Goal: Task Accomplishment & Management: Manage account settings

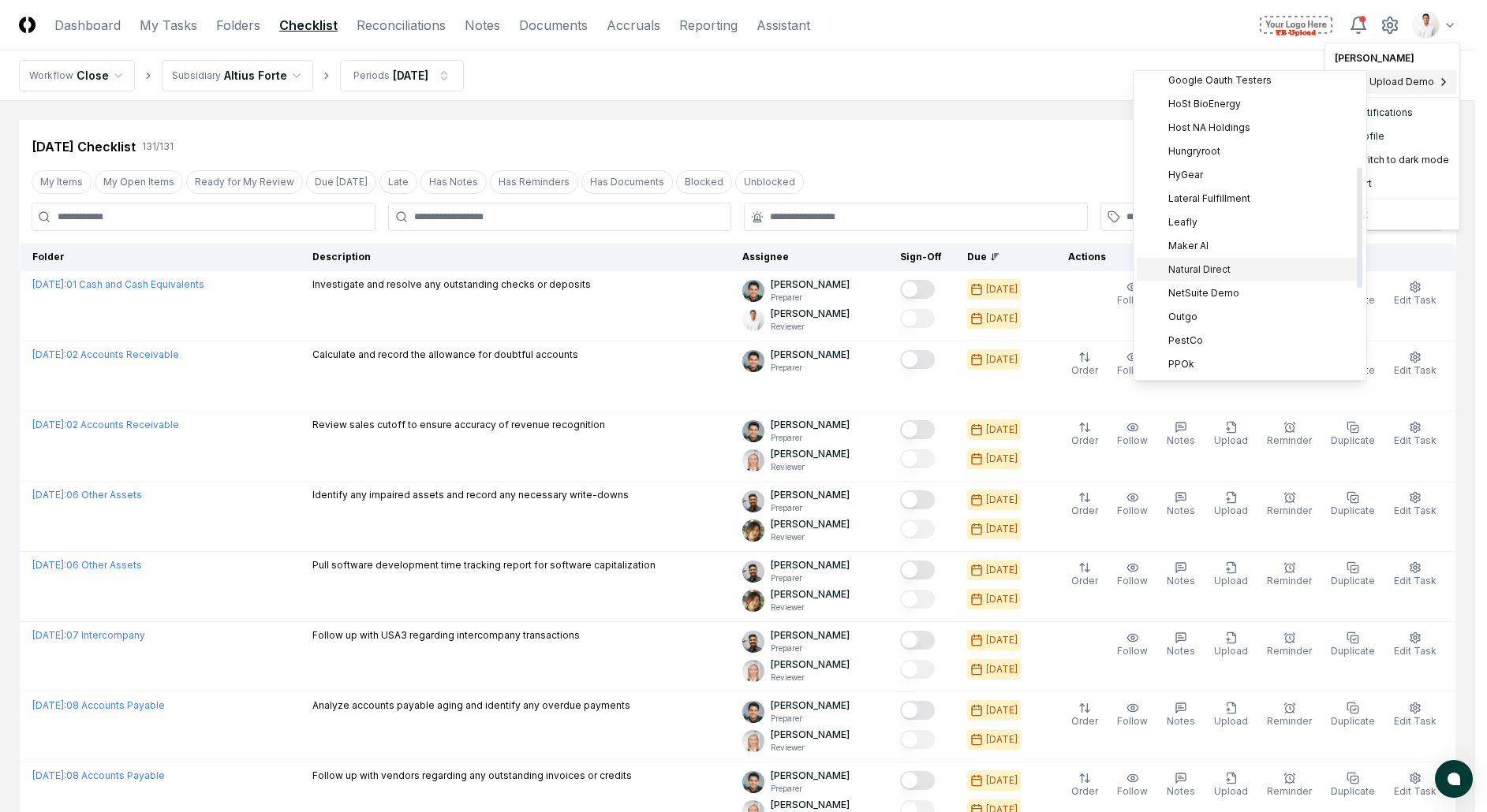
scroll to position [232, 0]
click at [1213, 107] on span "Host NA Holdings" at bounding box center [1210, 114] width 82 height 14
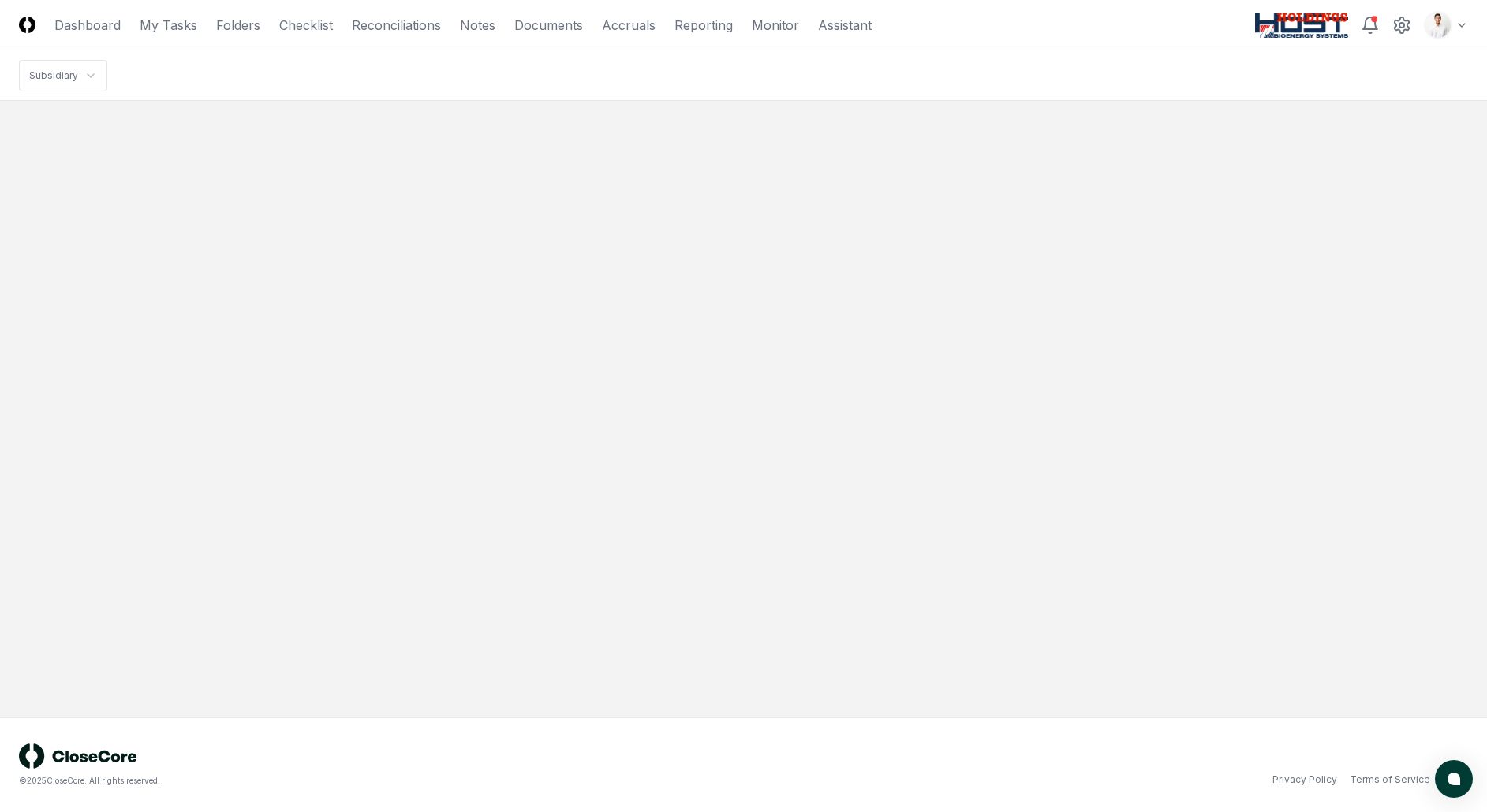
click at [1439, 29] on html "CloseCore Dashboard My Tasks Folders Checklist Reconciliations Notes Documents …" at bounding box center [743, 406] width 1487 height 812
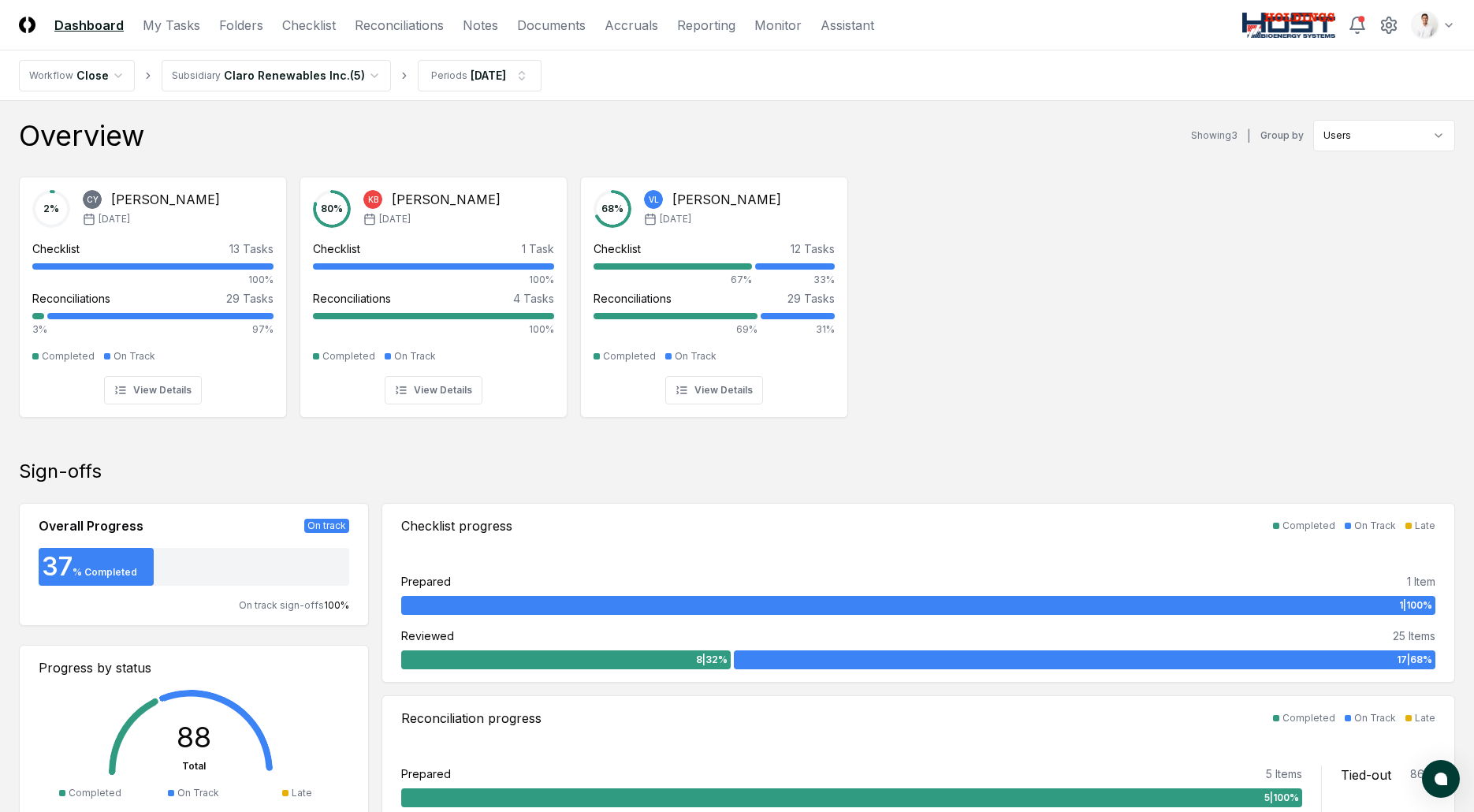
click at [375, 135] on div "Overview Showing 3 | Group by Users" at bounding box center [737, 135] width 1437 height 31
click at [309, 98] on nav "Workflow Close Subsidiary Claro Renewables Inc. ( 5 ) Periods Aug 2025" at bounding box center [737, 75] width 1474 height 50
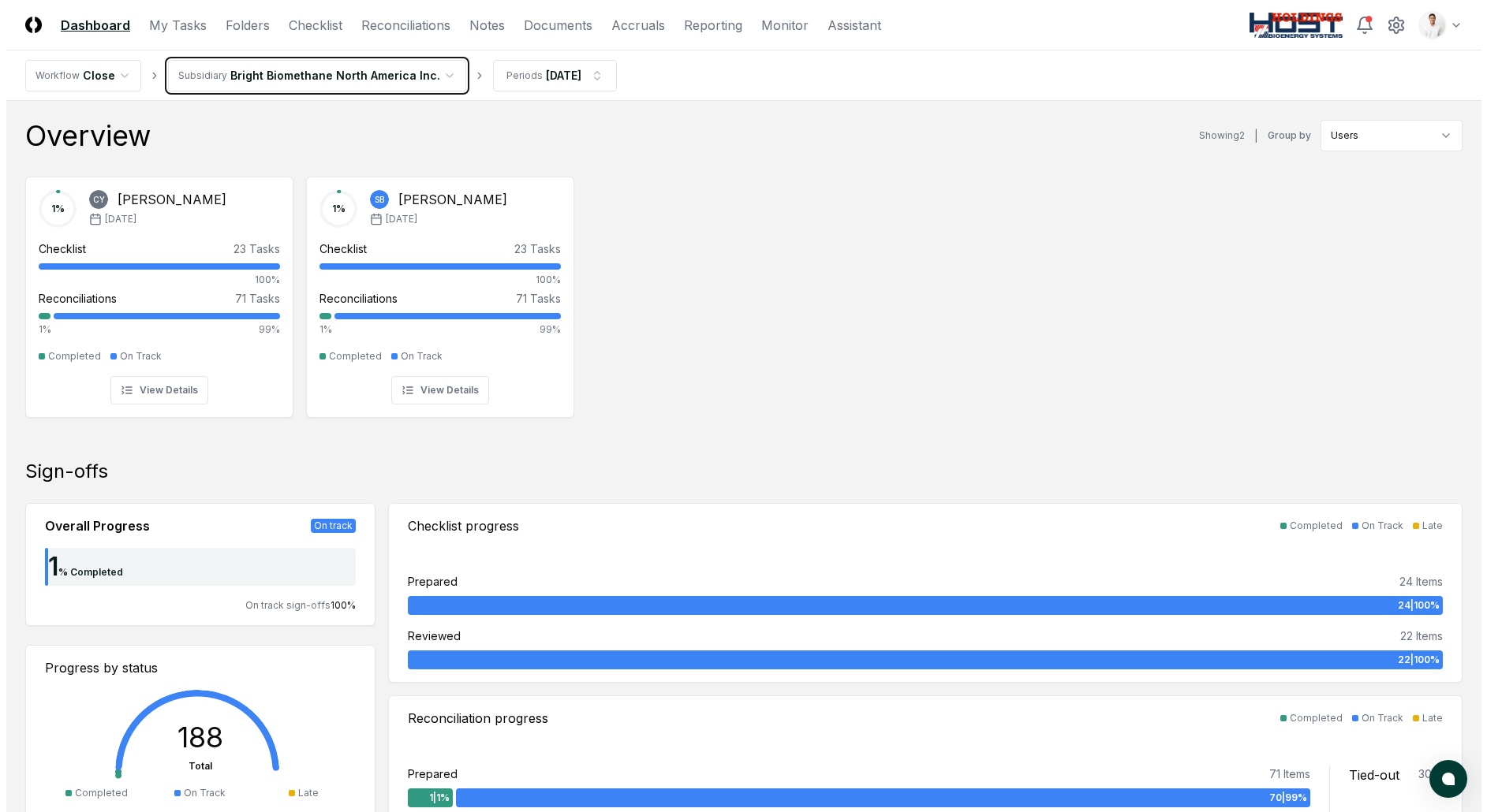
scroll to position [21, 0]
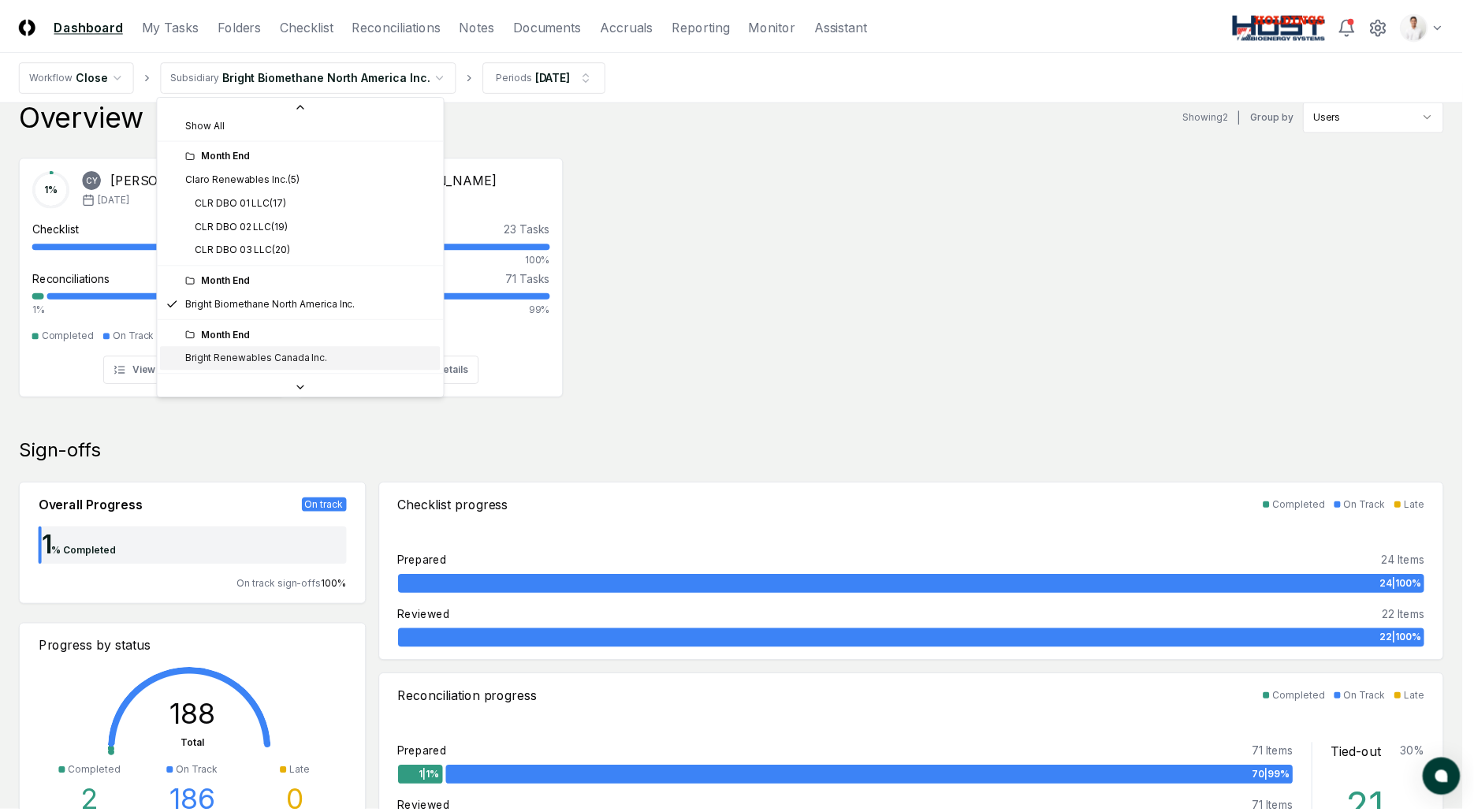
scroll to position [77, 0]
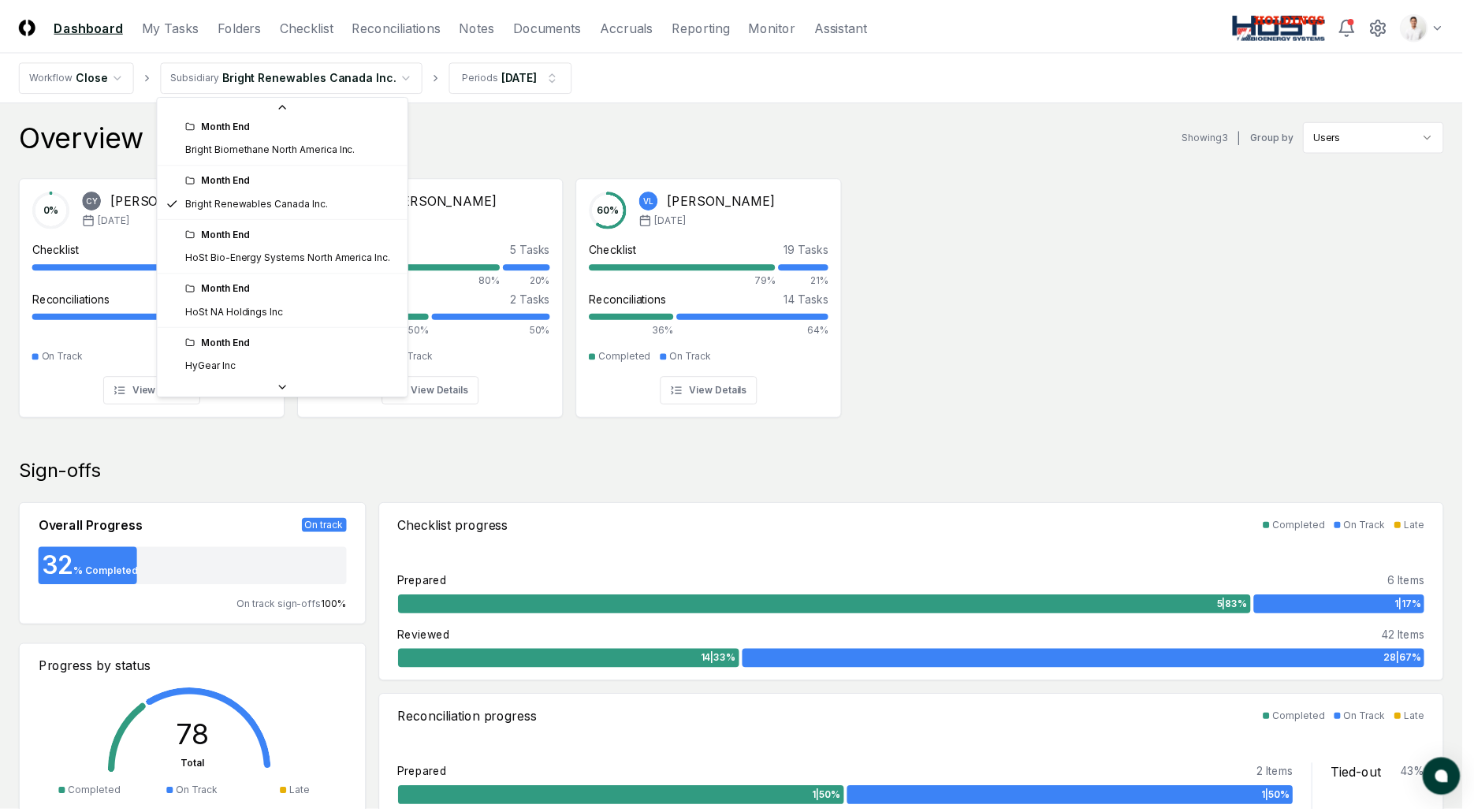
scroll to position [169, 0]
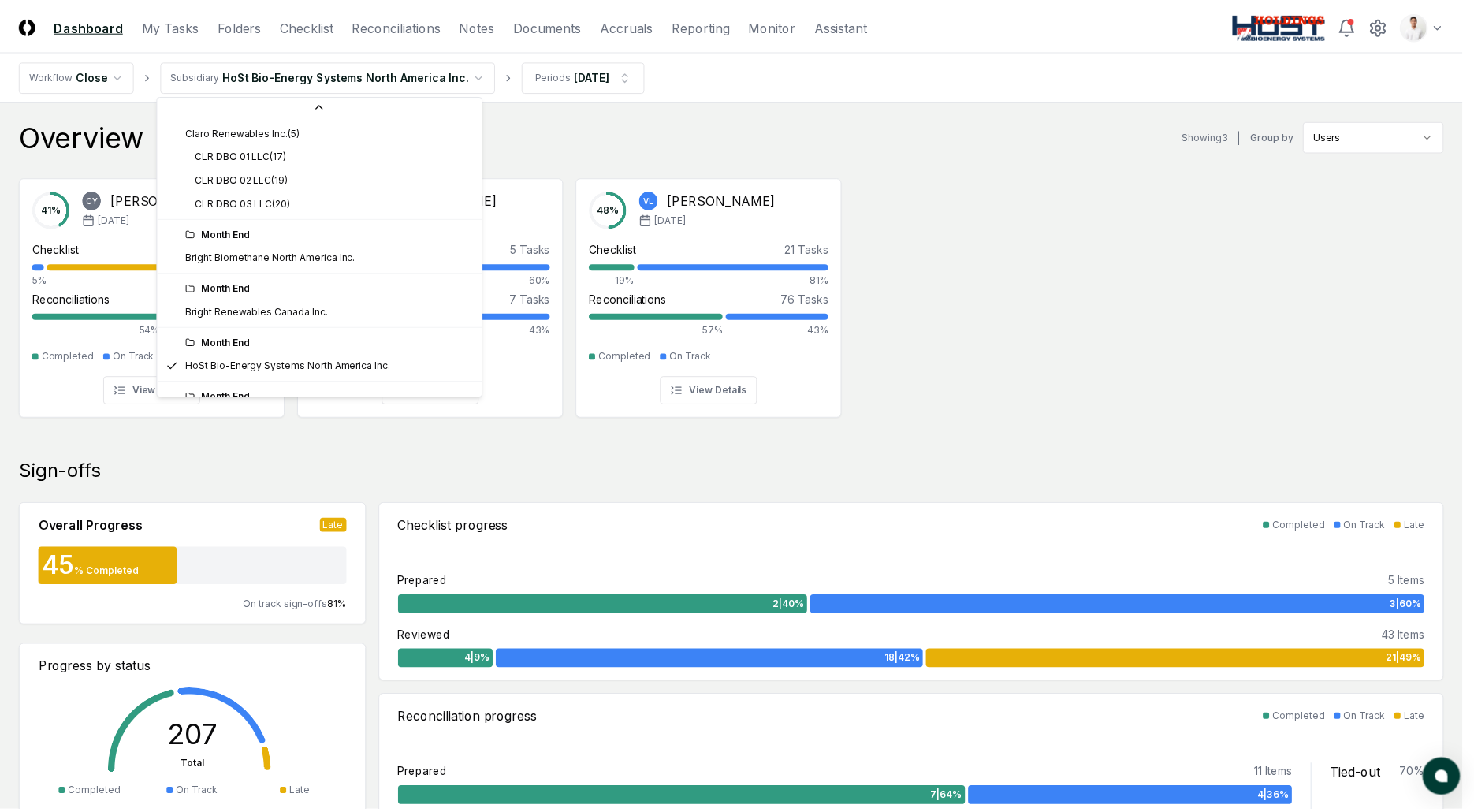
scroll to position [169, 0]
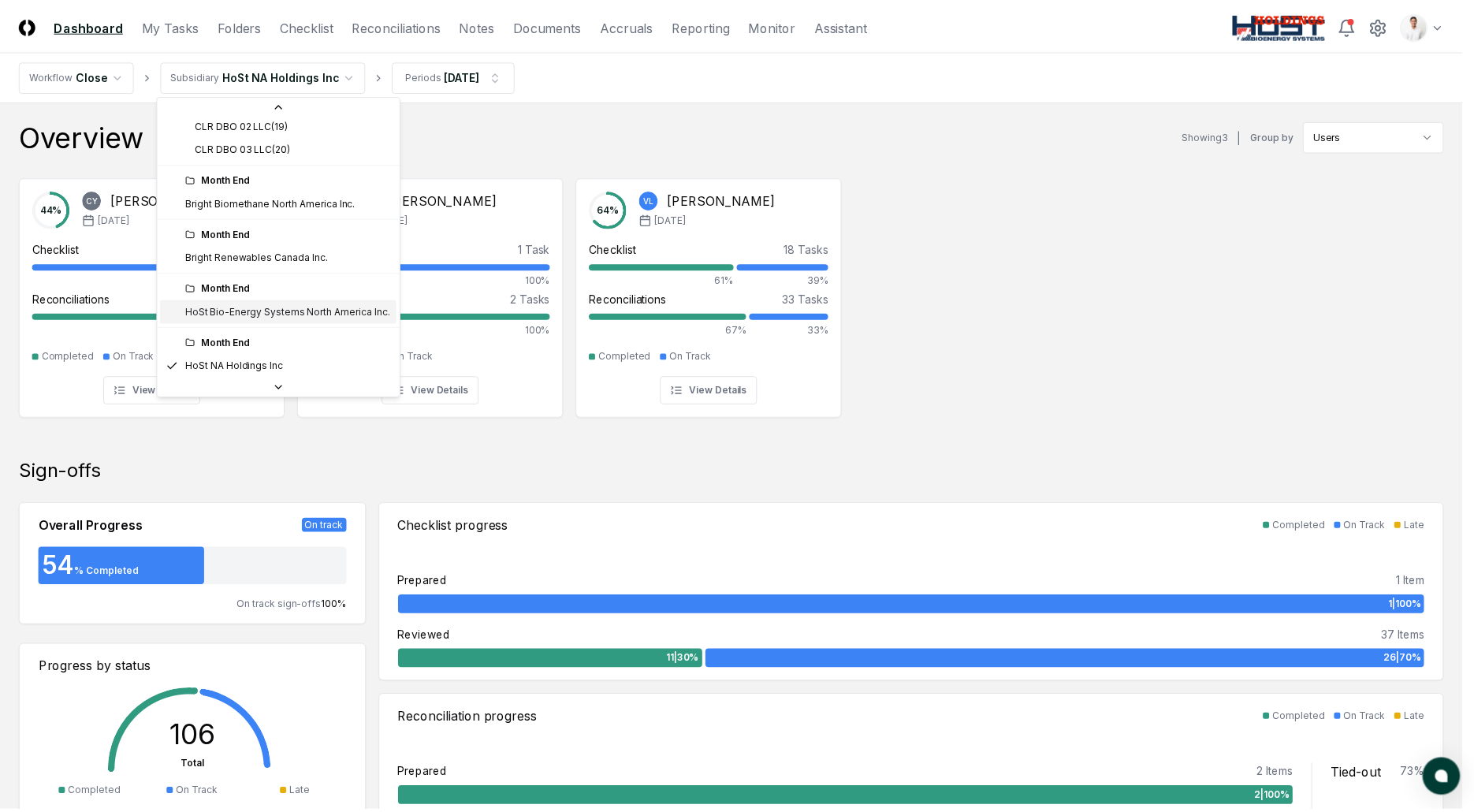
scroll to position [169, 0]
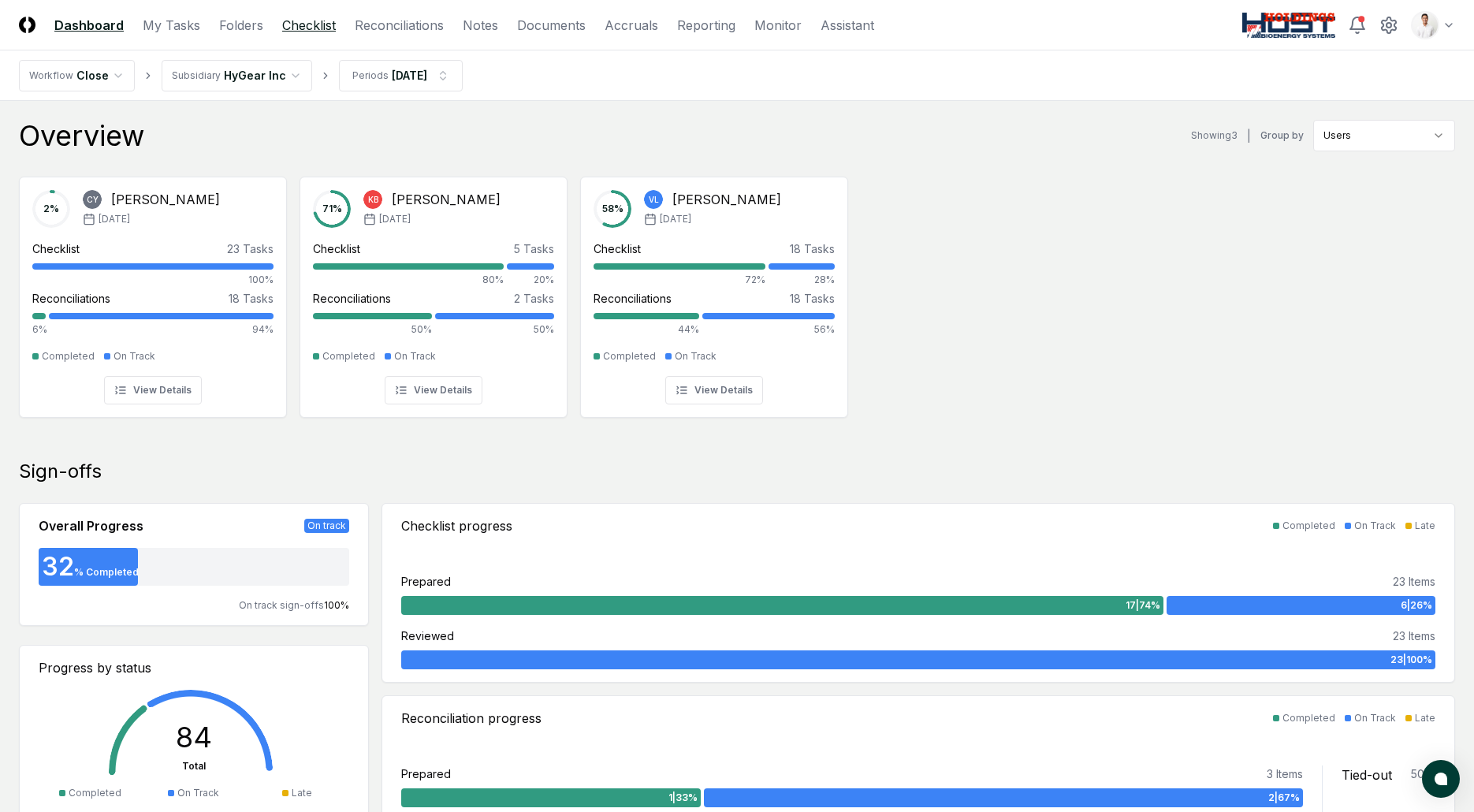
click at [300, 29] on link "Checklist" at bounding box center [309, 25] width 54 height 19
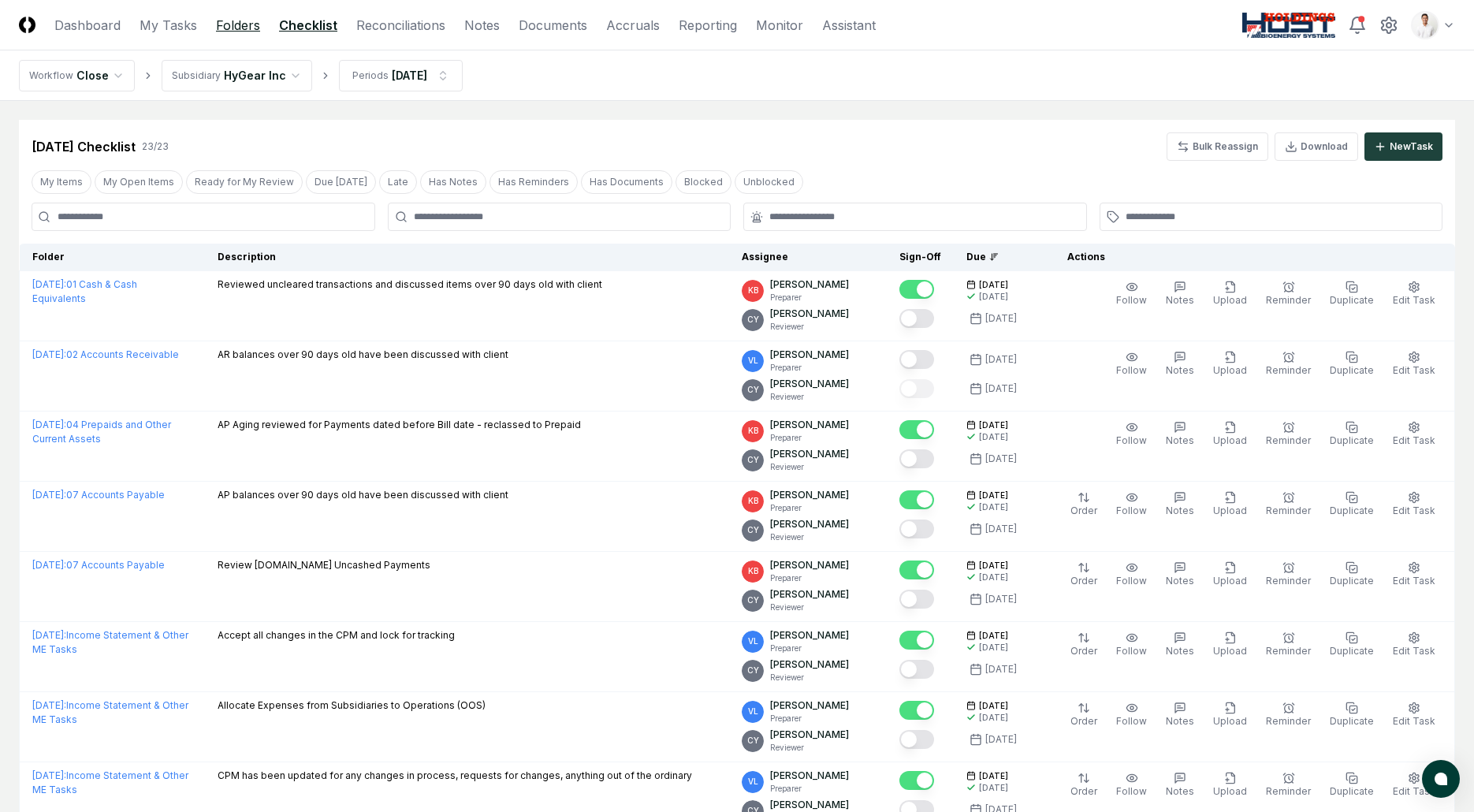
click at [234, 30] on link "Folders" at bounding box center [237, 25] width 44 height 19
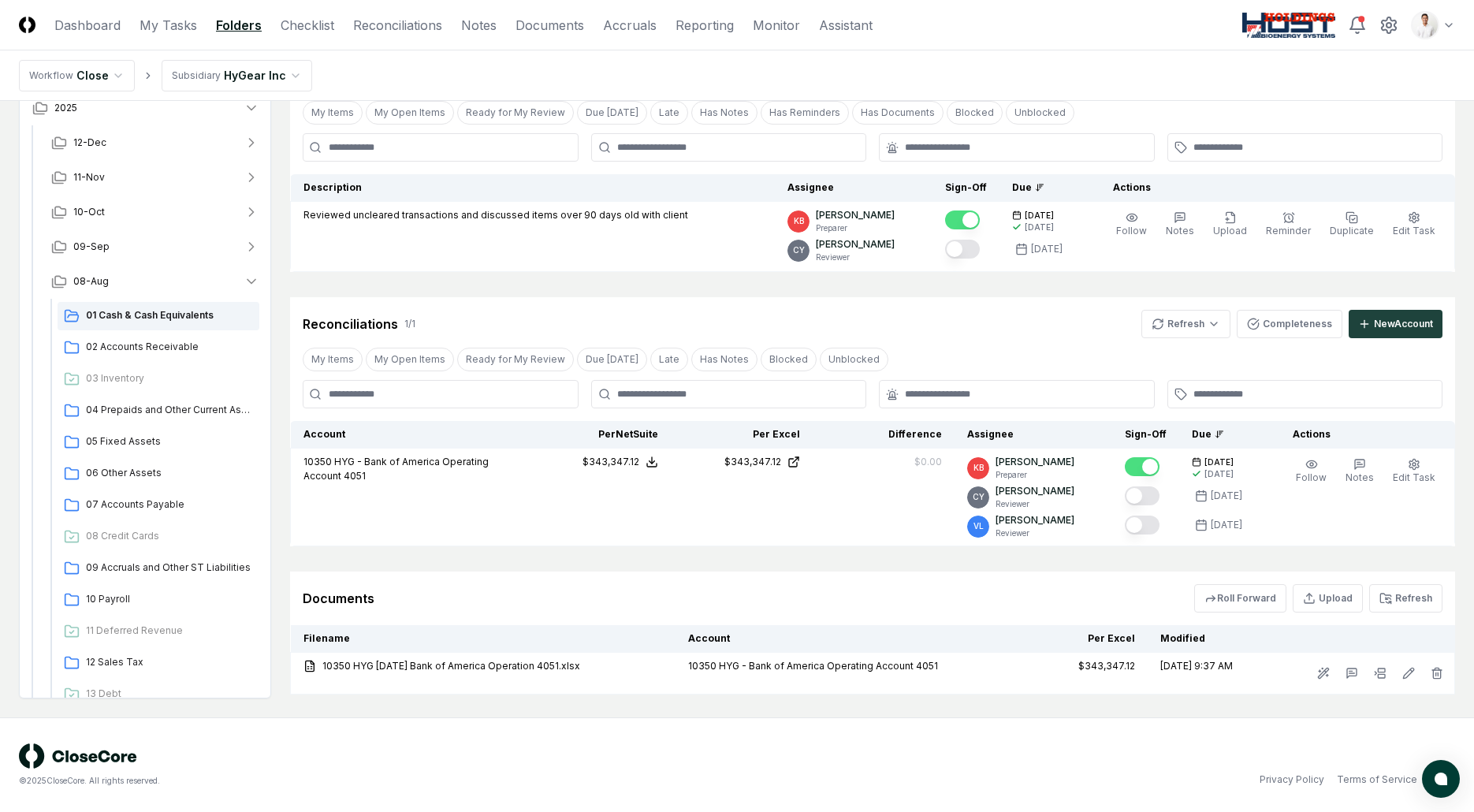
scroll to position [6, 0]
click at [290, 276] on div "Cancel Reassign August 2025: 01 Cash & Cash Equivalents View on One Drive Check…" at bounding box center [873, 360] width 1166 height 669
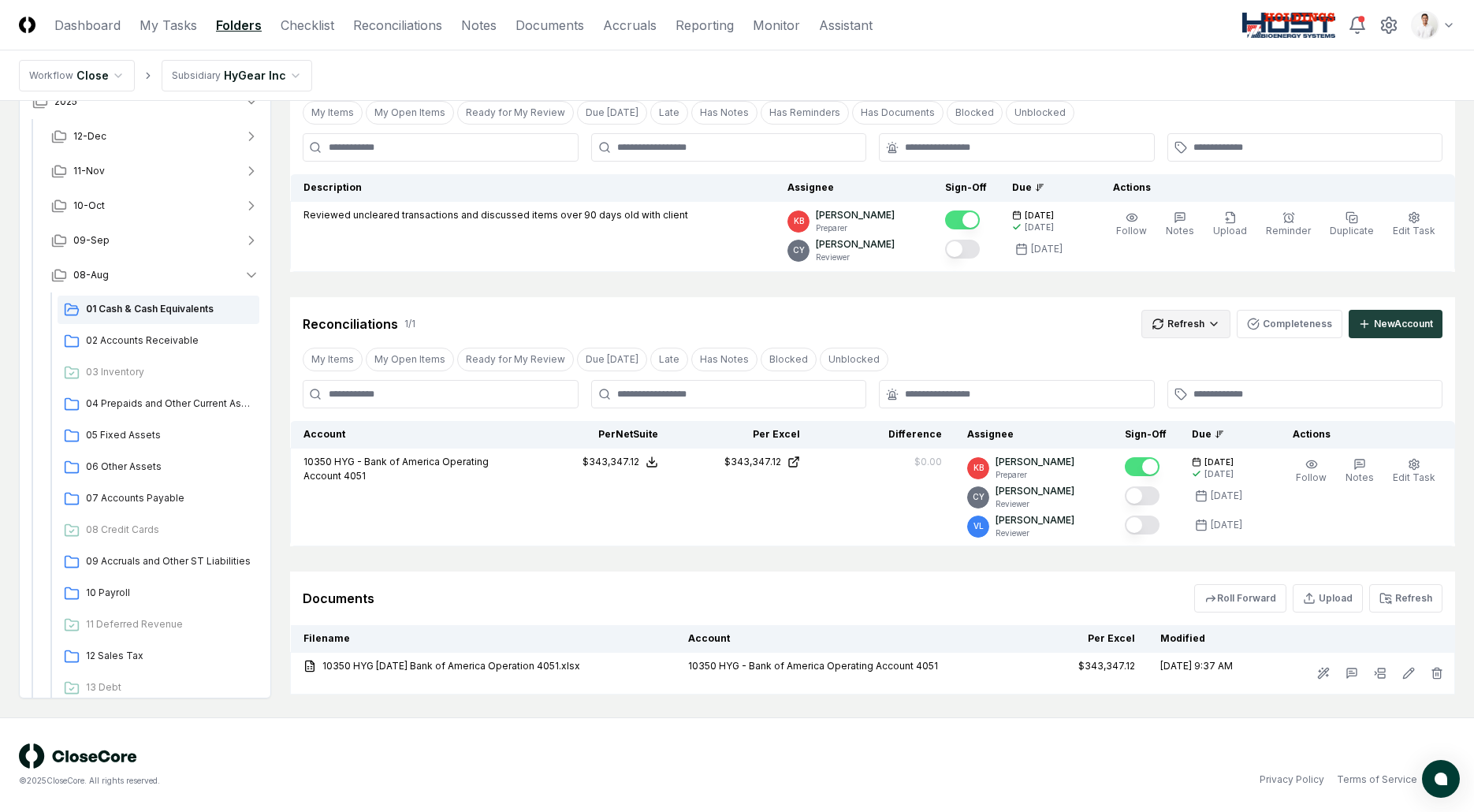
click at [1171, 335] on html "CloseCore Dashboard My Tasks Folders Checklist Reconciliations Notes Documents …" at bounding box center [737, 359] width 1474 height 906
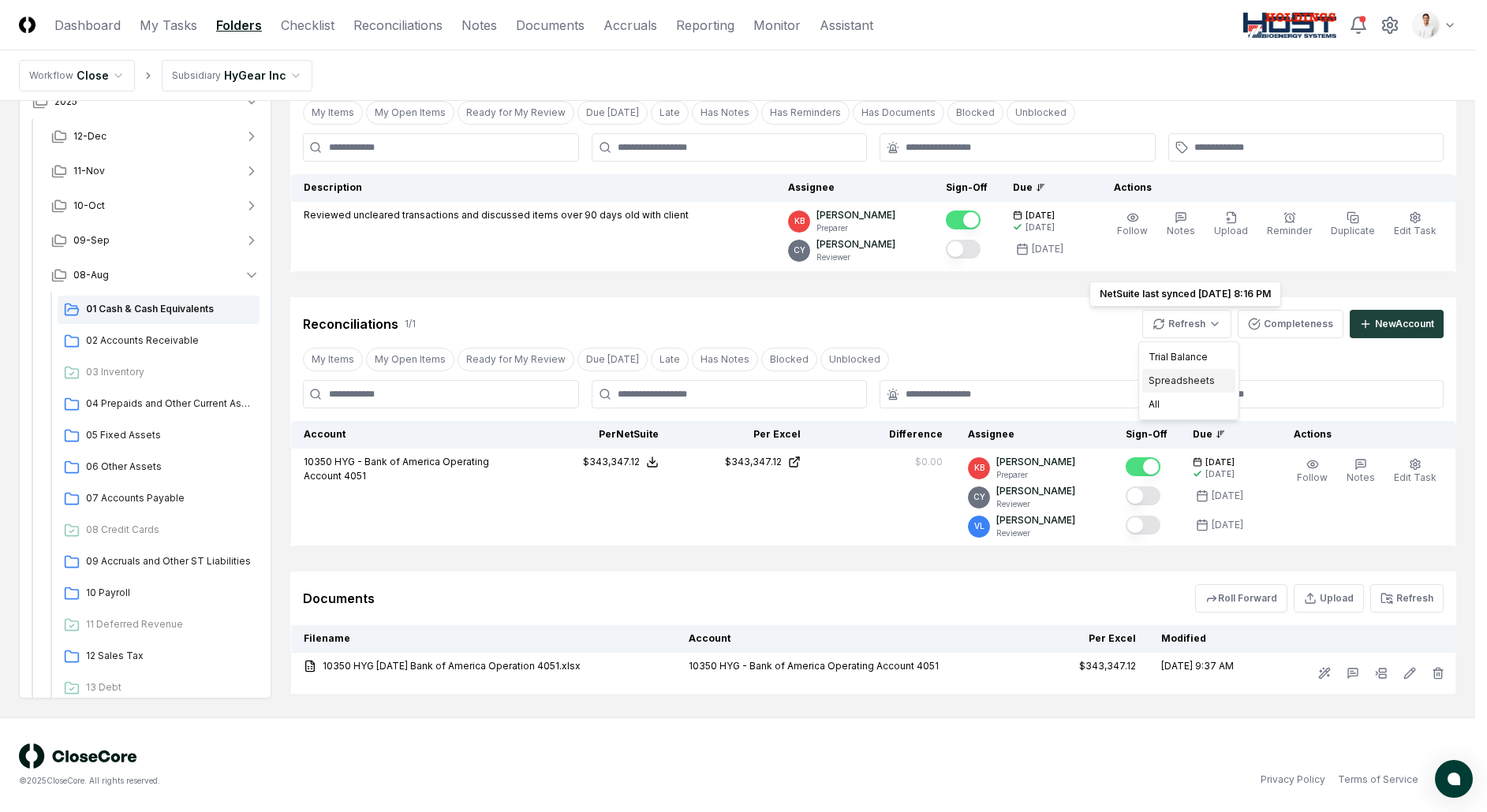
click at [1186, 378] on div "Spreadsheets" at bounding box center [1188, 380] width 93 height 23
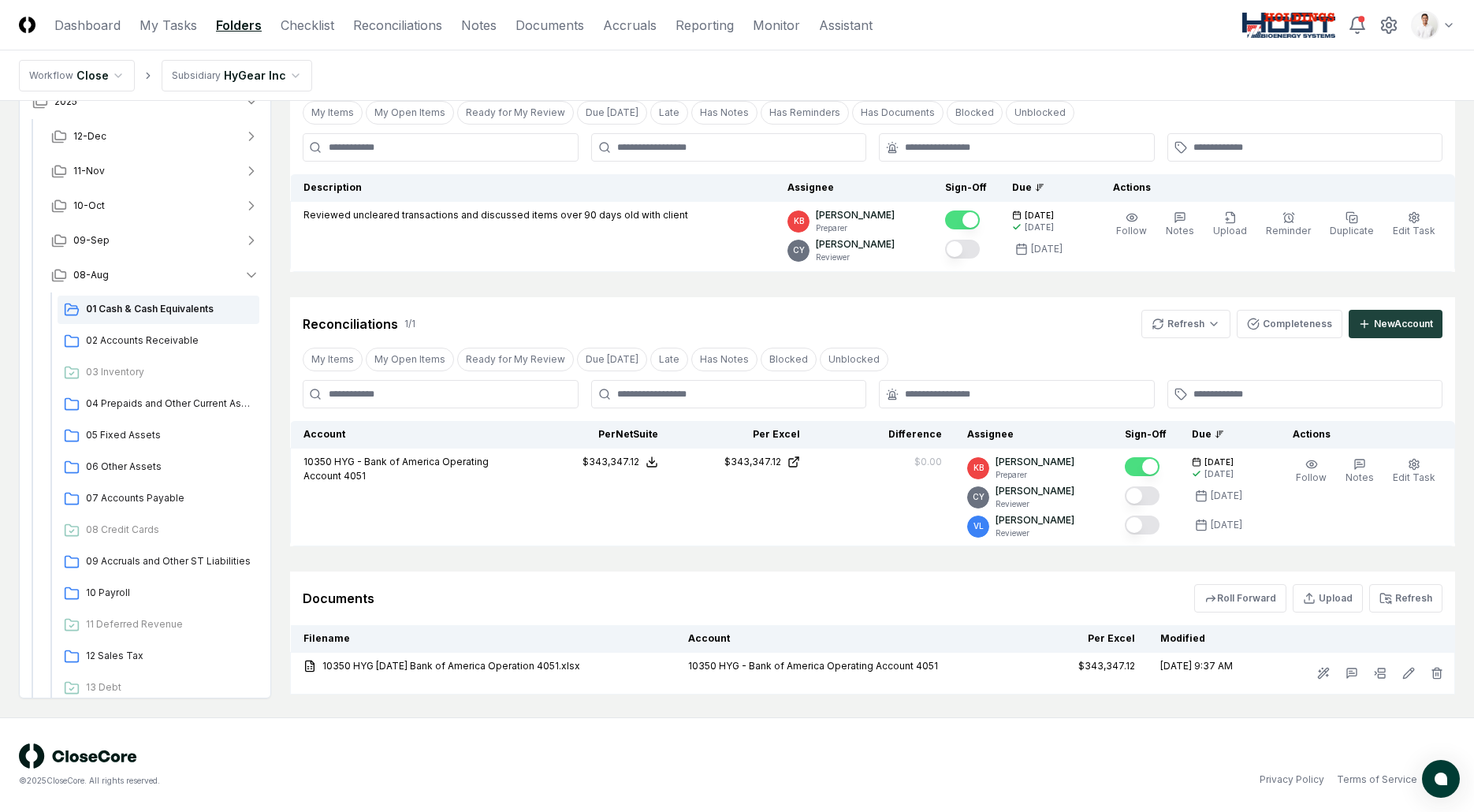
click at [1046, 328] on div "Reconciliations 1 / 1 Refresh Completeness New Account" at bounding box center [873, 324] width 1140 height 29
click at [1385, 593] on icon at bounding box center [1386, 598] width 13 height 13
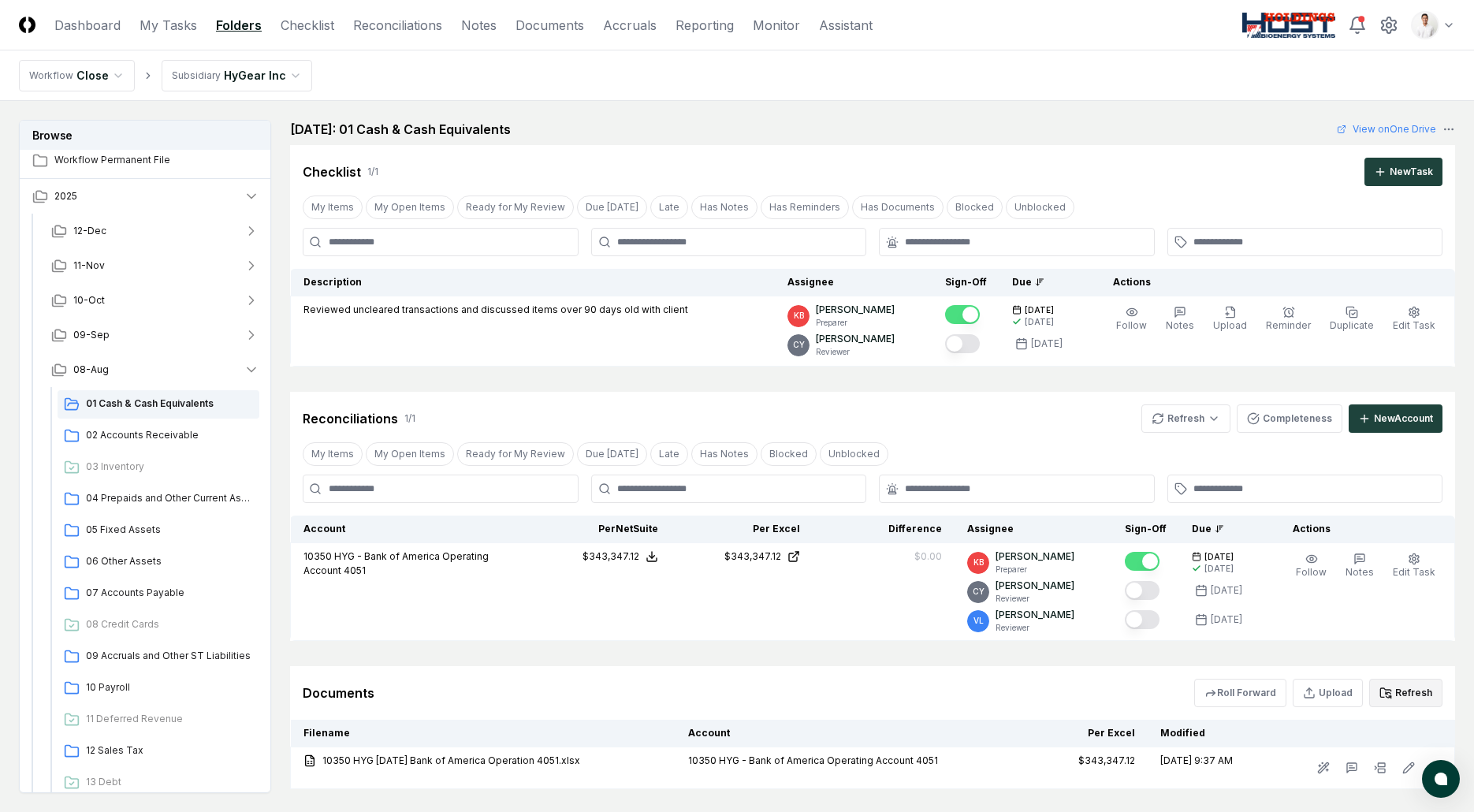
click at [468, 120] on h2 "August 2025: 01 Cash & Cash Equivalents" at bounding box center [400, 129] width 221 height 19
click at [468, 124] on h2 "August 2025: 01 Cash & Cash Equivalents" at bounding box center [400, 129] width 221 height 19
click at [507, 141] on div "Cancel Reassign August 2025: 01 Cash & Cash Equivalents View on One Drive Check…" at bounding box center [873, 243] width 1166 height 247
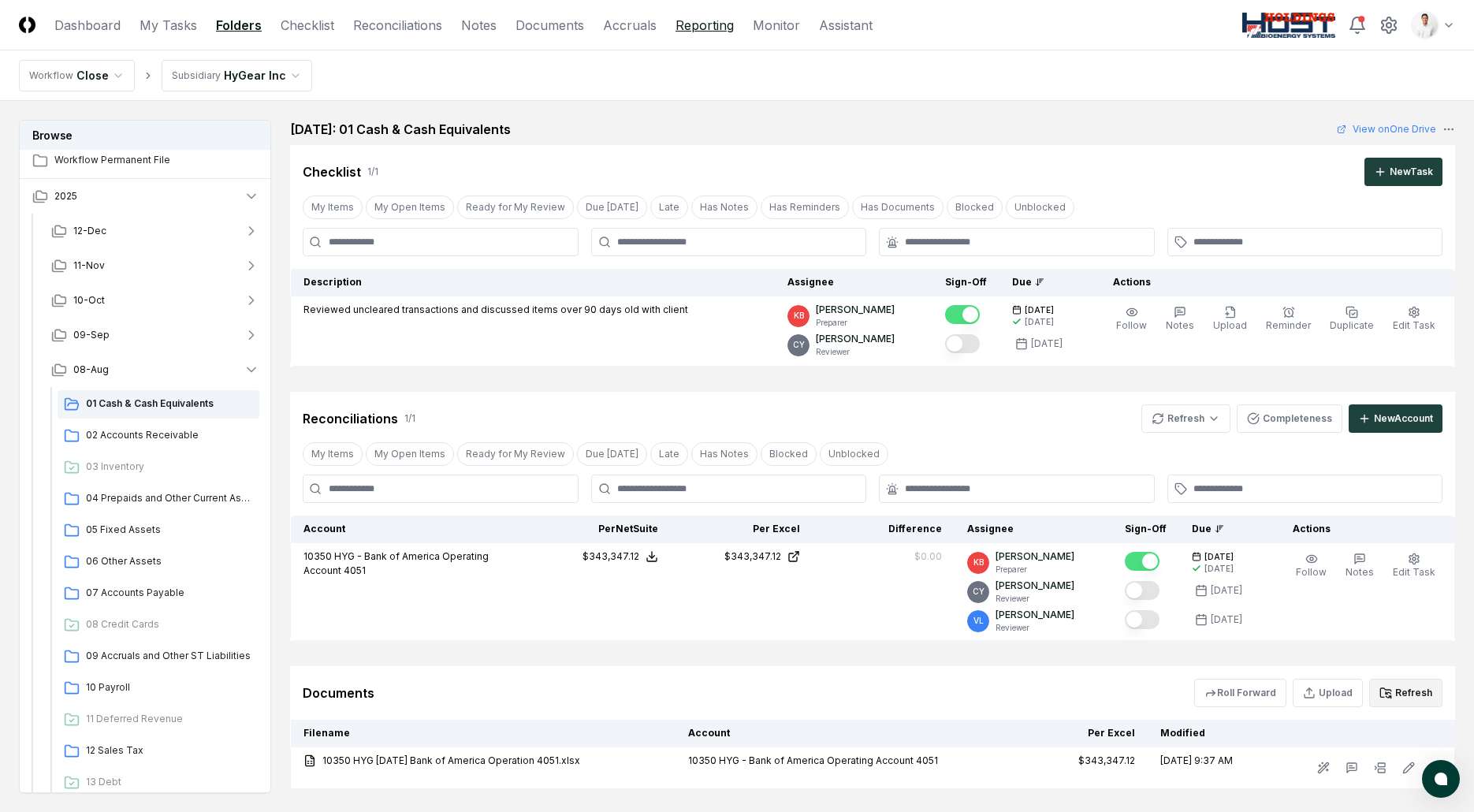
click at [716, 22] on link "Reporting" at bounding box center [705, 25] width 58 height 19
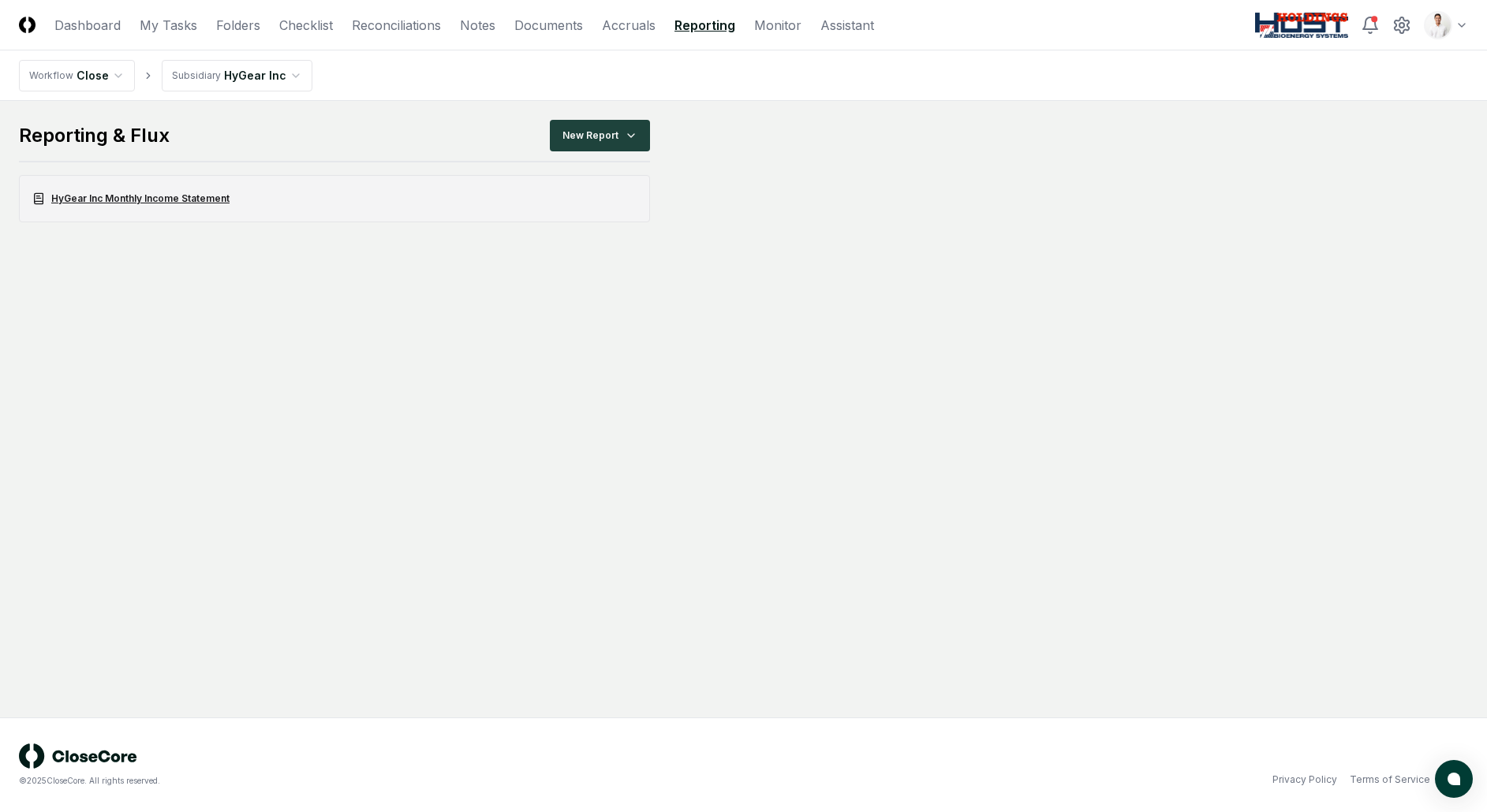
click at [166, 192] on link "HyGear Inc Monthly Income Statement" at bounding box center [335, 198] width 631 height 48
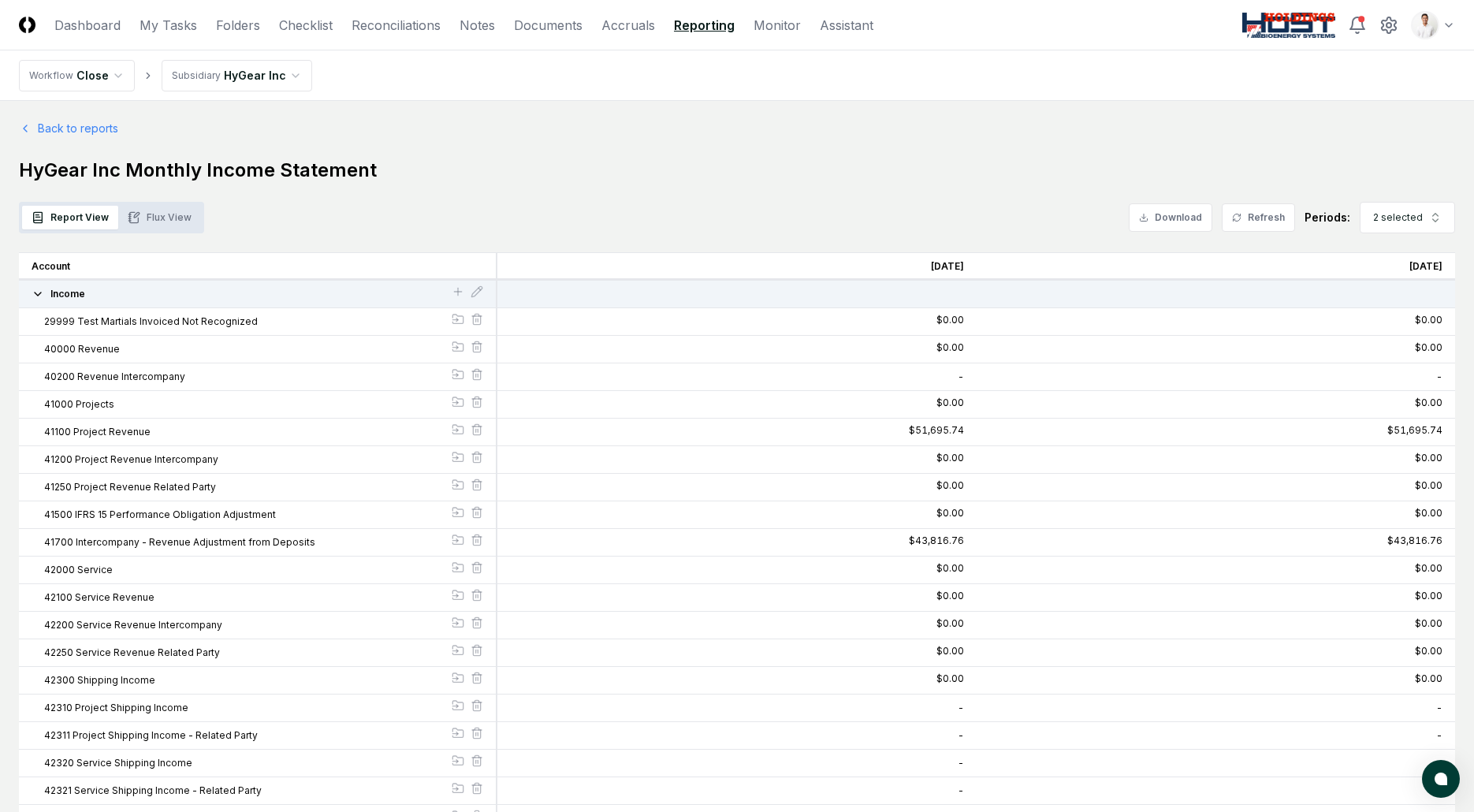
click at [153, 210] on button "Flux View" at bounding box center [159, 217] width 83 height 23
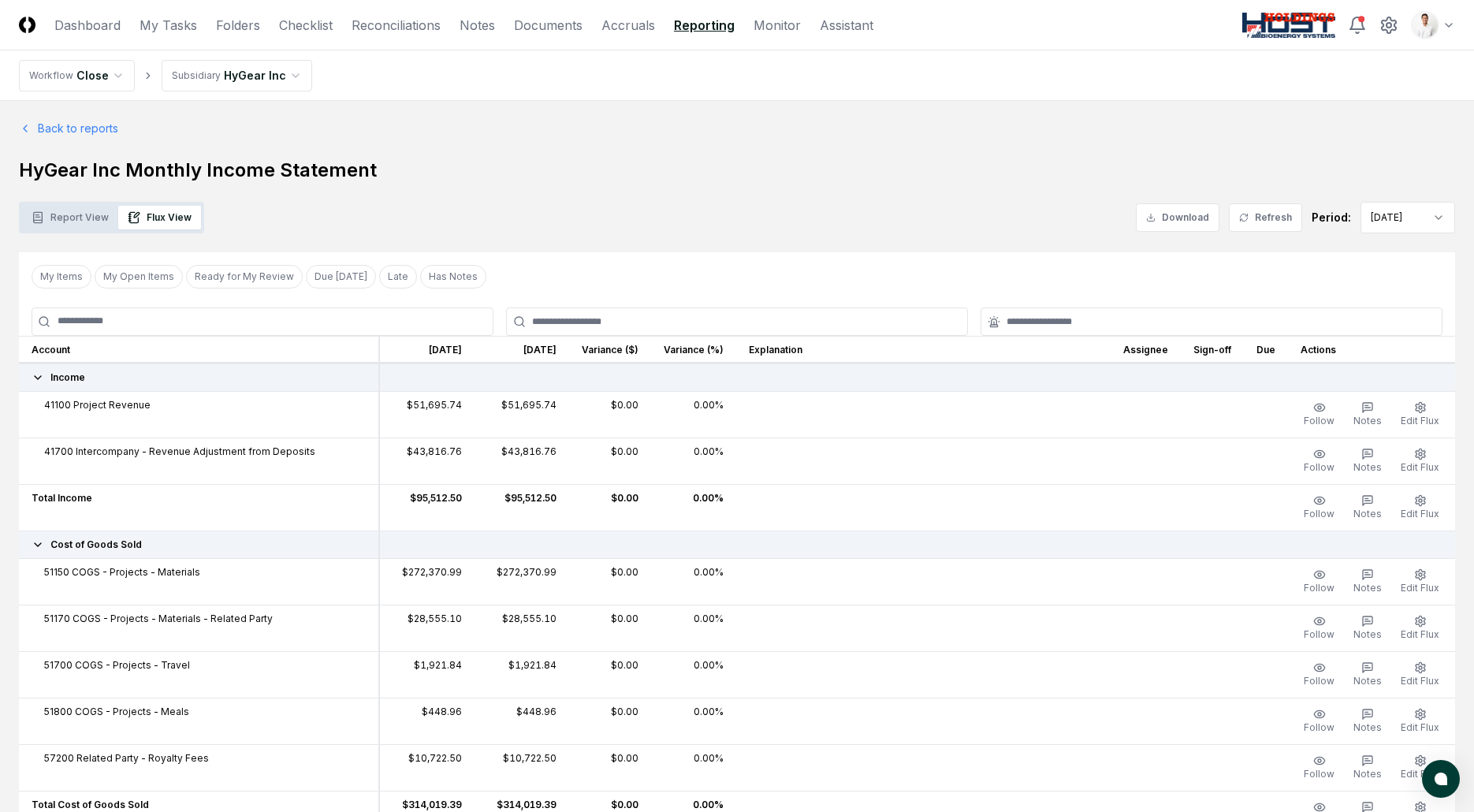
click at [88, 214] on button "Report View" at bounding box center [69, 217] width 96 height 23
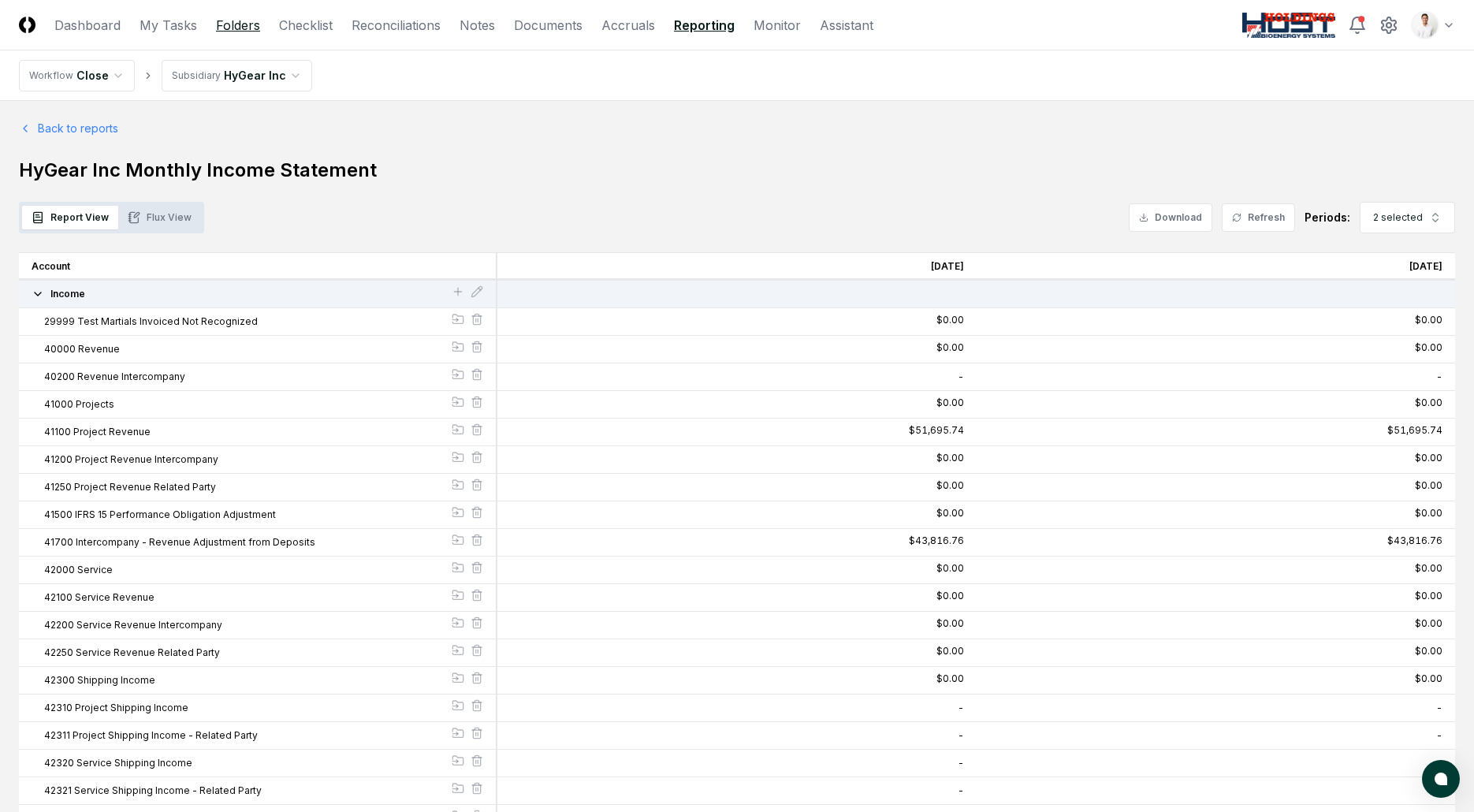
click at [231, 29] on link "Folders" at bounding box center [237, 25] width 44 height 19
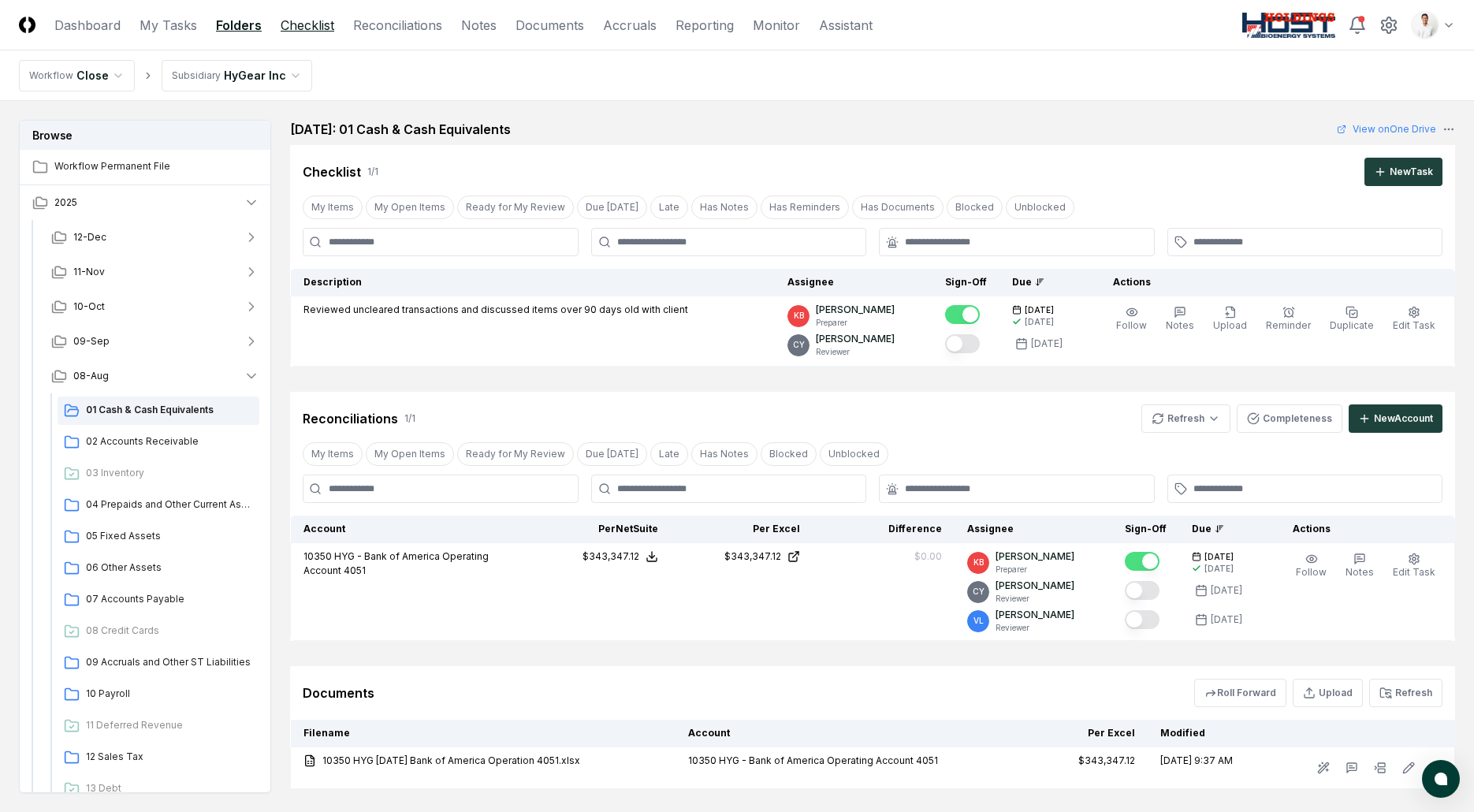
click at [313, 30] on link "Checklist" at bounding box center [308, 25] width 54 height 19
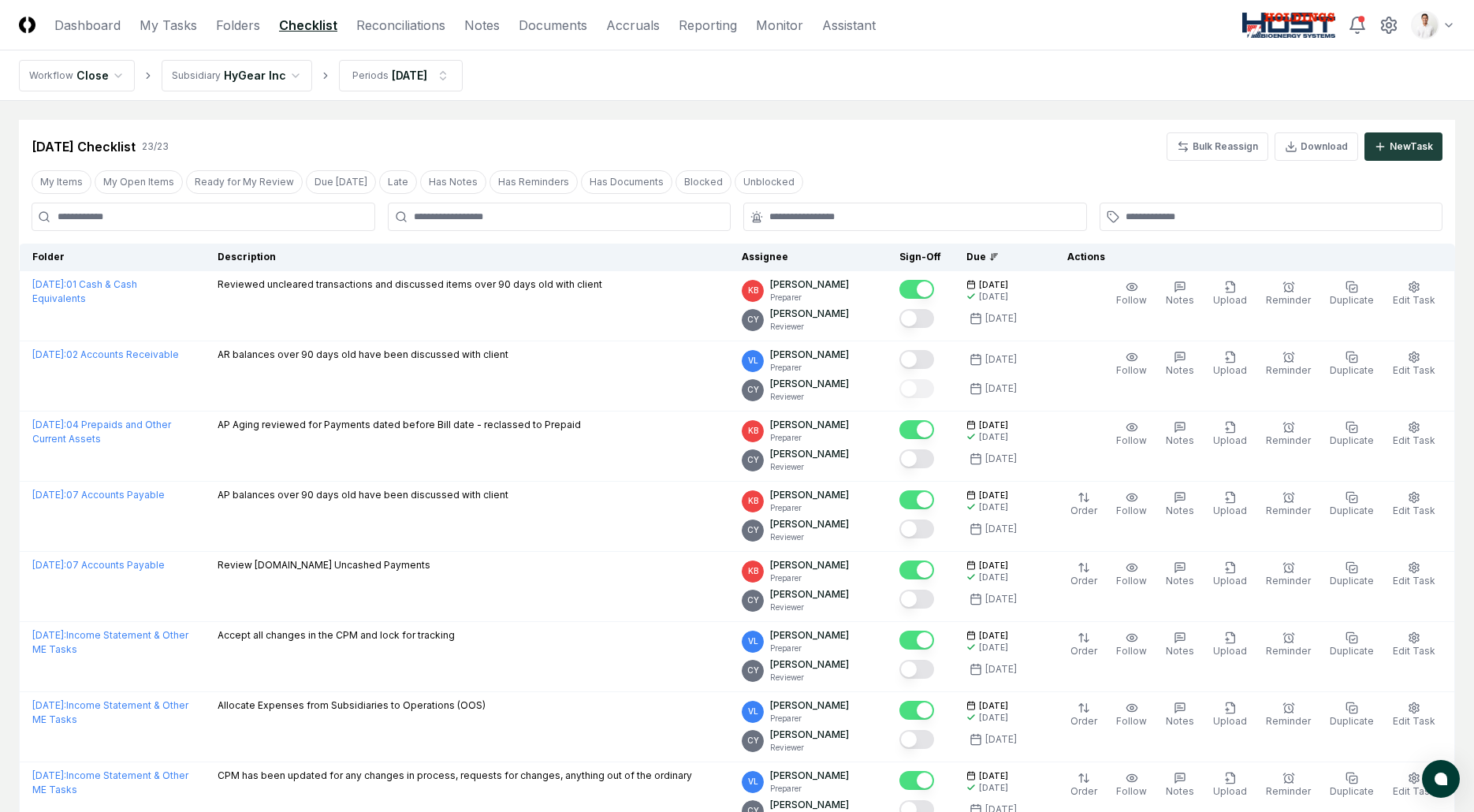
drag, startPoint x: 774, startPoint y: 96, endPoint x: 736, endPoint y: 93, distance: 38.1
click at [774, 96] on nav "Workflow Close Subsidiary HyGear Inc Periods Aug 2025" at bounding box center [737, 75] width 1474 height 50
click at [448, 34] on nav "CloseCore Dashboard My Tasks Folders Checklist Reconciliations Notes Documents …" at bounding box center [447, 25] width 857 height 19
click at [393, 30] on link "Reconciliations" at bounding box center [400, 25] width 89 height 19
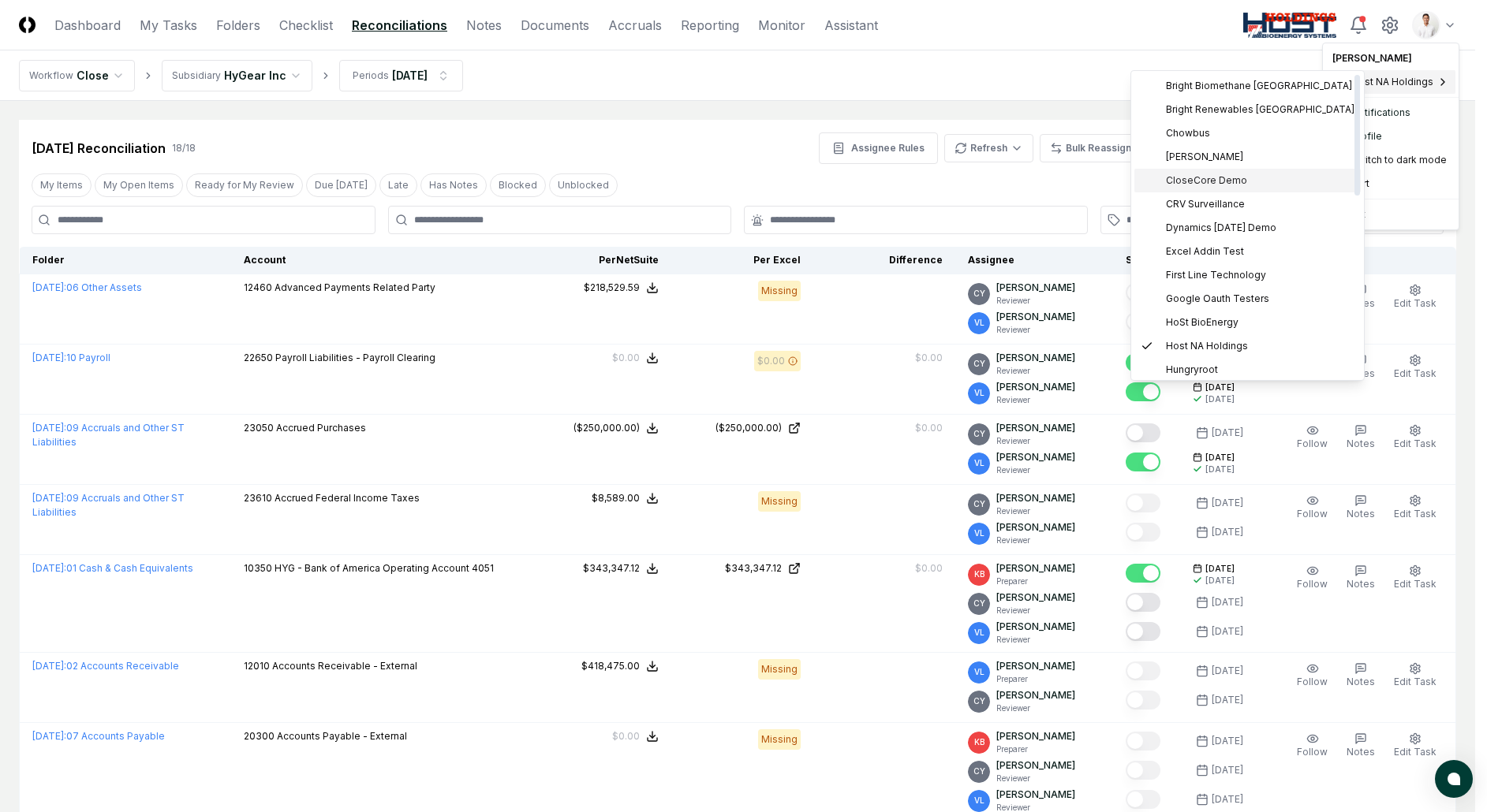
click at [1245, 179] on div "CloseCore Demo" at bounding box center [1247, 180] width 226 height 23
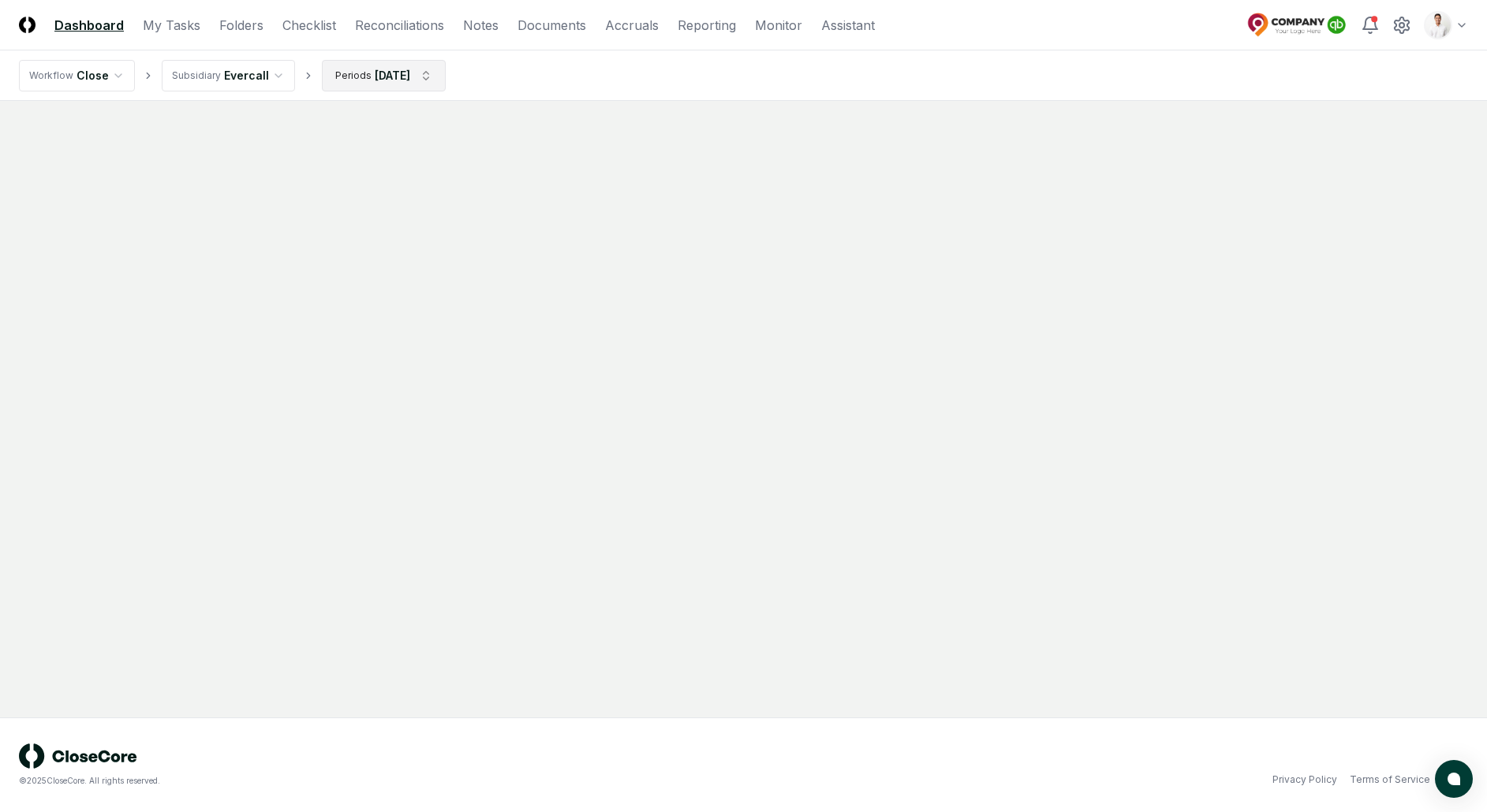
click at [402, 81] on html "CloseCore Dashboard My Tasks Folders Checklist Reconciliations Notes Documents …" at bounding box center [743, 406] width 1487 height 812
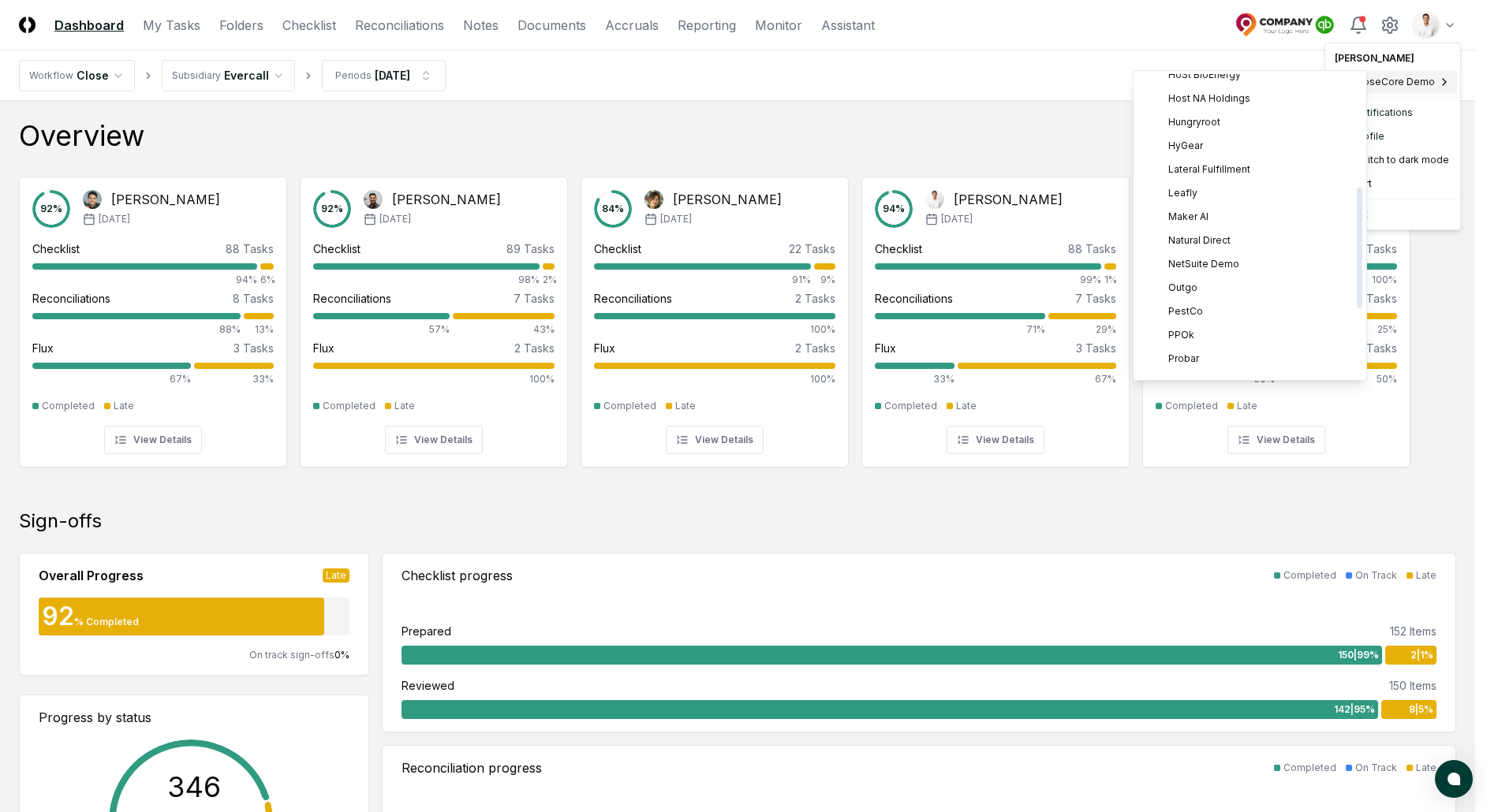
scroll to position [177, 0]
click at [1220, 166] on span "Host NA Holdings" at bounding box center [1210, 169] width 82 height 14
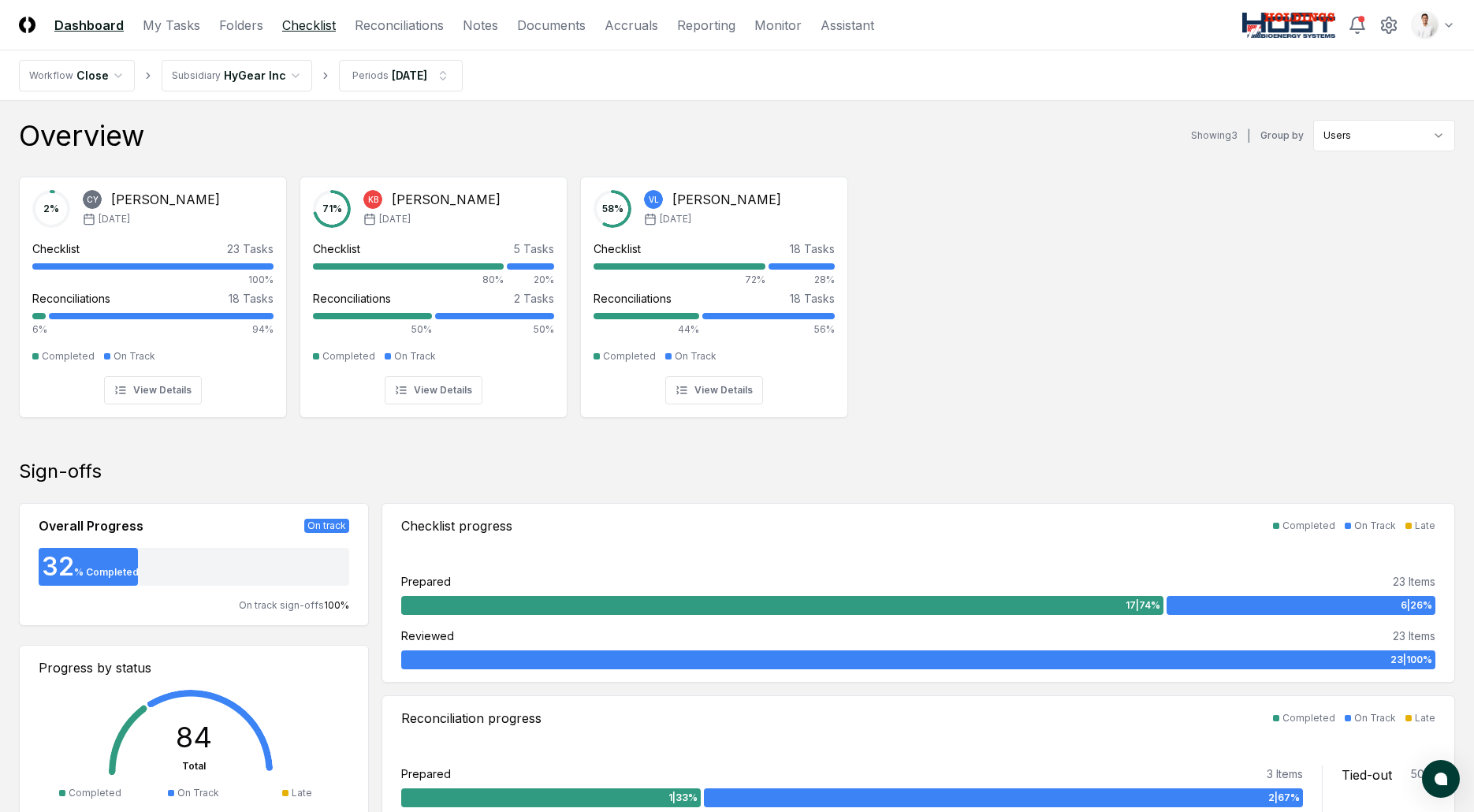
click at [293, 30] on link "Checklist" at bounding box center [309, 25] width 54 height 19
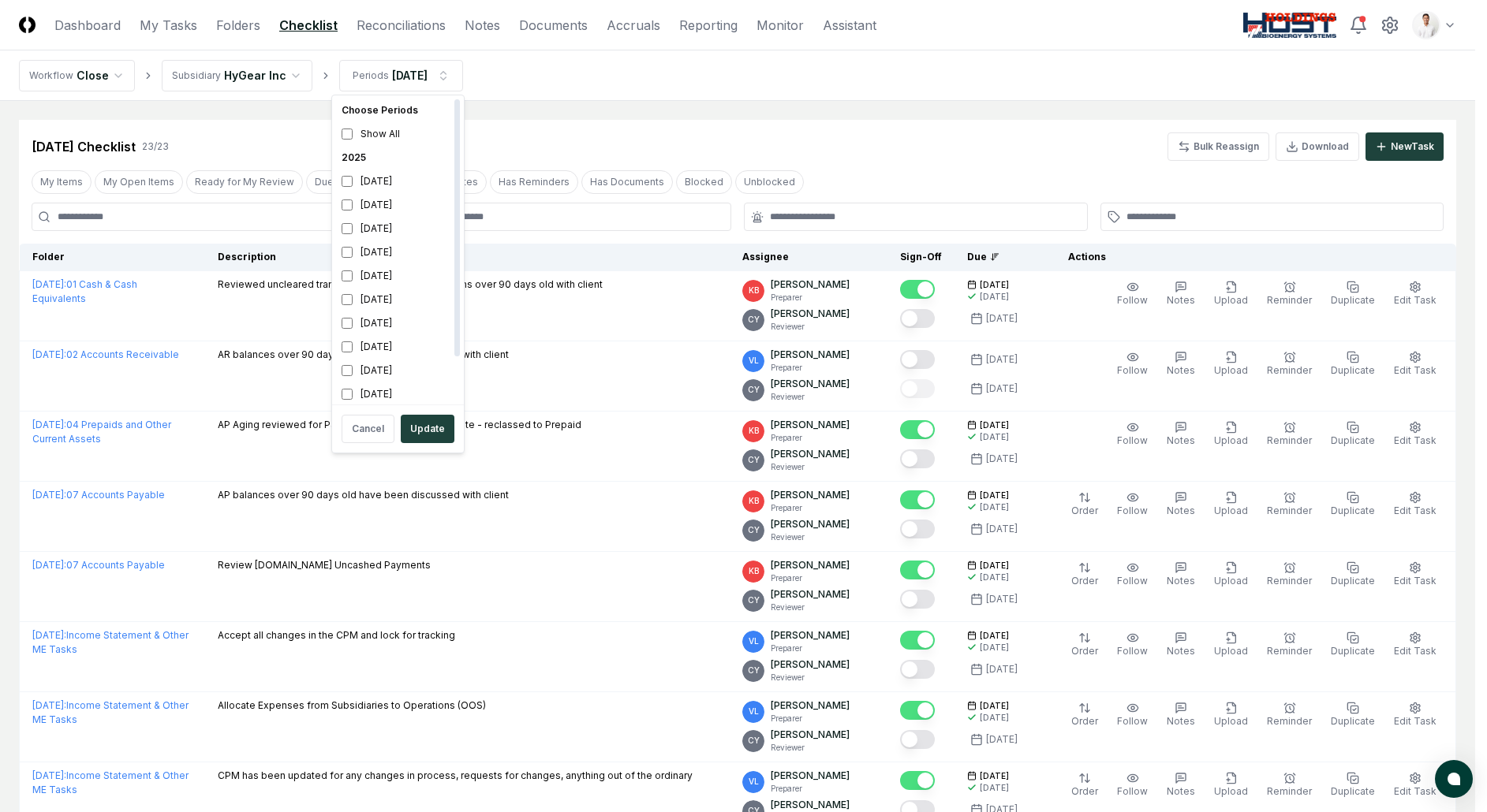
click at [235, 29] on link "Folders" at bounding box center [238, 25] width 44 height 19
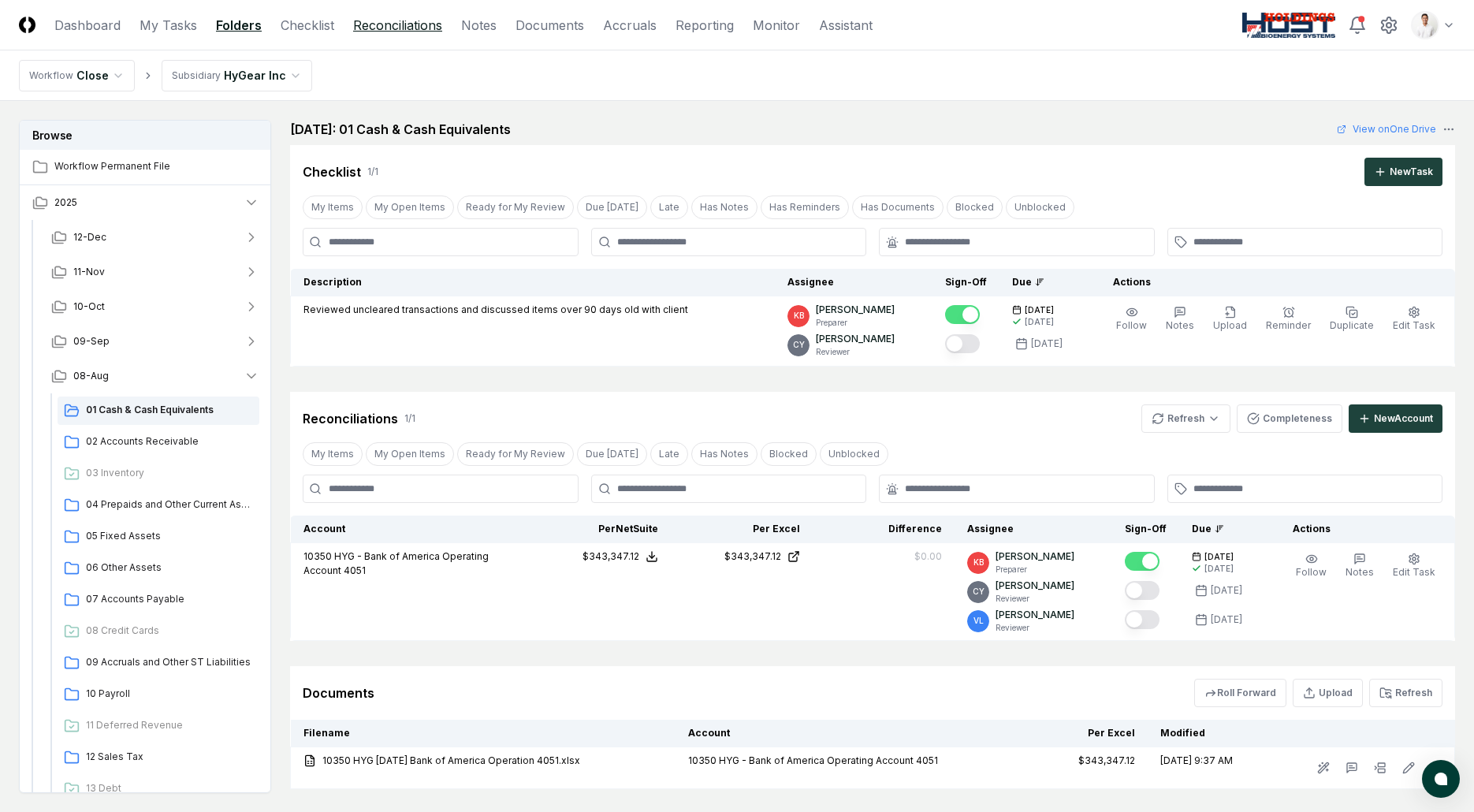
click at [378, 33] on link "Reconciliations" at bounding box center [398, 25] width 89 height 19
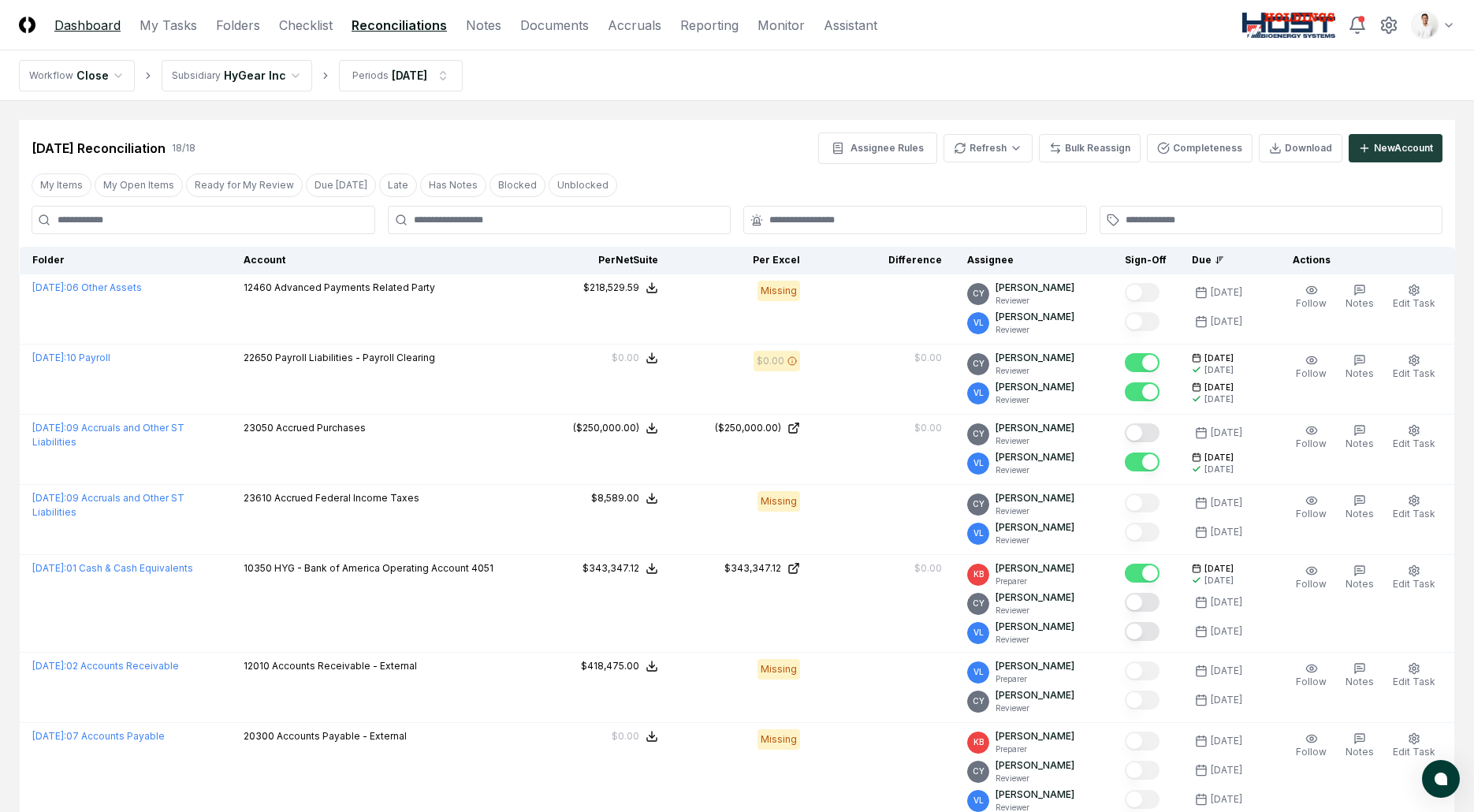
click at [118, 19] on link "Dashboard" at bounding box center [88, 25] width 66 height 19
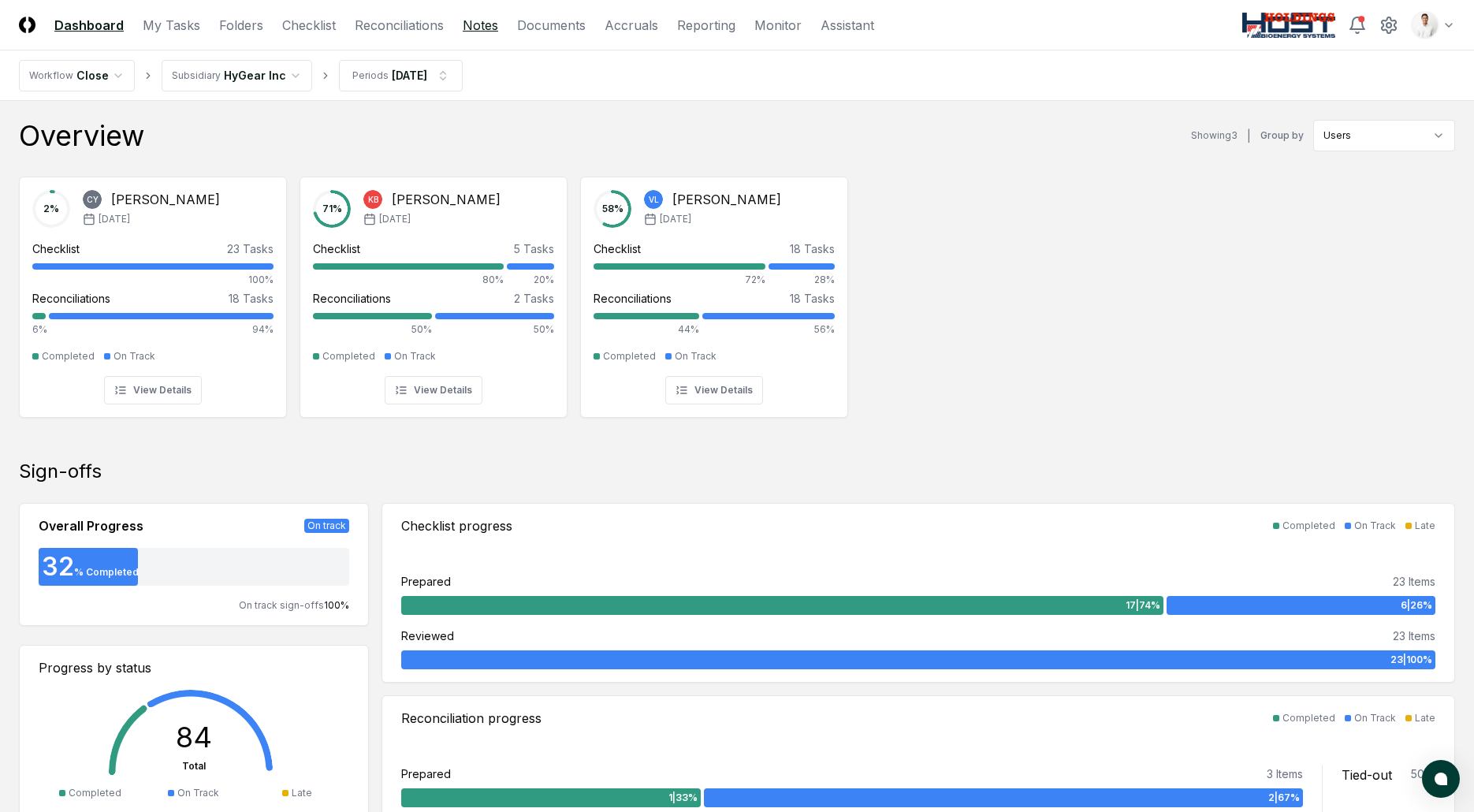
click at [471, 24] on link "Notes" at bounding box center [480, 25] width 36 height 19
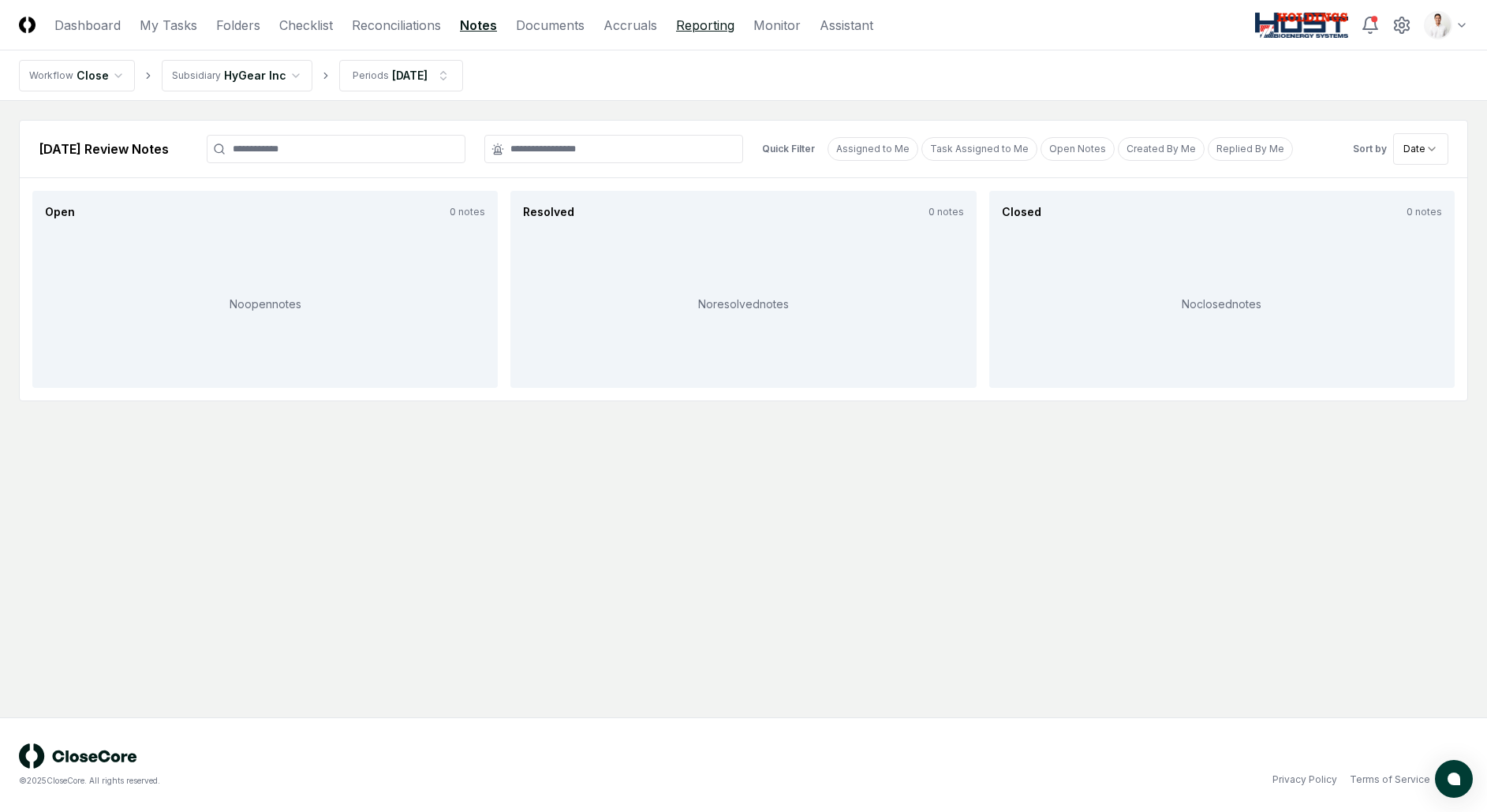
click at [705, 22] on link "Reporting" at bounding box center [705, 25] width 58 height 19
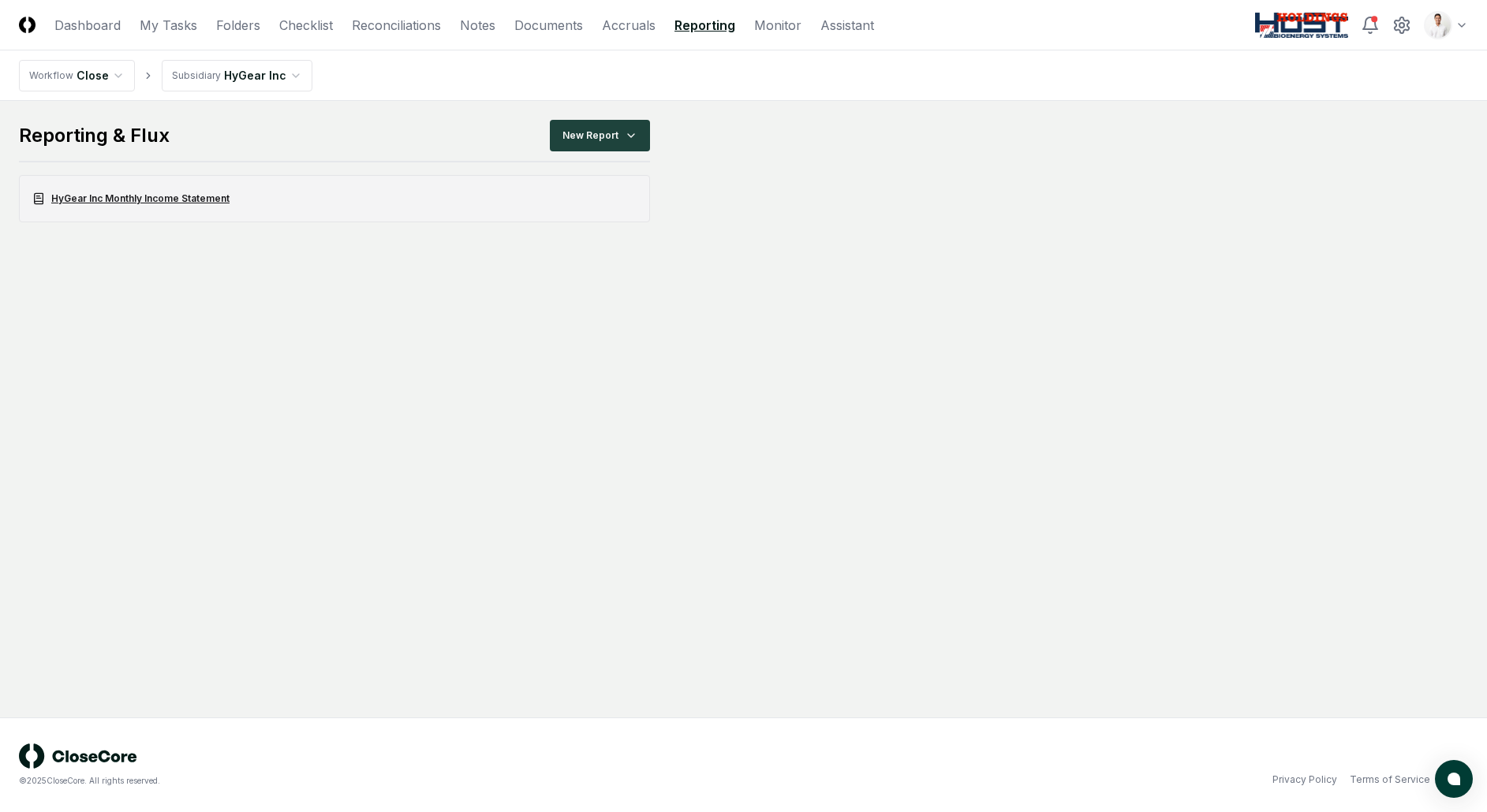
click at [250, 199] on link "HyGear Inc Monthly Income Statement" at bounding box center [335, 198] width 631 height 48
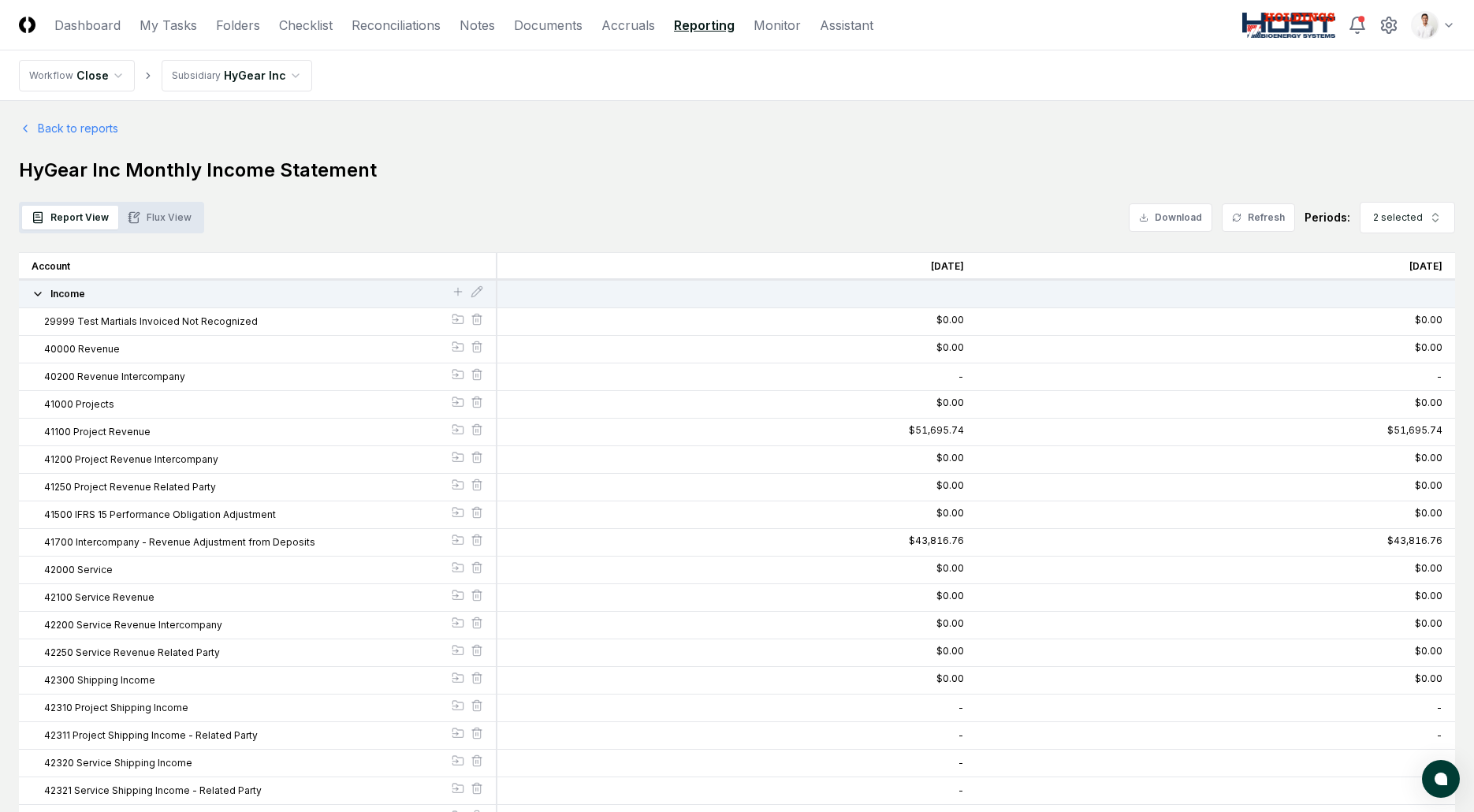
click at [153, 204] on div "Report View Flux View" at bounding box center [112, 218] width 185 height 31
click at [603, 35] on header "CloseCore Dashboard My Tasks Folders Checklist Reconciliations Notes Documents …" at bounding box center [737, 25] width 1474 height 50
click at [571, 25] on link "Documents" at bounding box center [548, 25] width 68 height 19
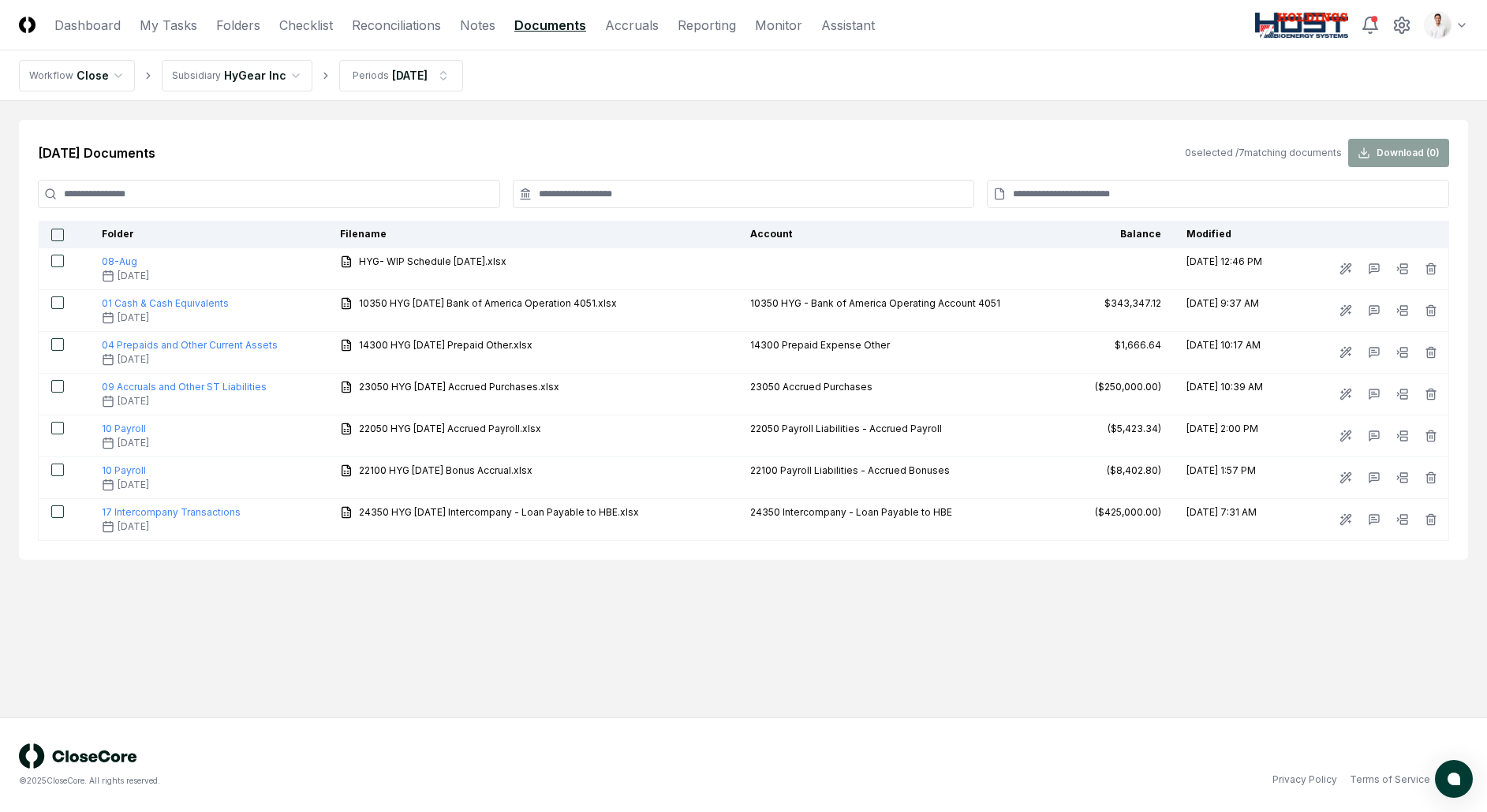
click at [403, 92] on nav "Workflow Close Subsidiary HyGear Inc Periods Aug 2025" at bounding box center [743, 75] width 1487 height 50
click at [405, 88] on html "CloseCore Dashboard My Tasks Folders Checklist Reconciliations Notes Documents …" at bounding box center [743, 406] width 1487 height 812
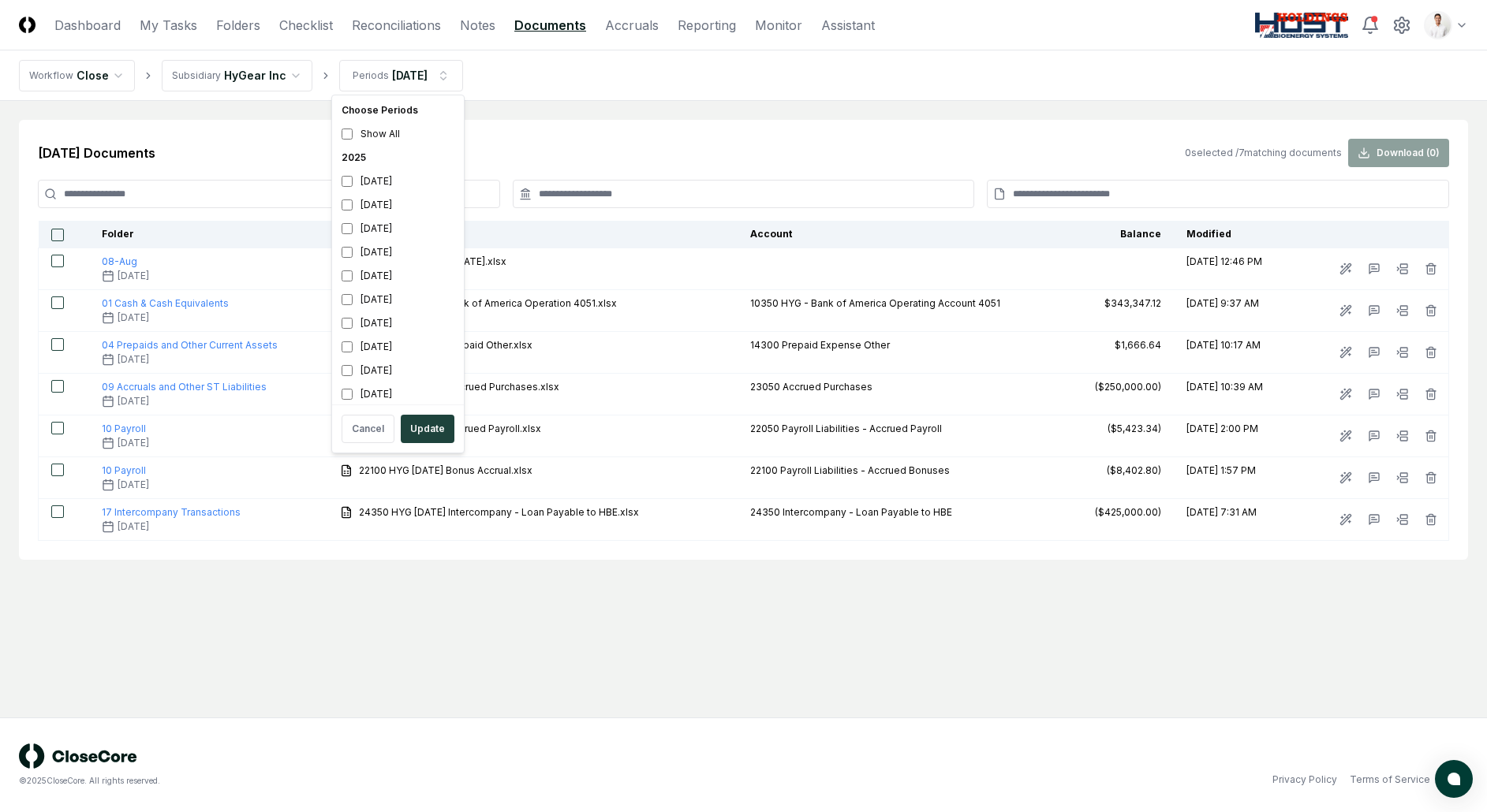
click at [573, 105] on html "CloseCore Dashboard My Tasks Folders Checklist Reconciliations Notes Documents …" at bounding box center [743, 406] width 1487 height 812
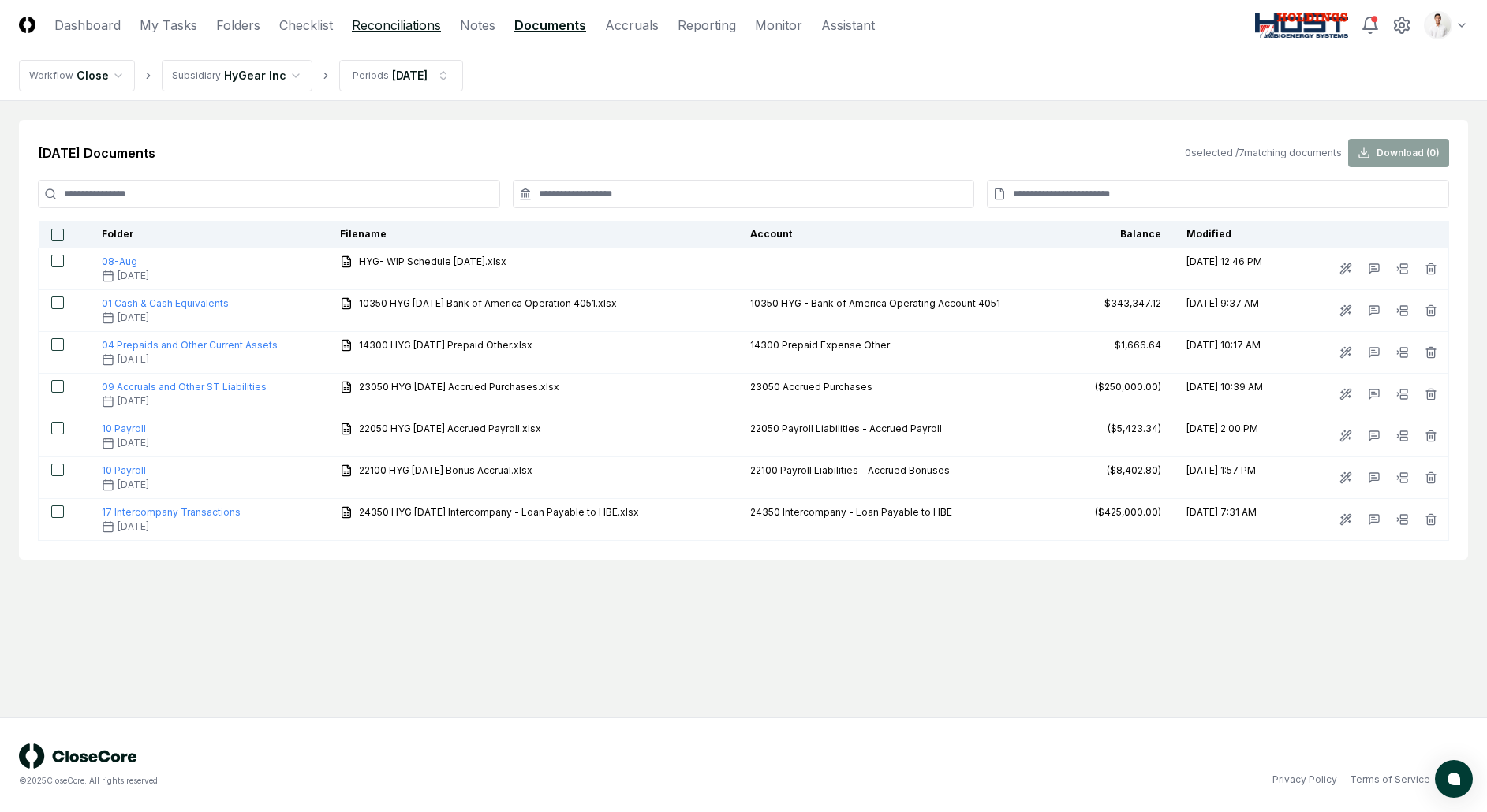
click at [414, 21] on link "Reconciliations" at bounding box center [396, 25] width 89 height 19
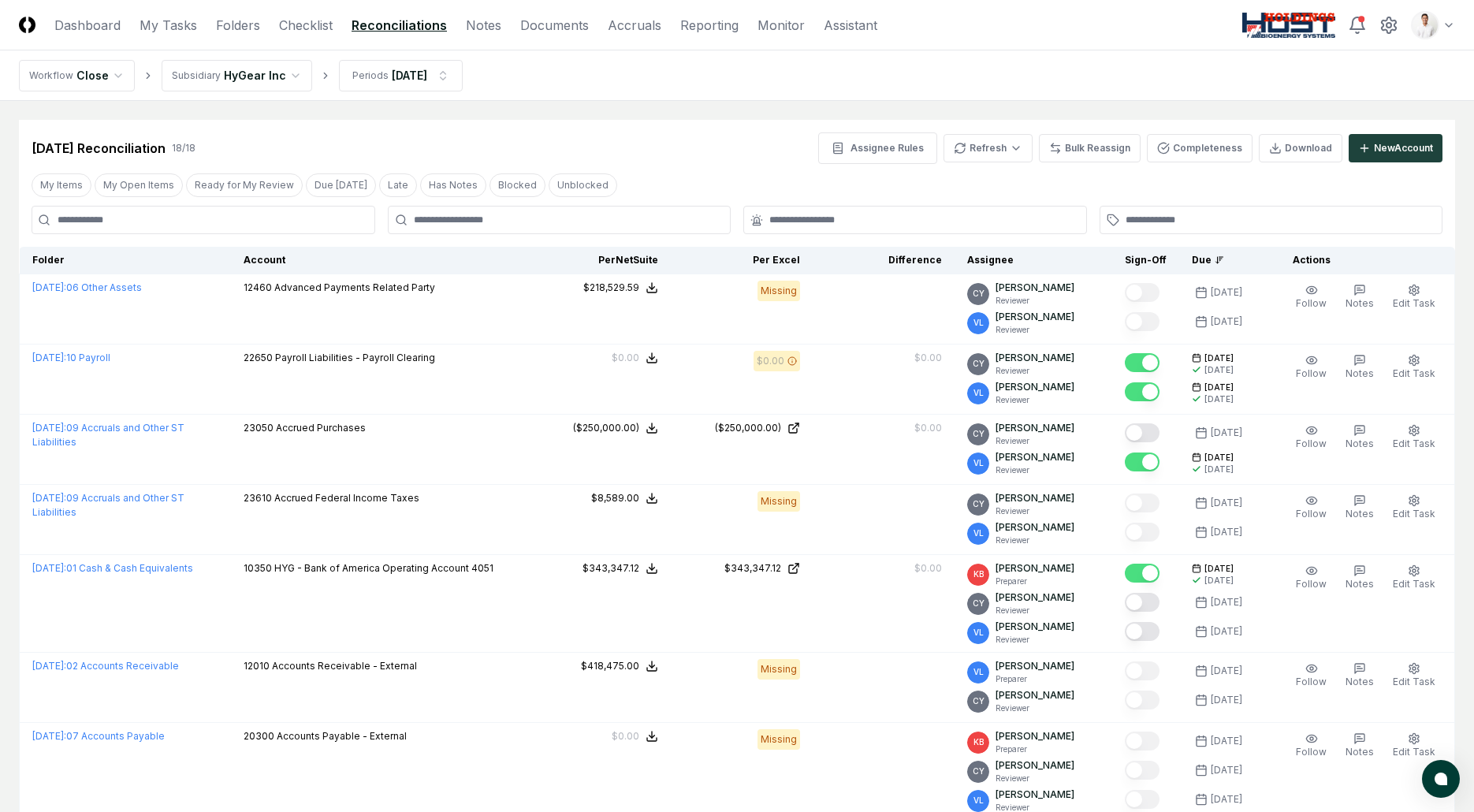
click at [555, 37] on header "CloseCore Dashboard My Tasks Folders Checklist Reconciliations Notes Documents …" at bounding box center [737, 25] width 1474 height 50
click at [555, 34] on link "Documents" at bounding box center [555, 25] width 68 height 19
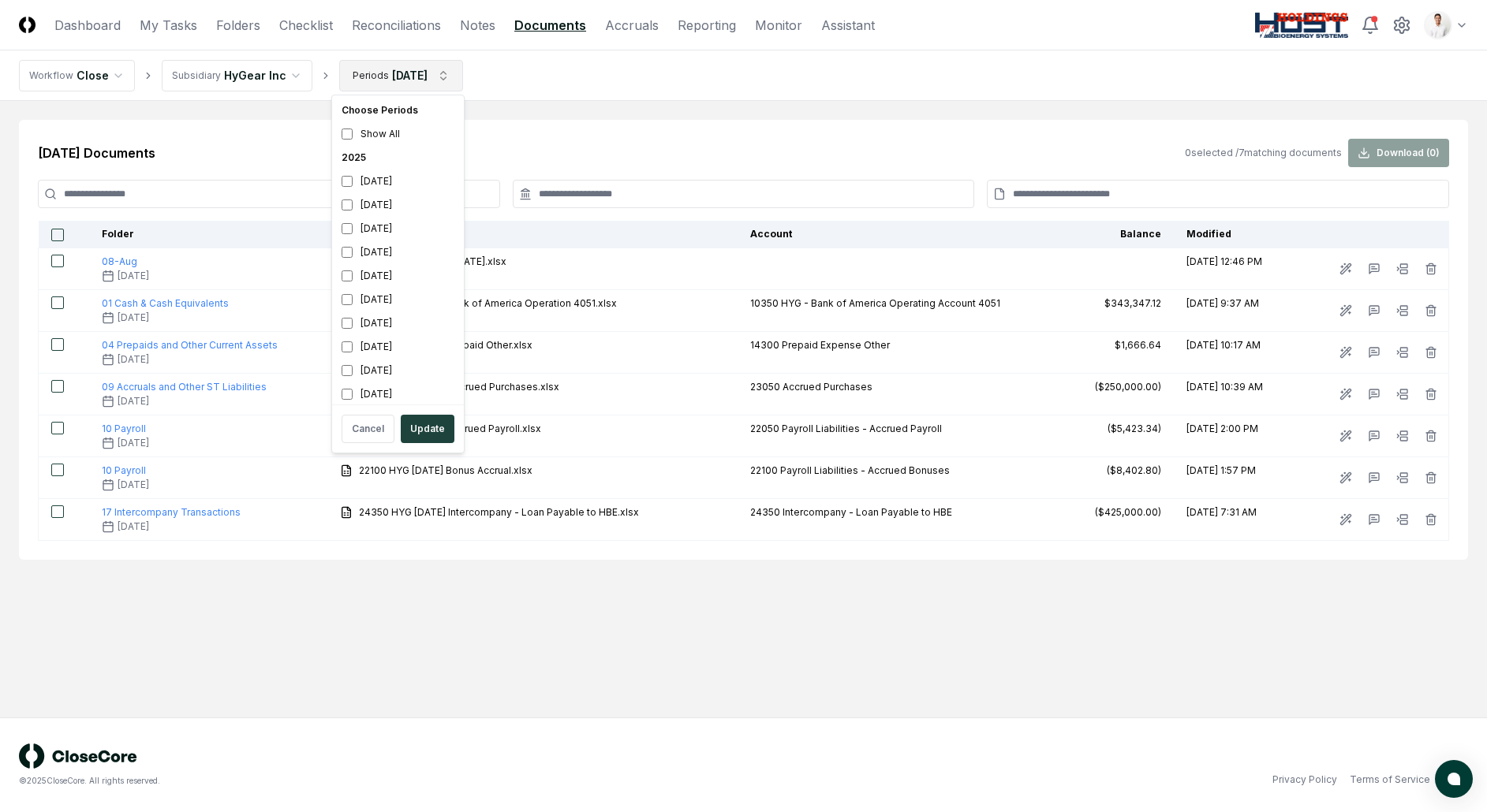
click at [427, 79] on html "CloseCore Dashboard My Tasks Folders Checklist Reconciliations Notes Documents …" at bounding box center [743, 406] width 1487 height 812
click at [778, 83] on html "CloseCore Dashboard My Tasks Folders Checklist Reconciliations Notes Documents …" at bounding box center [743, 406] width 1487 height 812
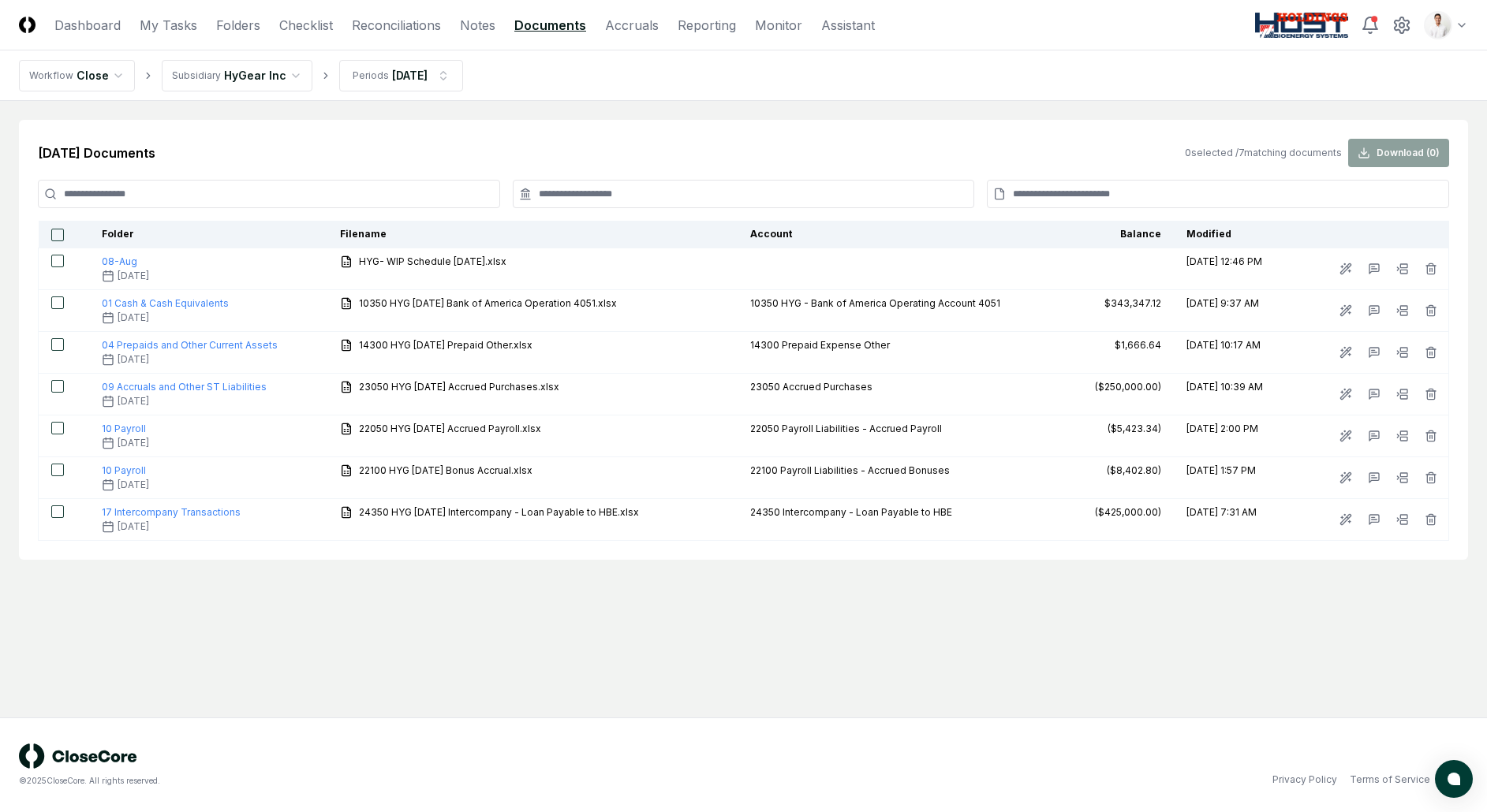
drag, startPoint x: 590, startPoint y: 125, endPoint x: 926, endPoint y: 65, distance: 341.3
click at [590, 125] on div "Aug 2025 Documents 0 selected / 7 matching documents Download ( 0 ) Folder File…" at bounding box center [743, 340] width 1449 height 440
click at [1455, 23] on html "CloseCore Dashboard My Tasks Folders Checklist Reconciliations Notes Documents …" at bounding box center [743, 406] width 1487 height 812
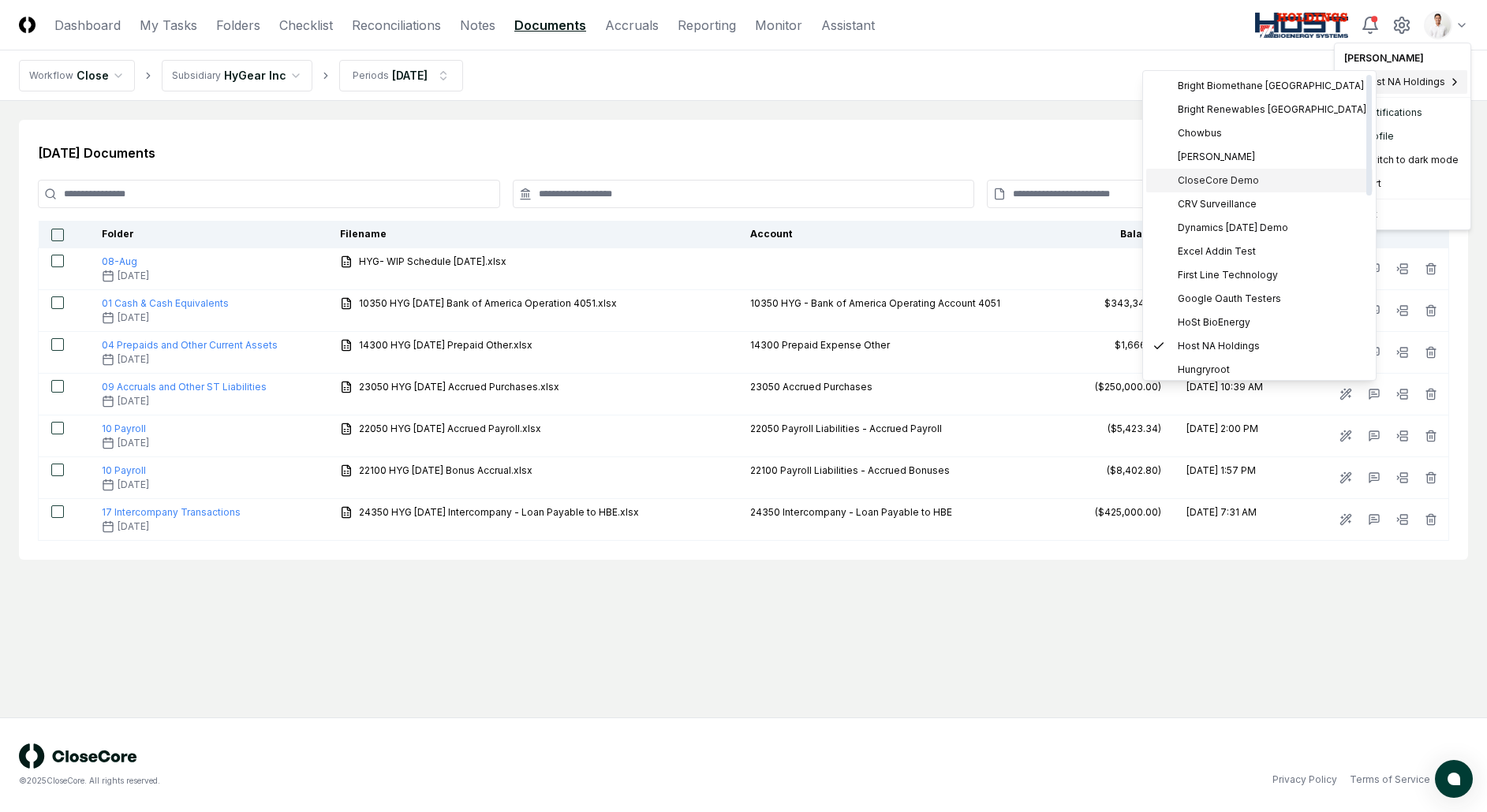
click at [1241, 181] on span "CloseCore Demo" at bounding box center [1218, 180] width 82 height 14
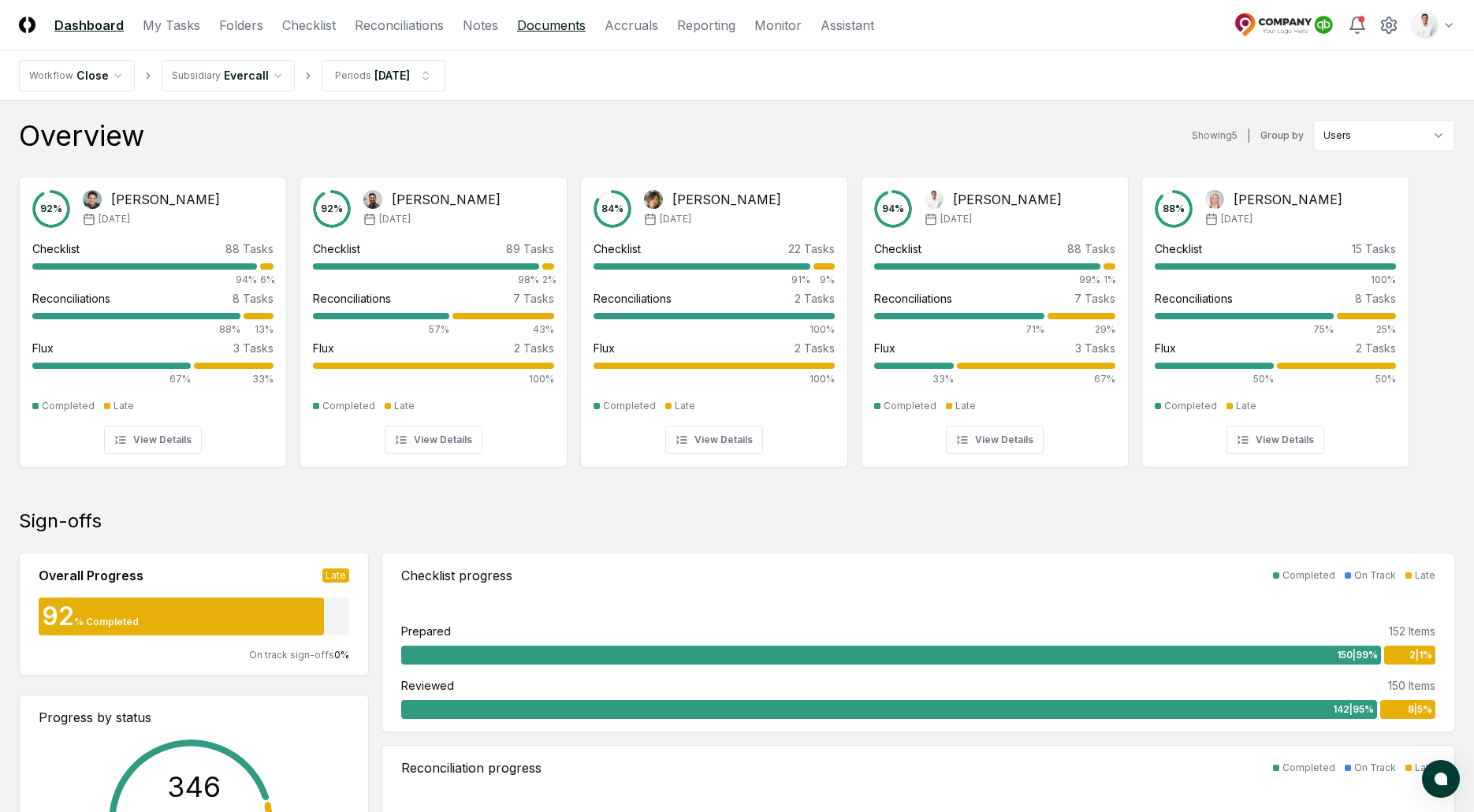
click at [553, 27] on link "Documents" at bounding box center [551, 25] width 68 height 19
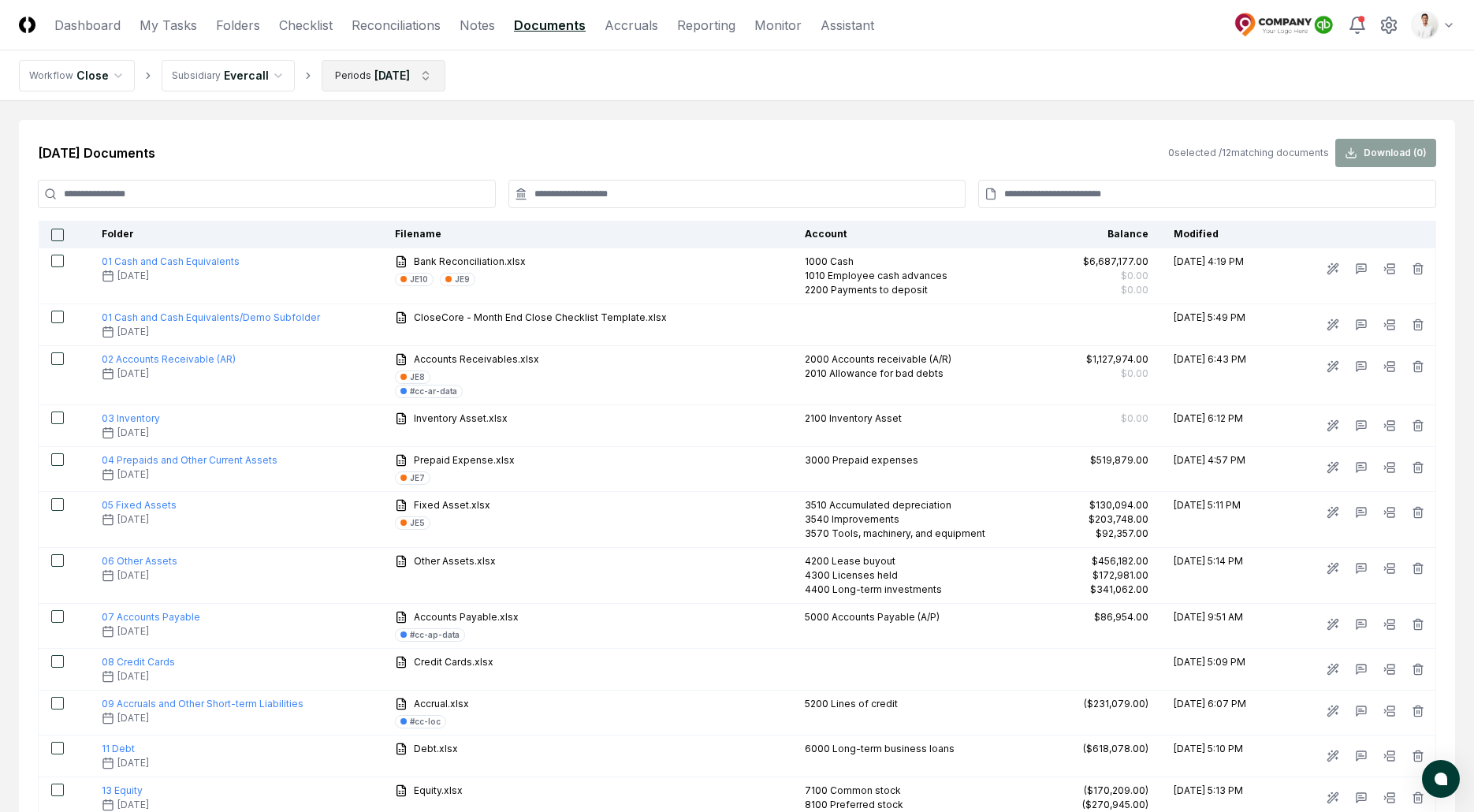
click at [419, 81] on html "CloseCore Dashboard My Tasks Folders Checklist Reconciliations Notes Documents …" at bounding box center [737, 490] width 1474 height 980
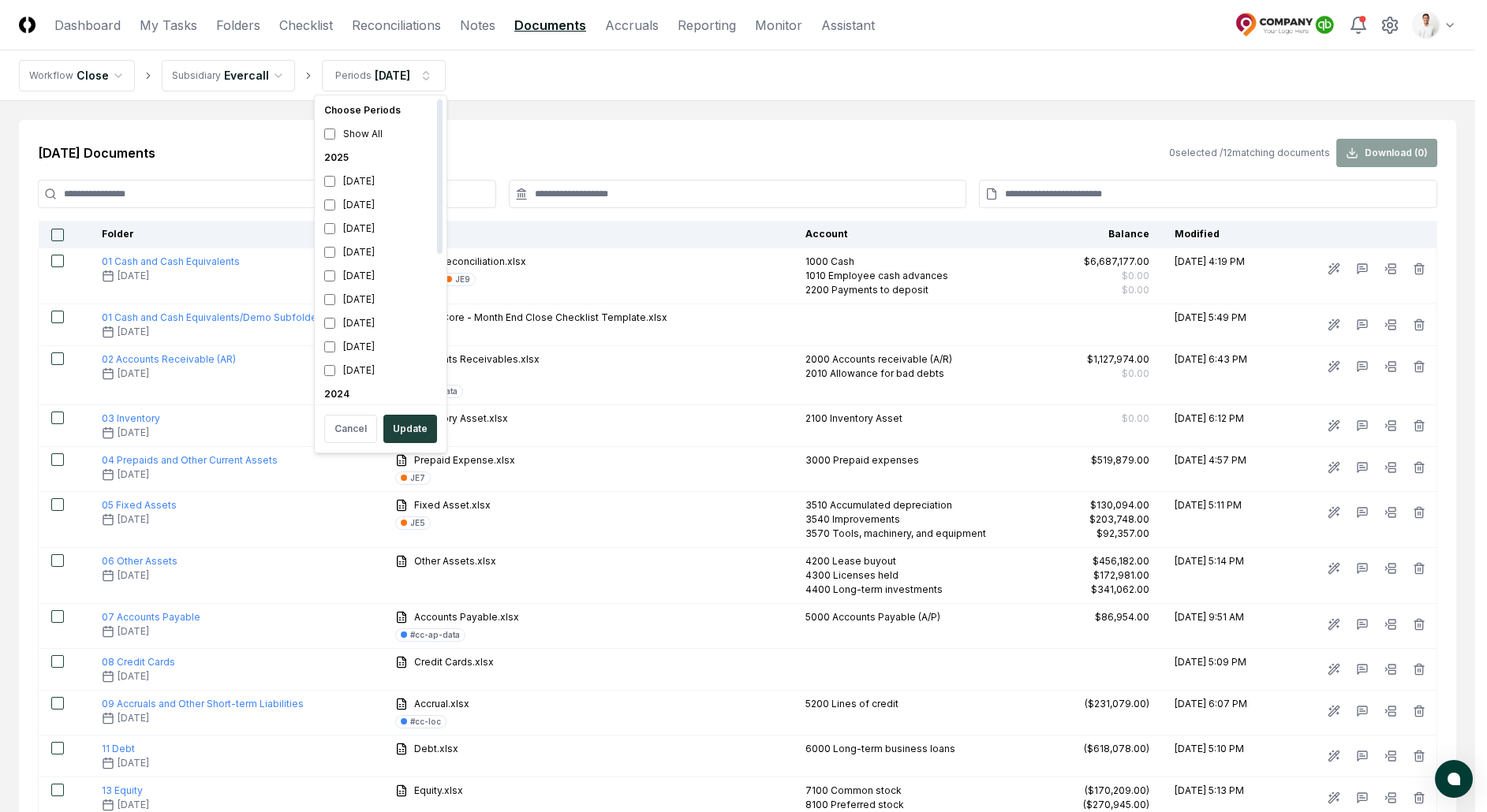
click at [573, 114] on html "CloseCore Dashboard My Tasks Folders Checklist Reconciliations Notes Documents …" at bounding box center [743, 490] width 1487 height 980
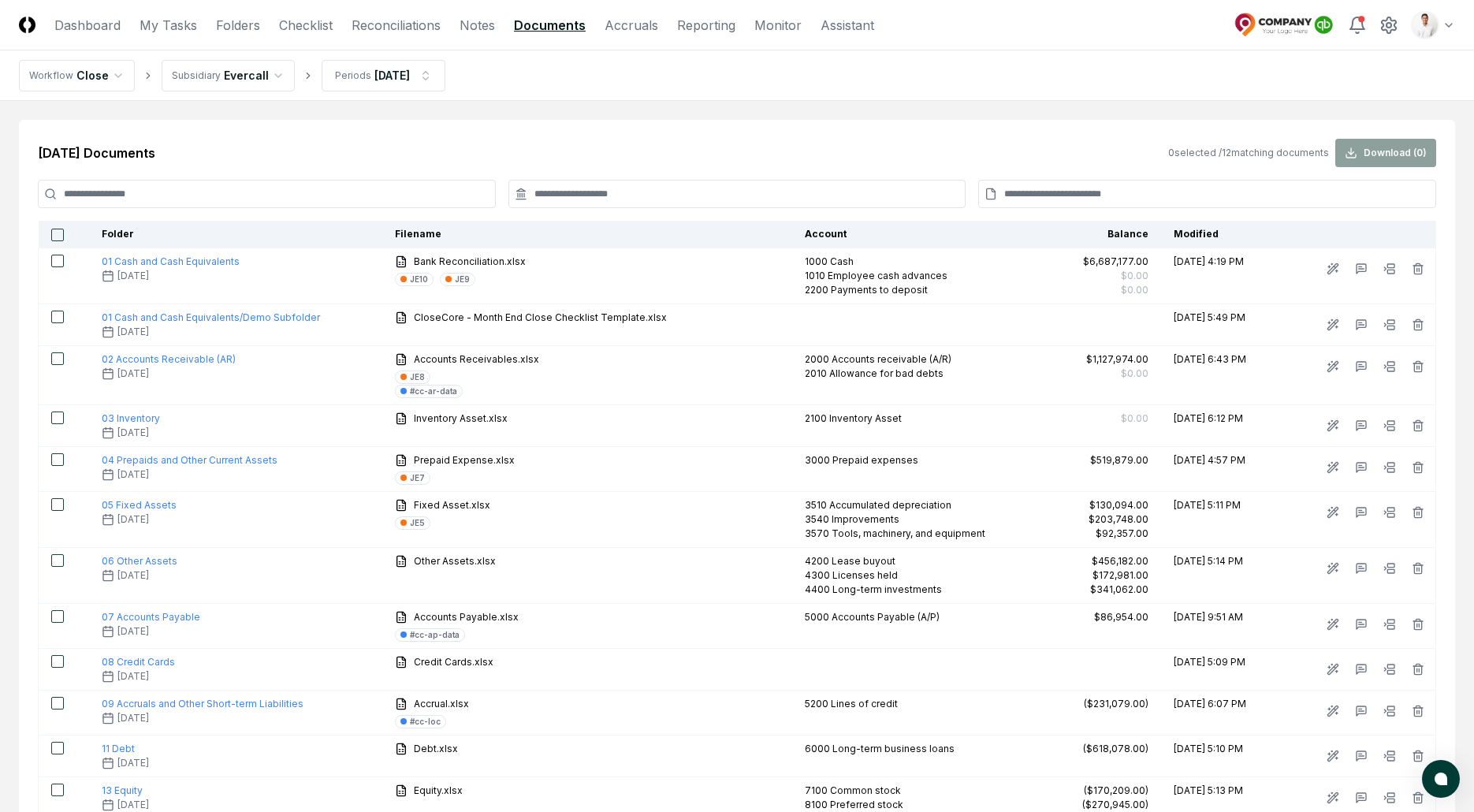
click at [1421, 26] on html "CloseCore Dashboard My Tasks Folders Checklist Reconciliations Notes Documents …" at bounding box center [737, 490] width 1474 height 980
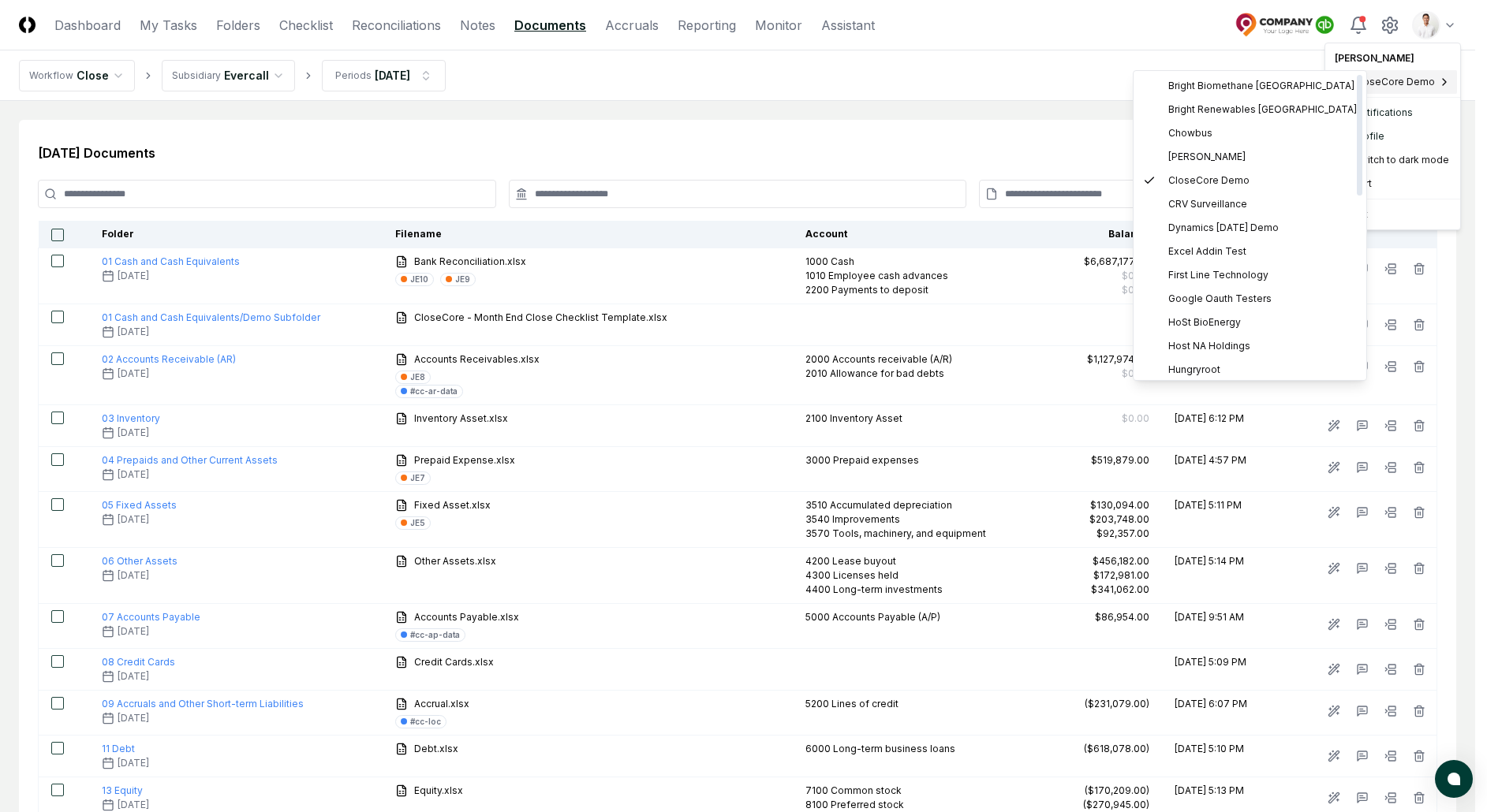
click at [714, 118] on html "CloseCore Dashboard My Tasks Folders Checklist Reconciliations Notes Documents …" at bounding box center [743, 490] width 1487 height 980
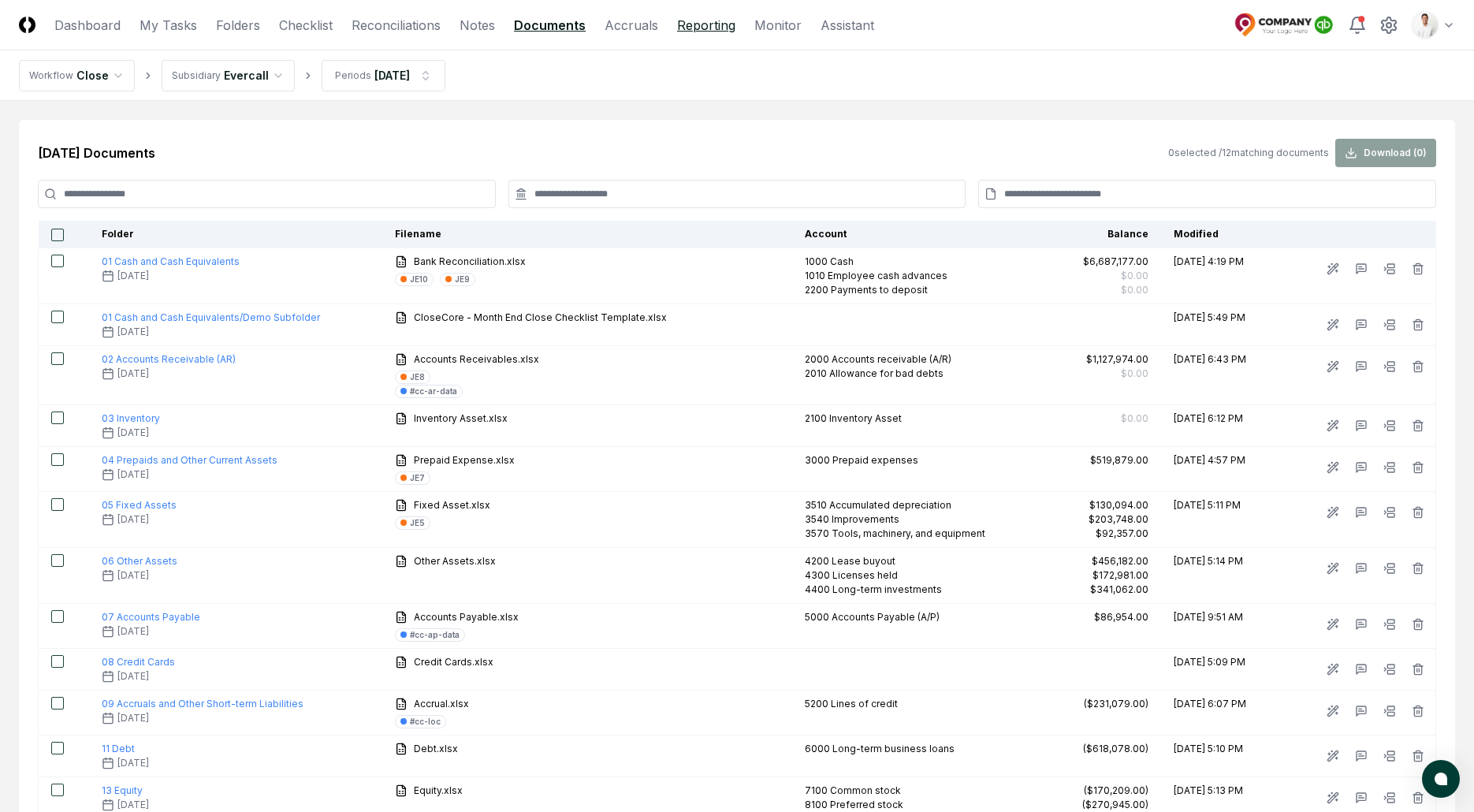
click at [679, 18] on link "Reporting" at bounding box center [706, 25] width 58 height 19
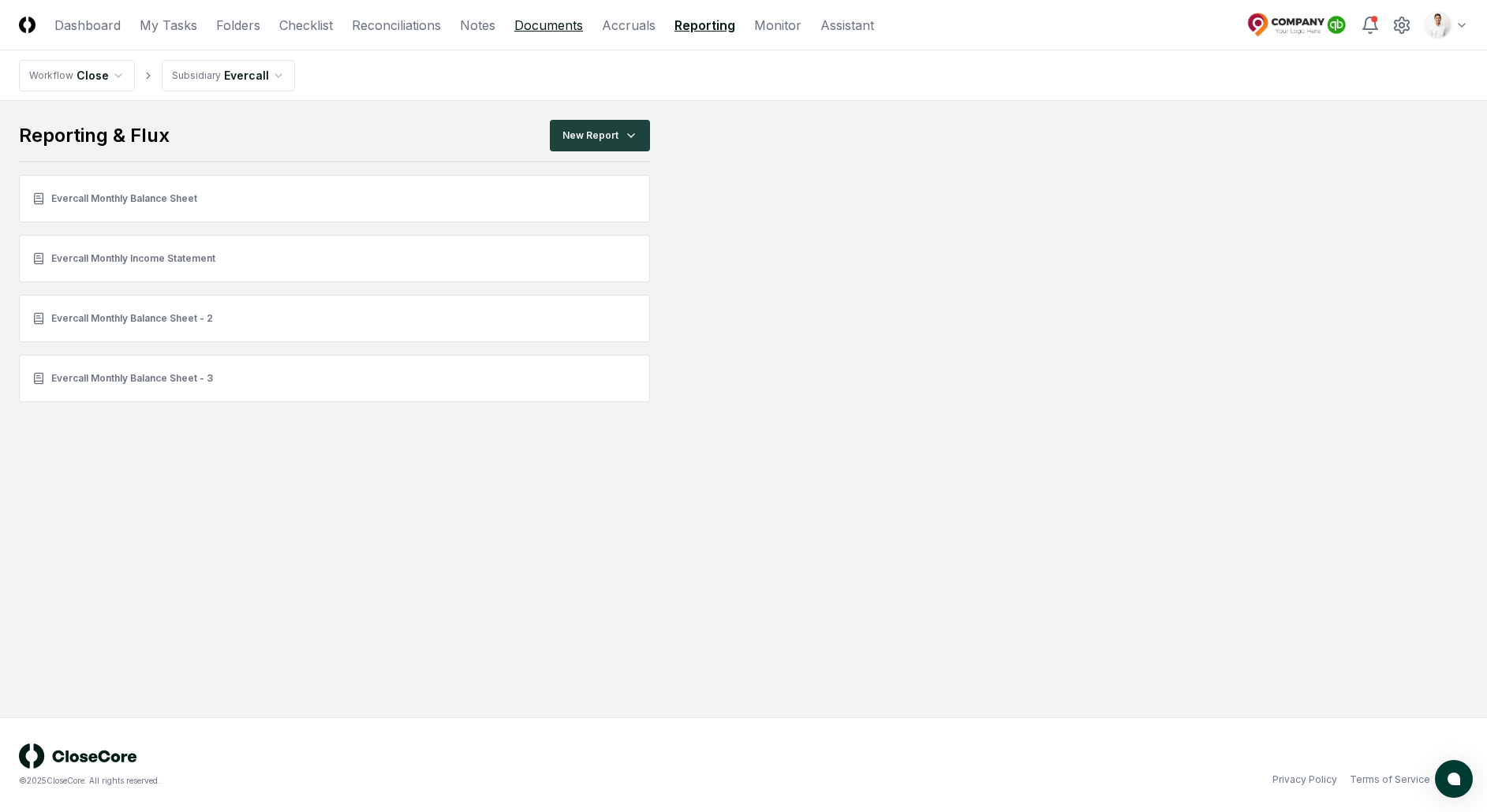
click at [543, 29] on link "Documents" at bounding box center [548, 25] width 68 height 19
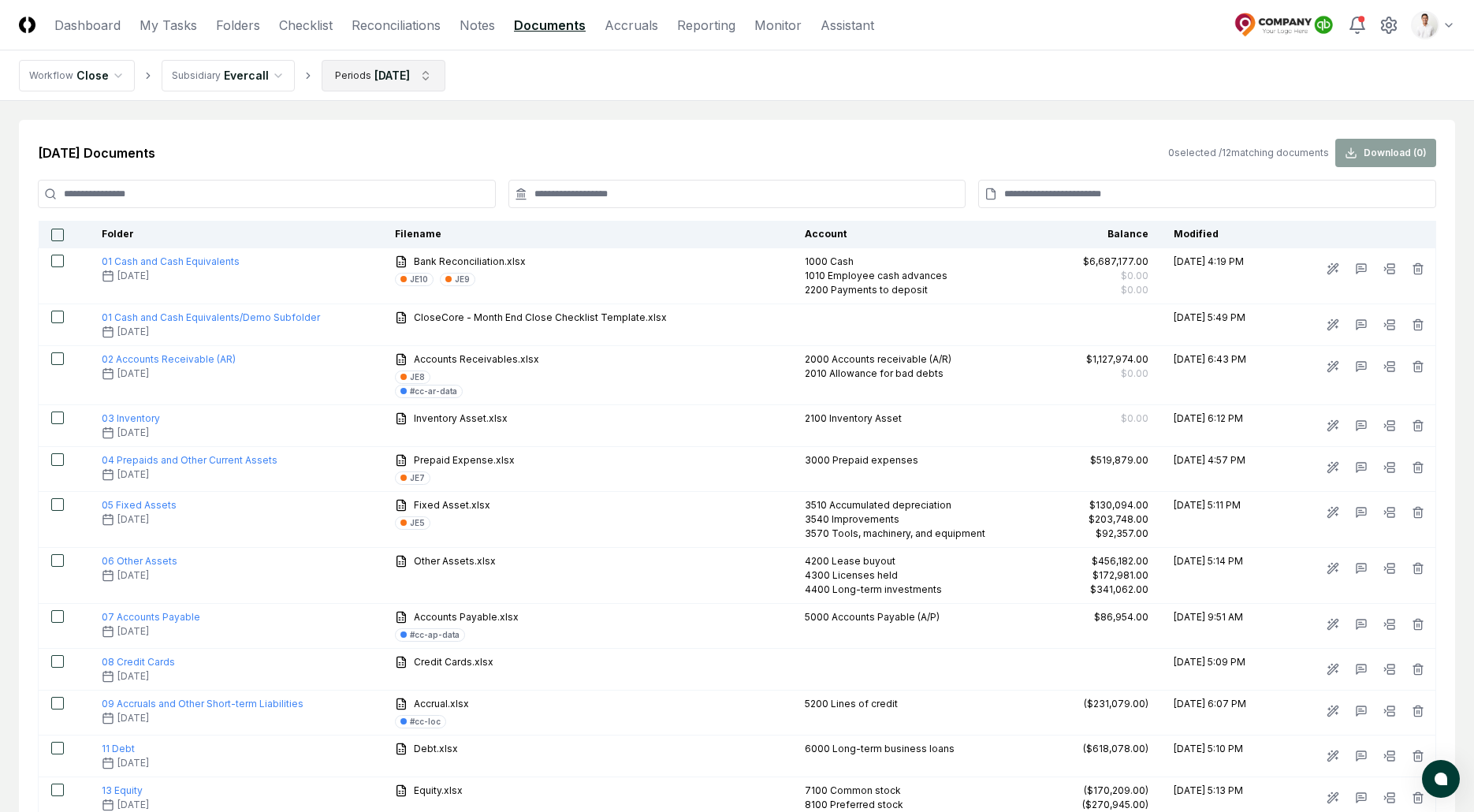
click at [425, 76] on html "CloseCore Dashboard My Tasks Folders Checklist Reconciliations Notes Documents …" at bounding box center [737, 490] width 1474 height 980
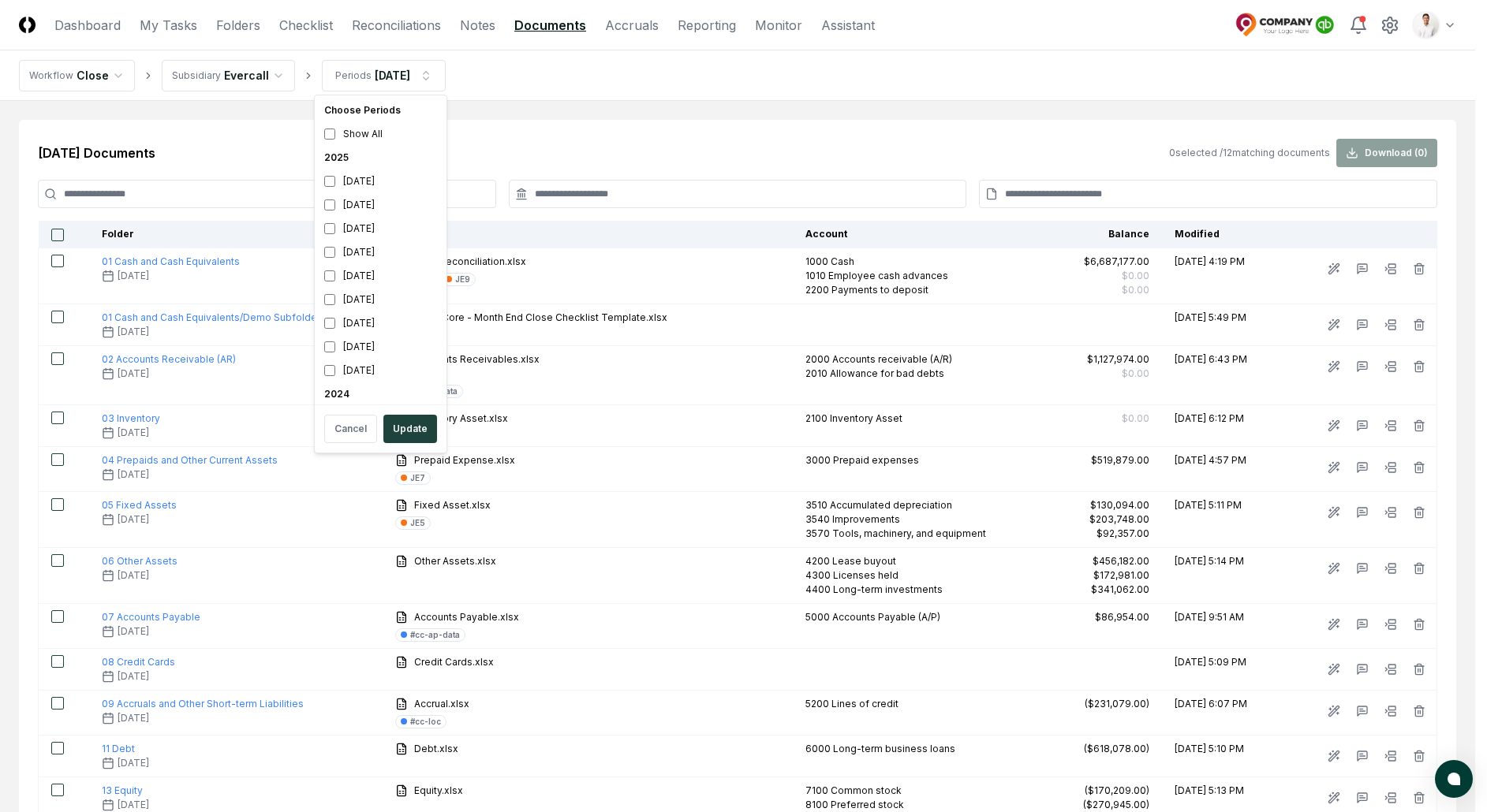
click at [538, 81] on html "CloseCore Dashboard My Tasks Folders Checklist Reconciliations Notes Documents …" at bounding box center [743, 490] width 1487 height 980
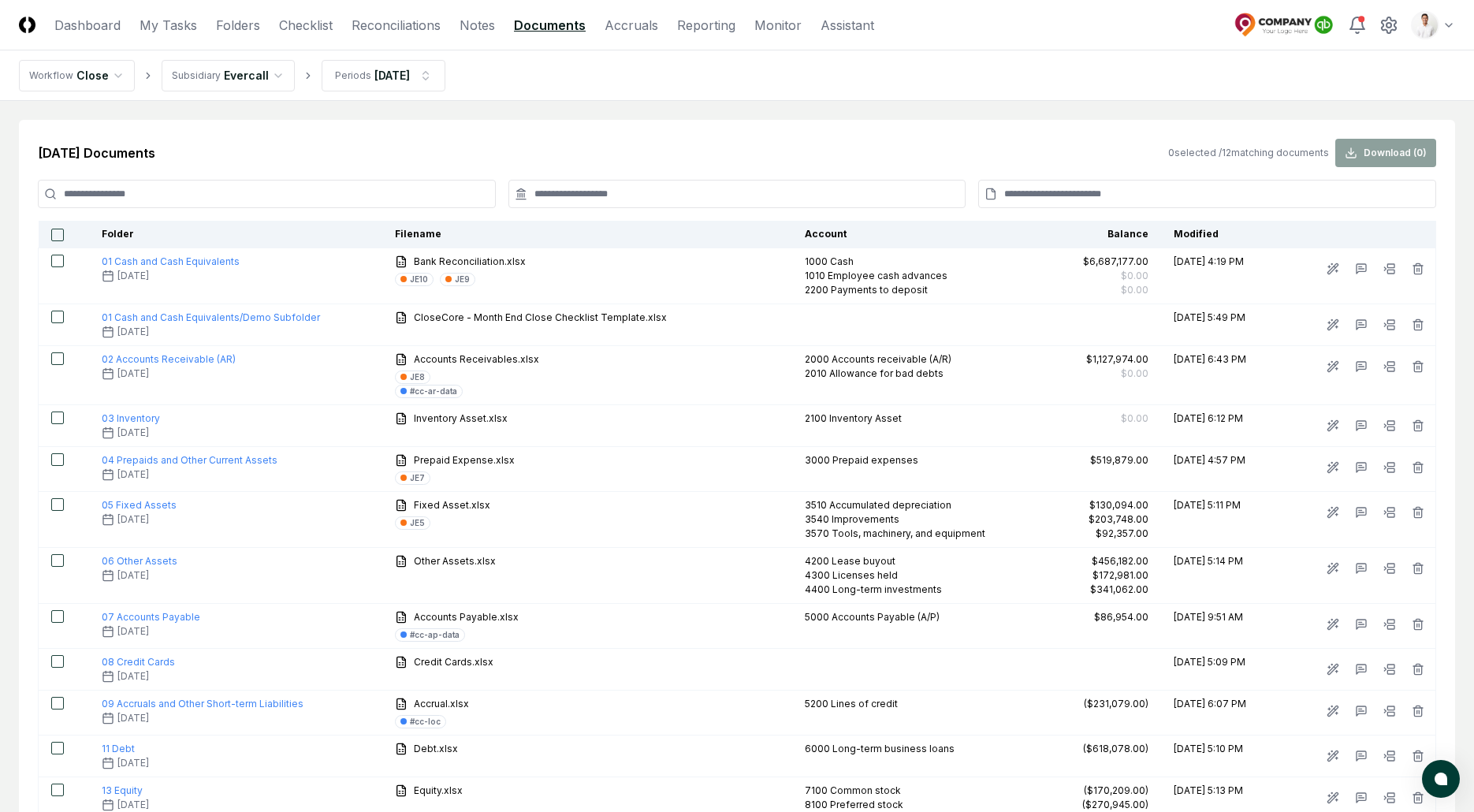
click at [1421, 22] on html "CloseCore Dashboard My Tasks Folders Checklist Reconciliations Notes Documents …" at bounding box center [737, 490] width 1474 height 980
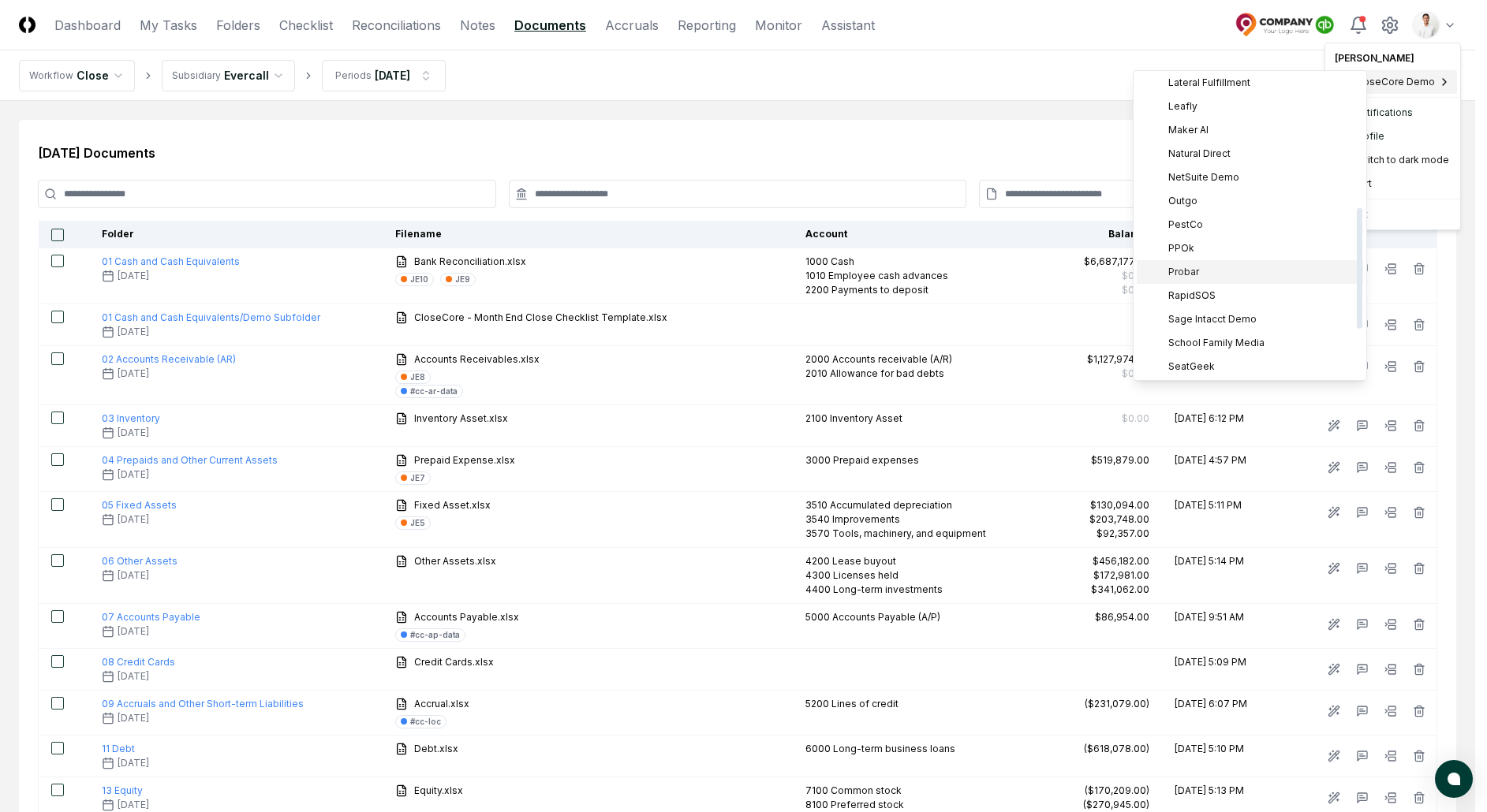
scroll to position [321, 0]
click at [1216, 333] on span "Sage Intacct Demo" at bounding box center [1213, 333] width 88 height 14
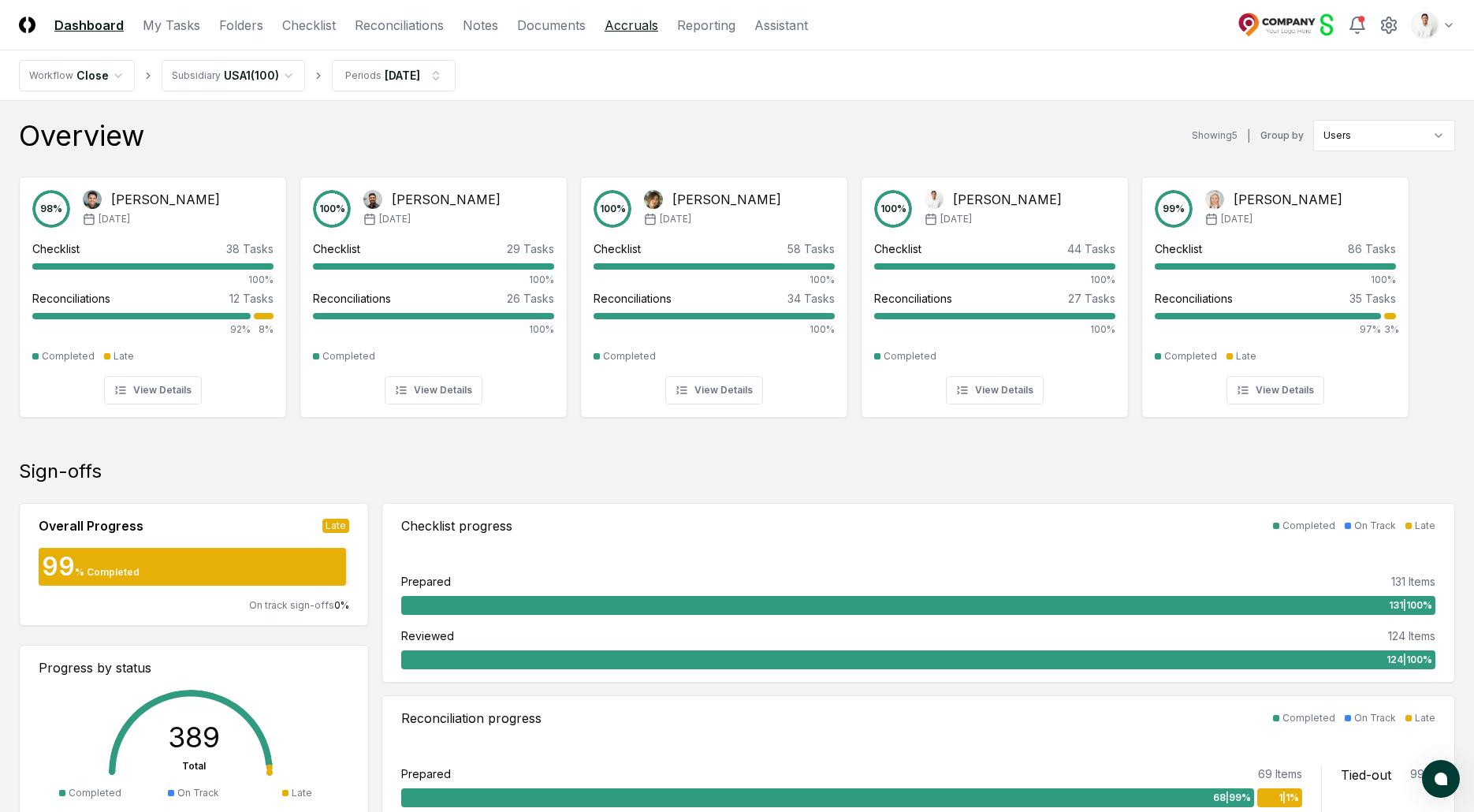
click at [636, 29] on link "Accruals" at bounding box center [632, 25] width 54 height 19
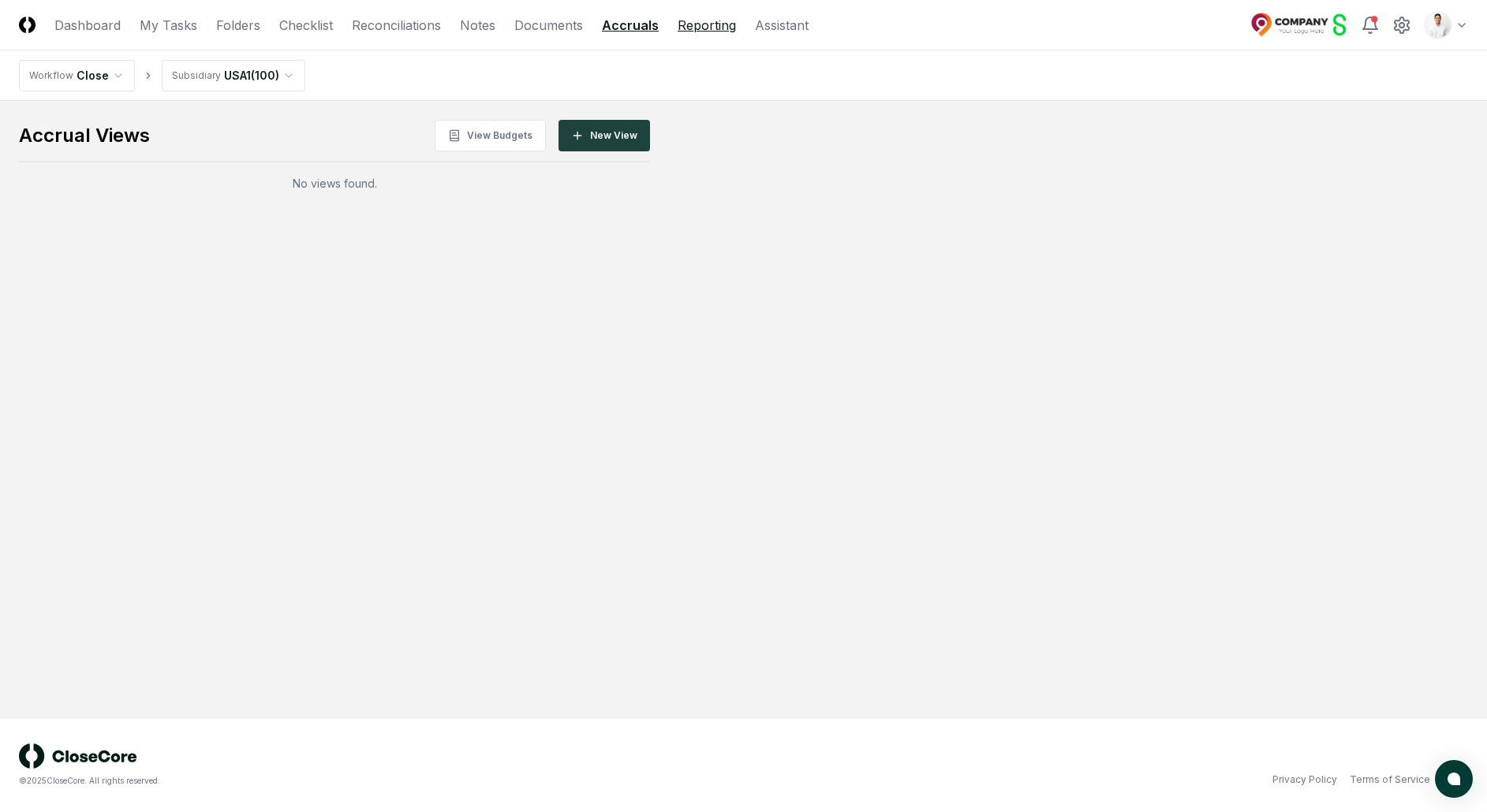
click at [695, 22] on link "Reporting" at bounding box center [707, 25] width 58 height 19
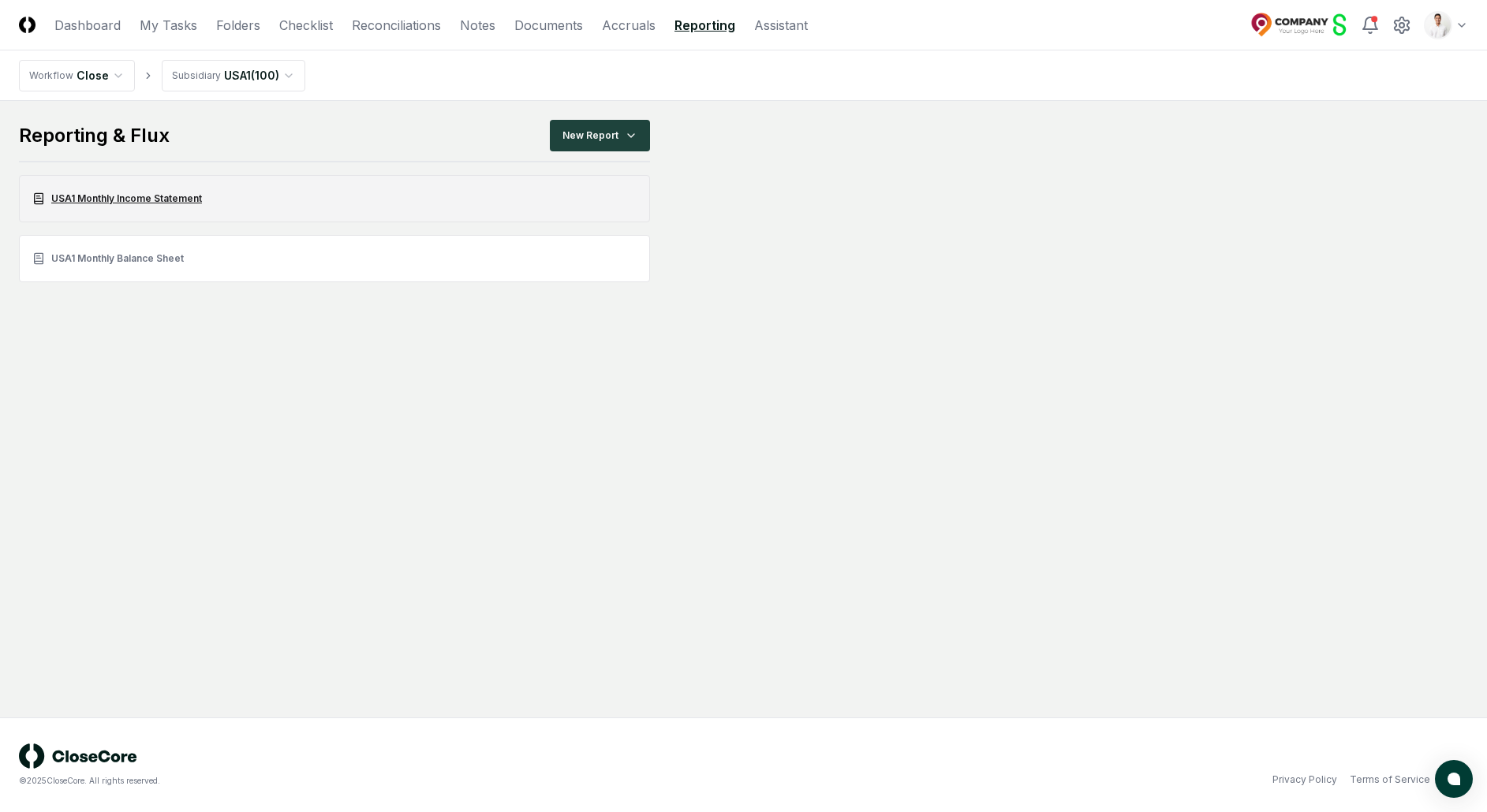
click at [213, 211] on link "USA1 Monthly Income Statement" at bounding box center [335, 198] width 631 height 48
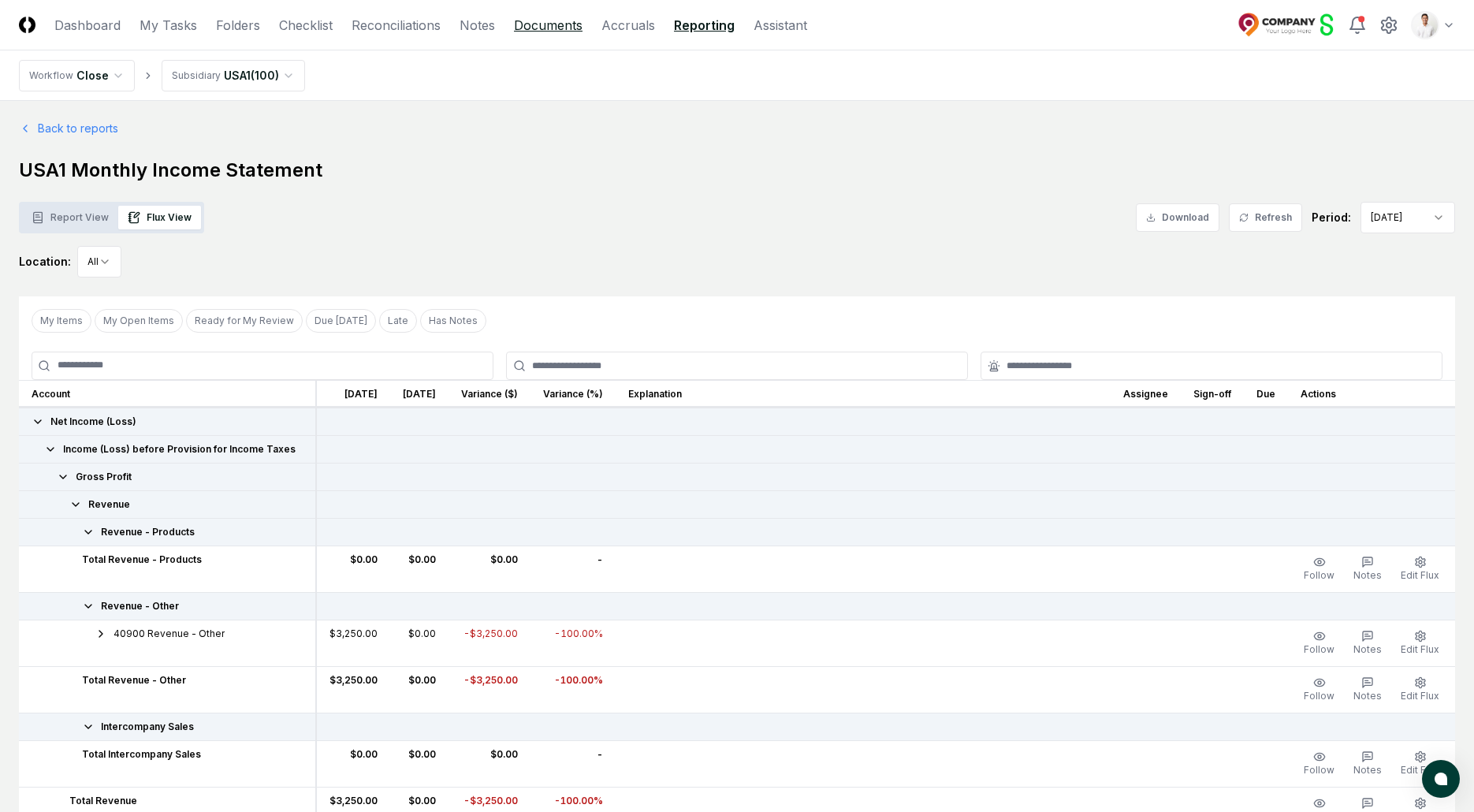
click at [537, 29] on link "Documents" at bounding box center [548, 25] width 68 height 19
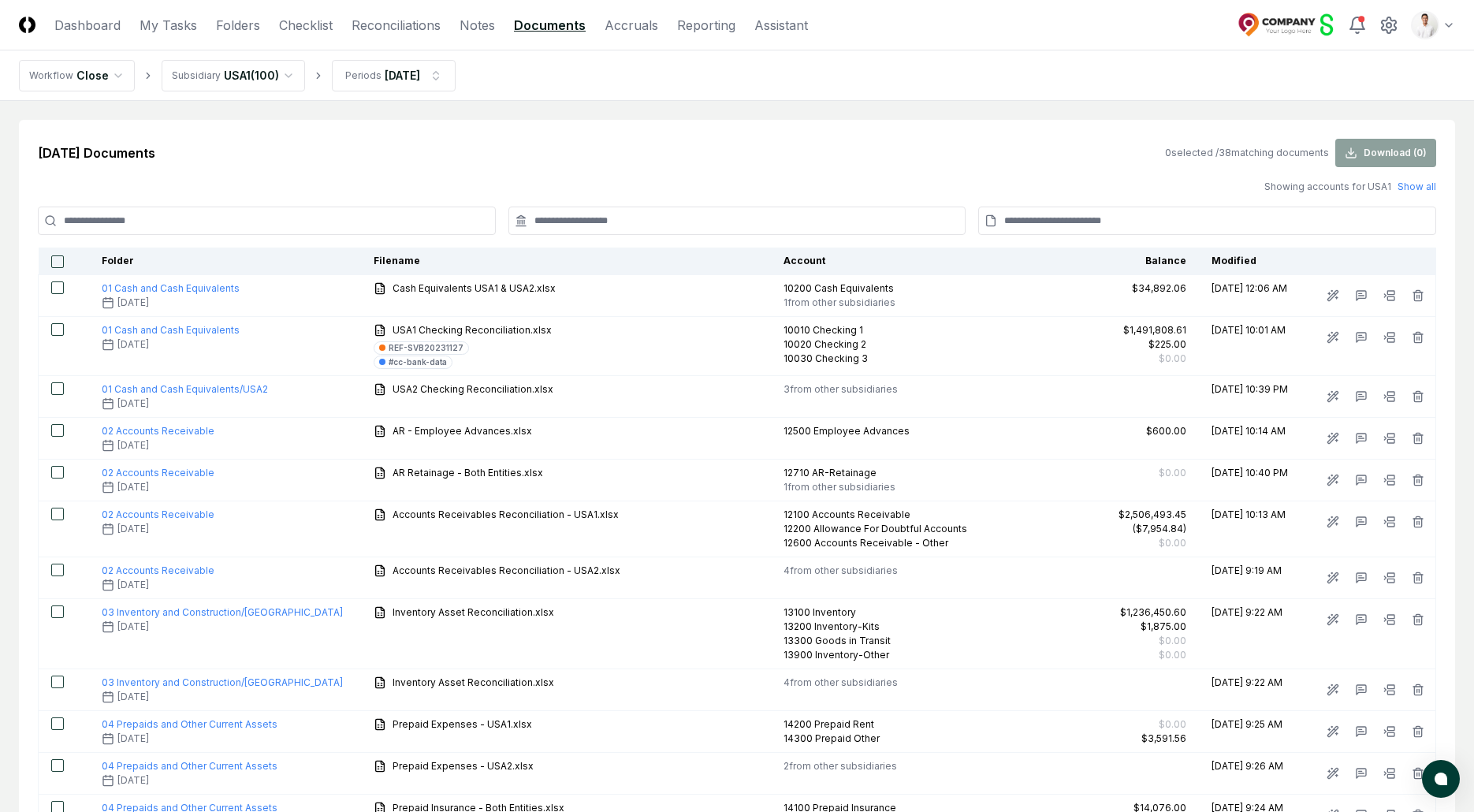
click at [562, 73] on nav "Workflow Close Subsidiary [GEOGRAPHIC_DATA] ( 100 ) Periods [DATE]" at bounding box center [737, 75] width 1474 height 50
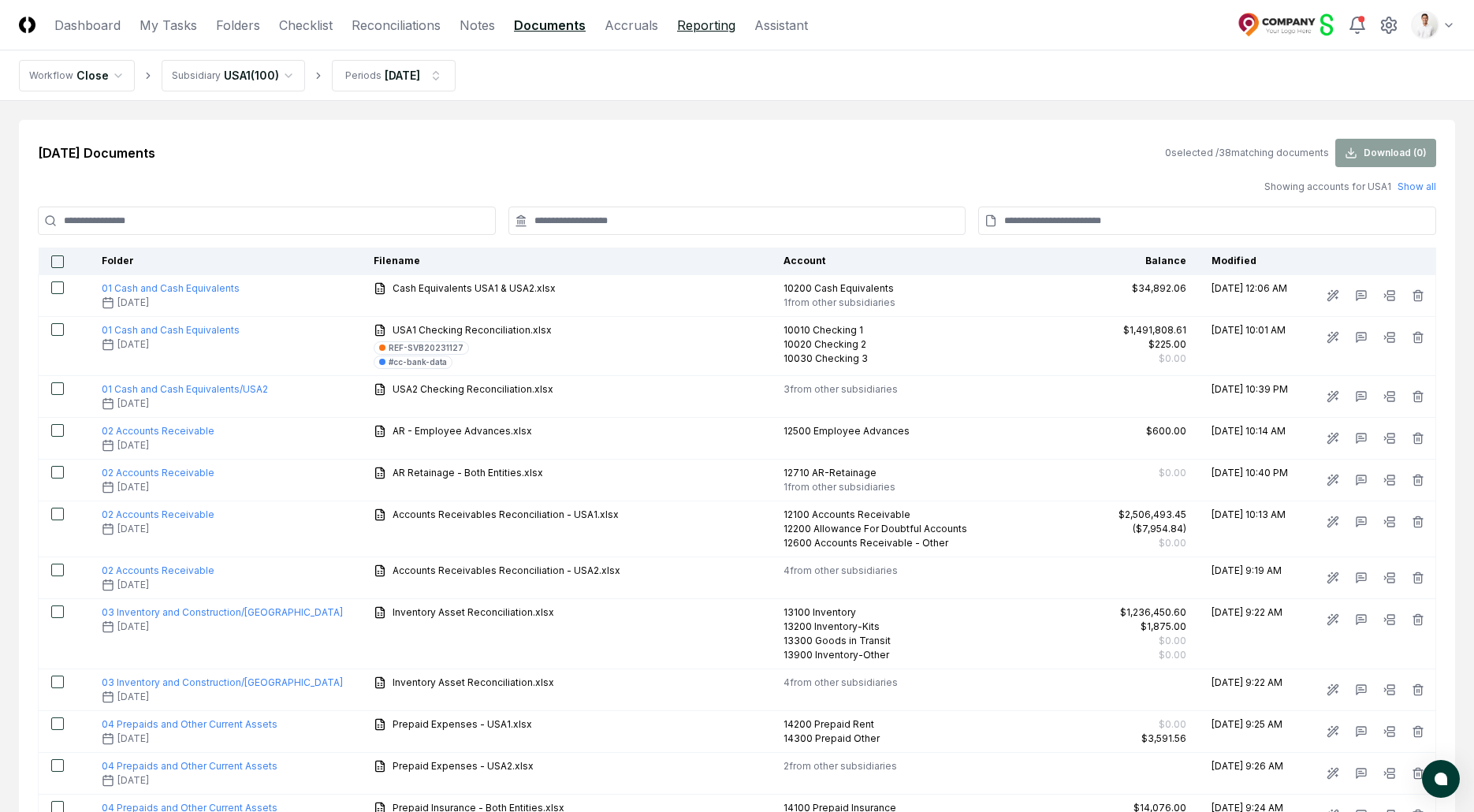
click at [690, 28] on link "Reporting" at bounding box center [706, 25] width 58 height 19
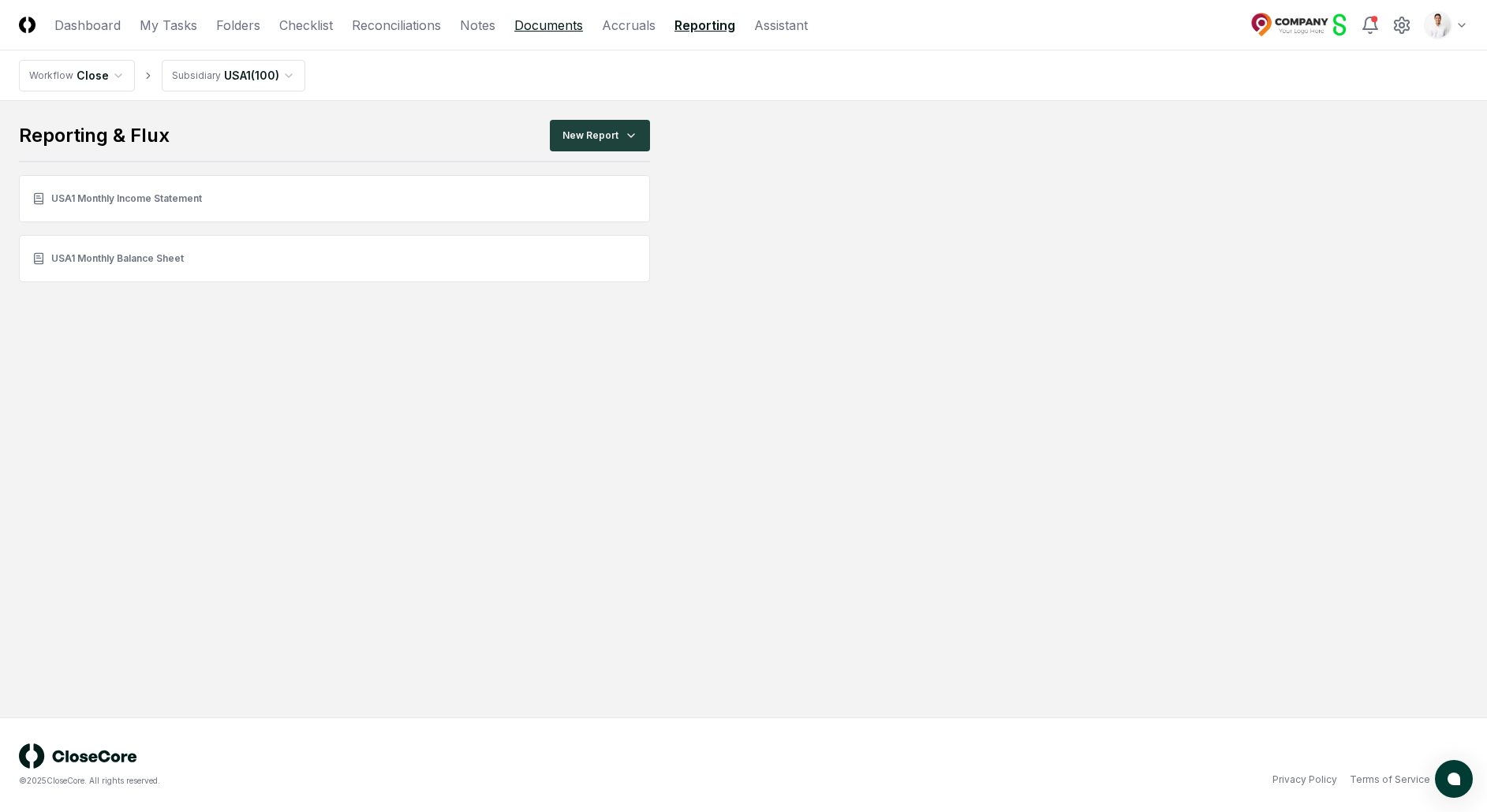
click at [546, 30] on link "Documents" at bounding box center [548, 25] width 68 height 19
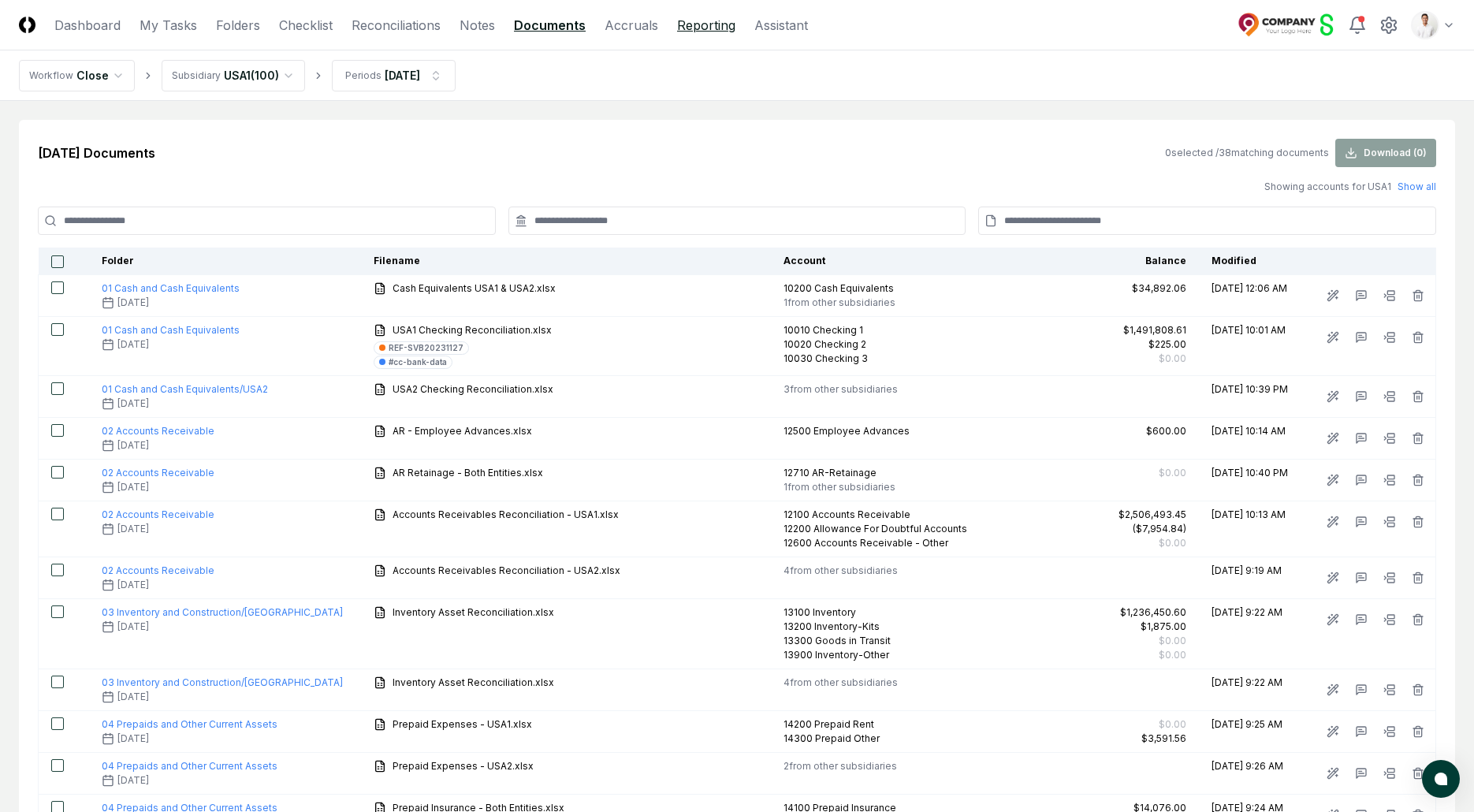
click at [691, 30] on link "Reporting" at bounding box center [706, 25] width 58 height 19
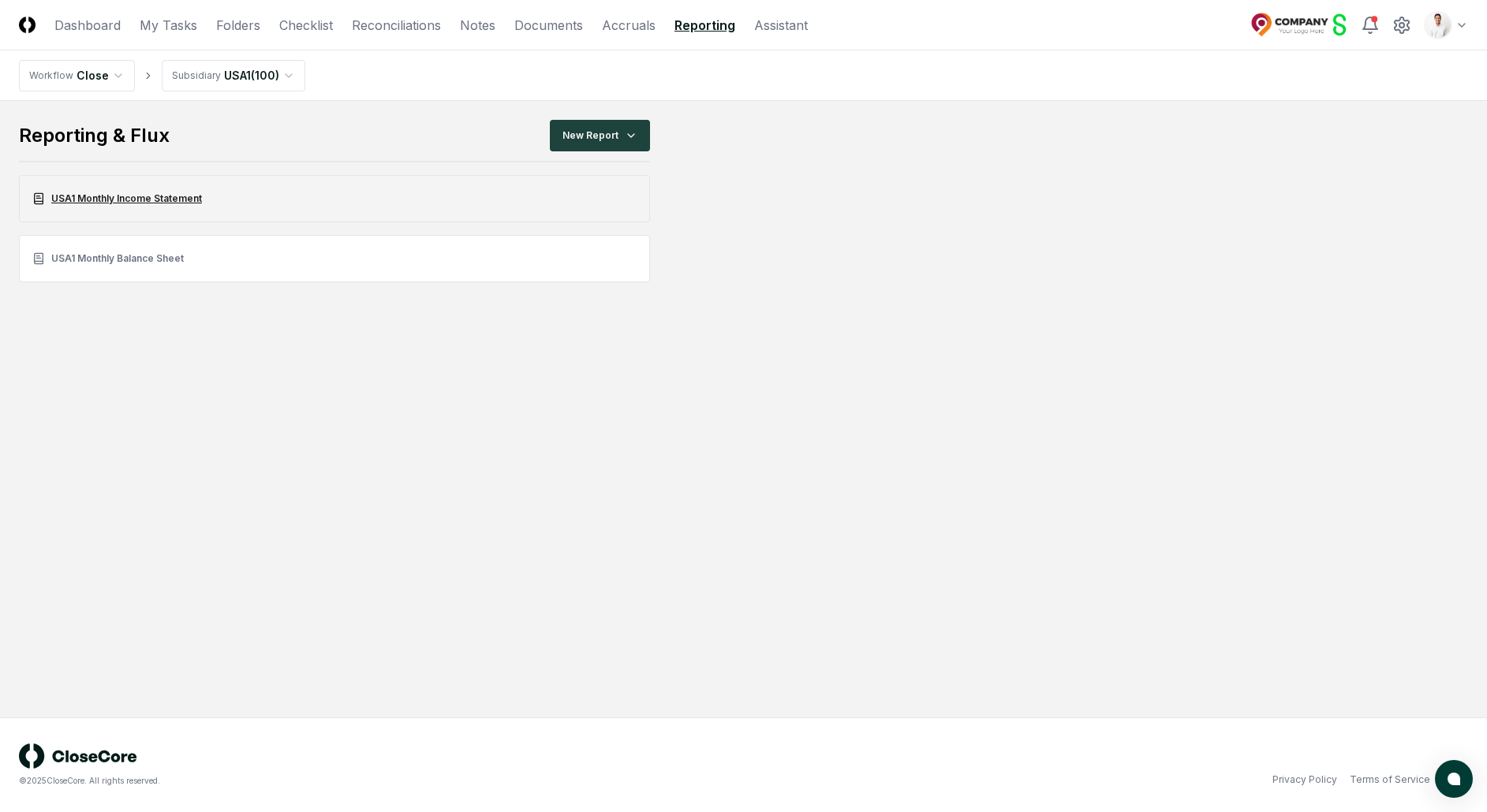
click at [193, 205] on link "USA1 Monthly Income Statement" at bounding box center [335, 198] width 631 height 48
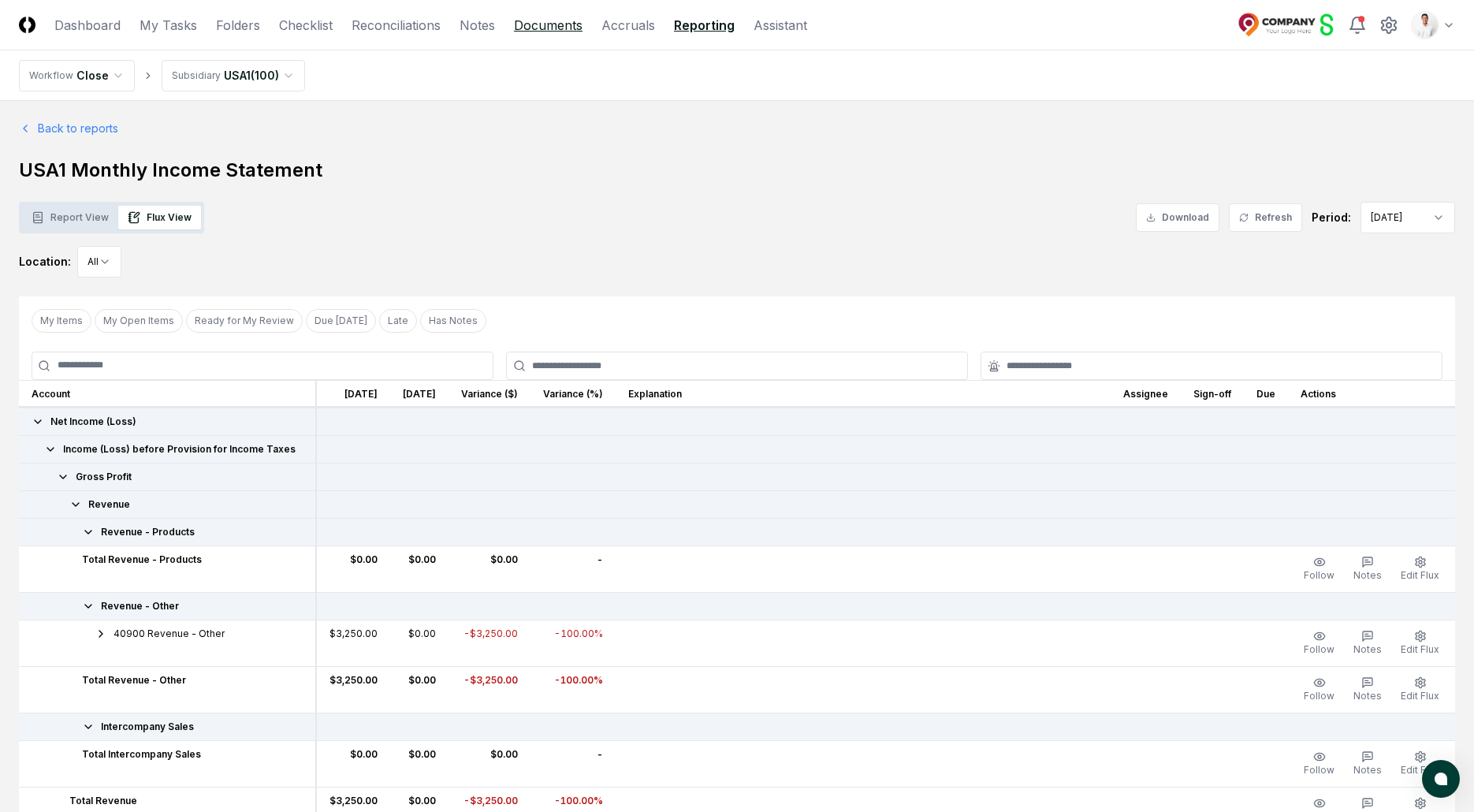
click at [547, 30] on link "Documents" at bounding box center [548, 25] width 68 height 19
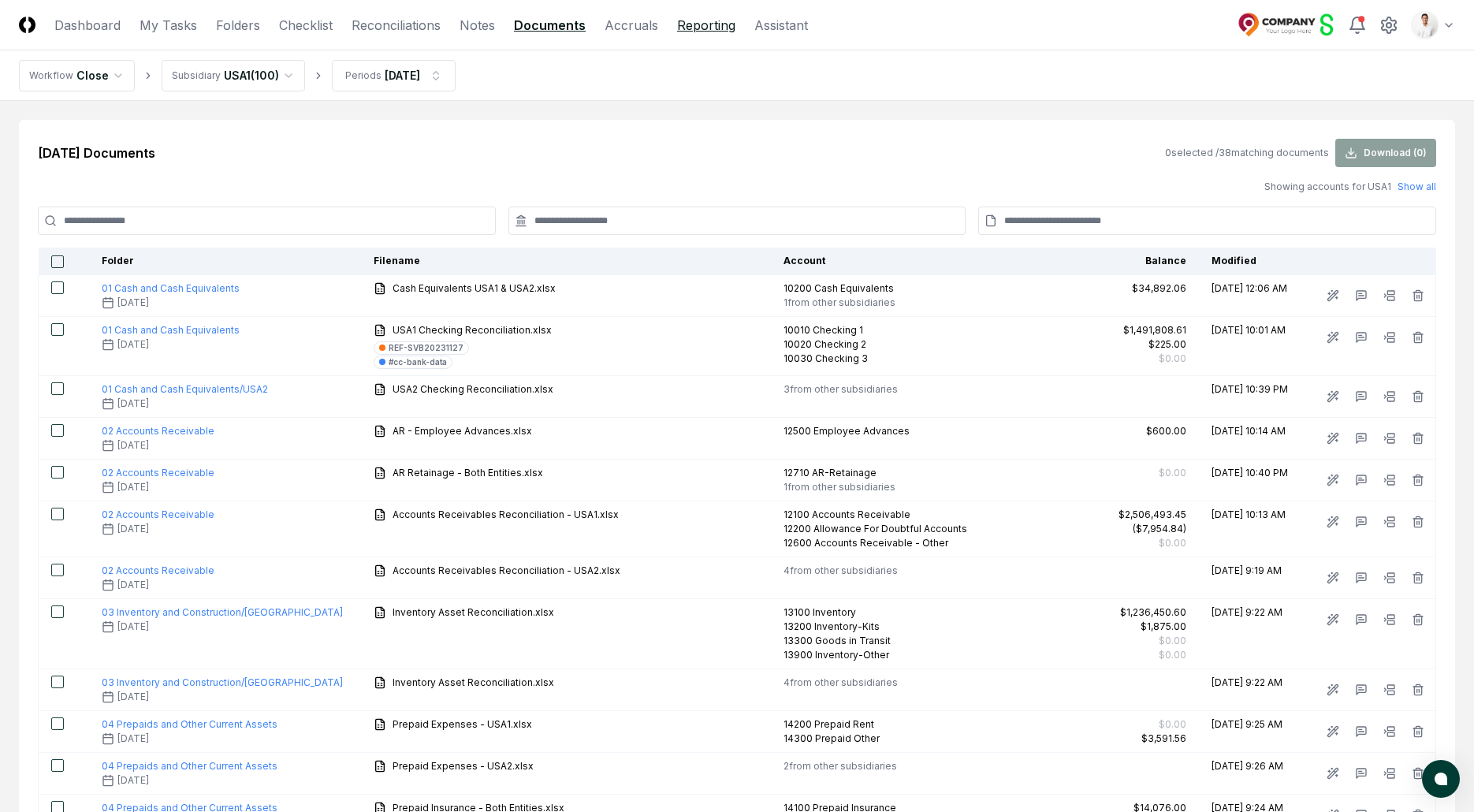
click at [686, 26] on link "Reporting" at bounding box center [706, 25] width 58 height 19
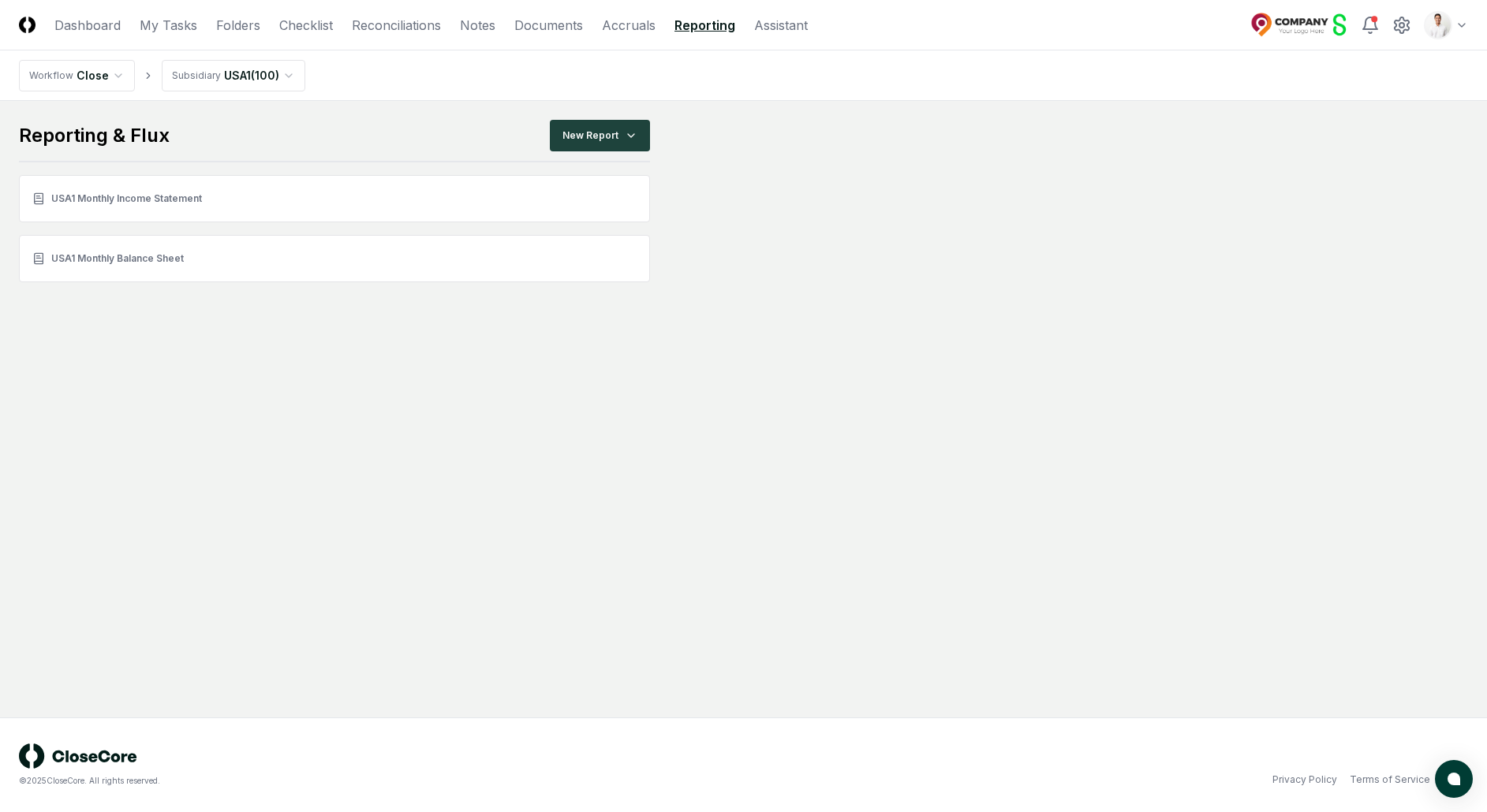
click at [852, 127] on main "Reporting & Flux New Report USA1 Monthly Income Statement USA1 Monthly Balance …" at bounding box center [743, 200] width 1449 height 162
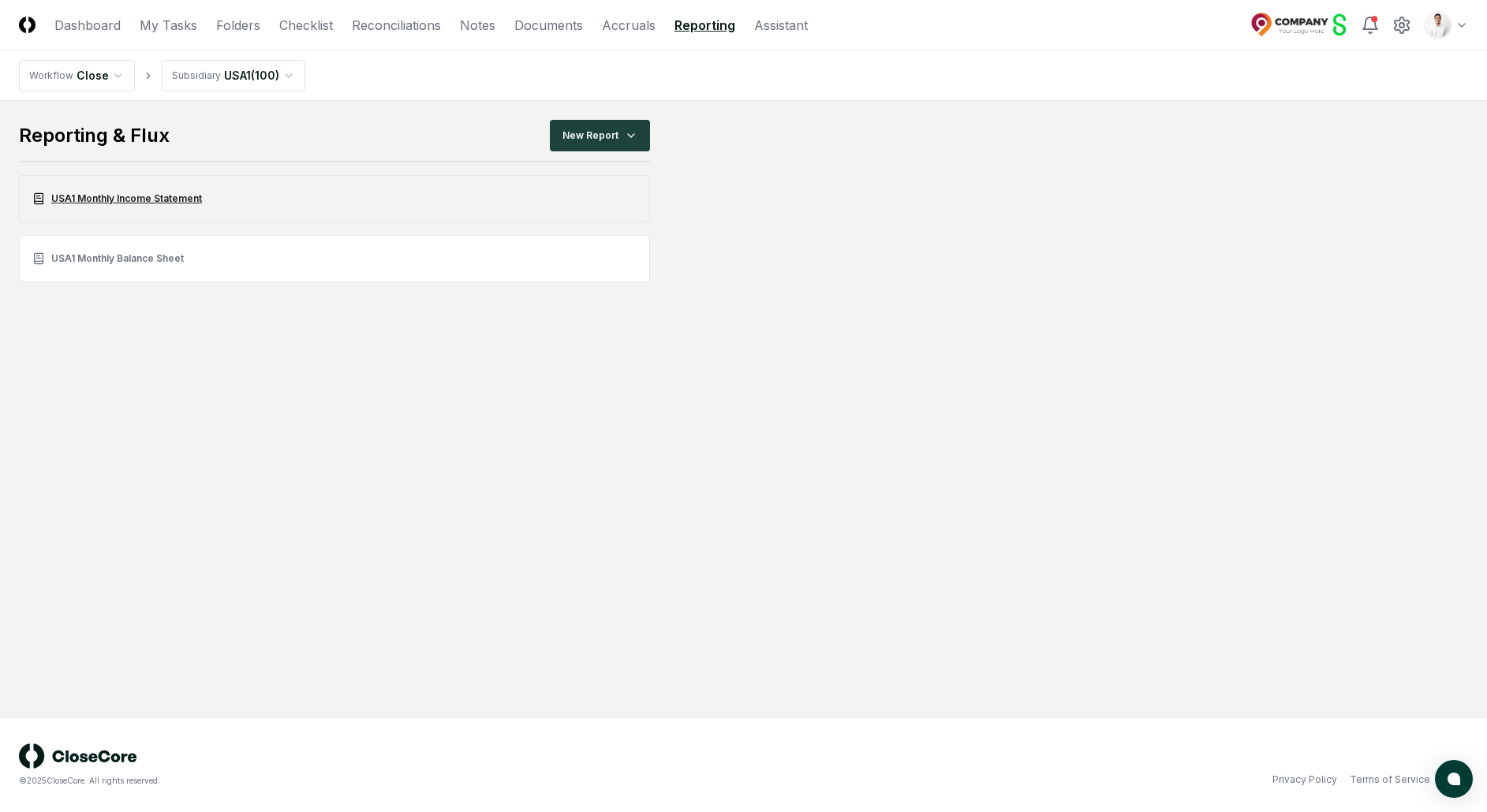
click at [324, 207] on link "USA1 Monthly Income Statement" at bounding box center [335, 198] width 631 height 48
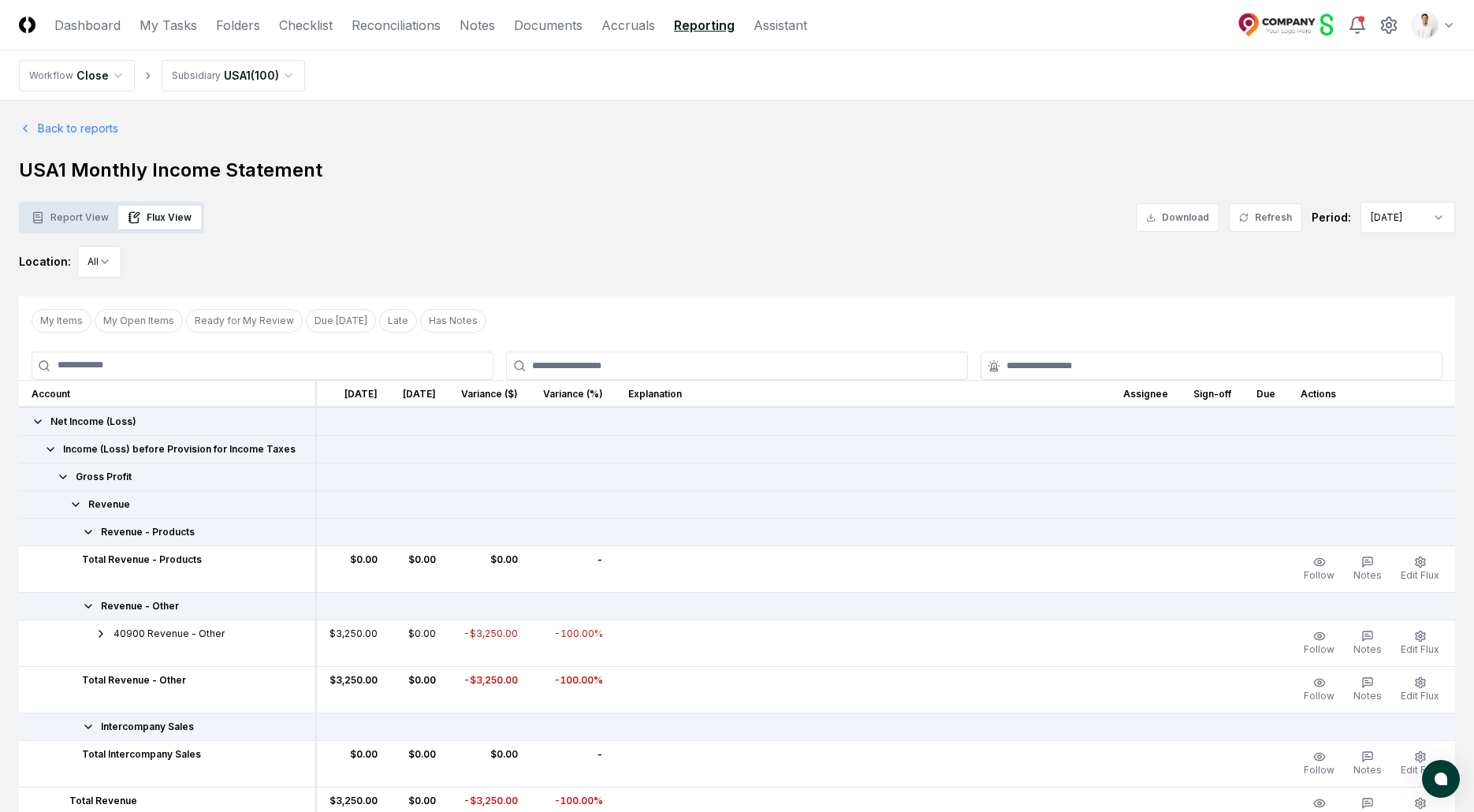
click at [774, 173] on h1 "USA1 Monthly Income Statement" at bounding box center [737, 170] width 1437 height 25
click at [971, 158] on h1 "USA1 Monthly Income Statement" at bounding box center [737, 170] width 1437 height 25
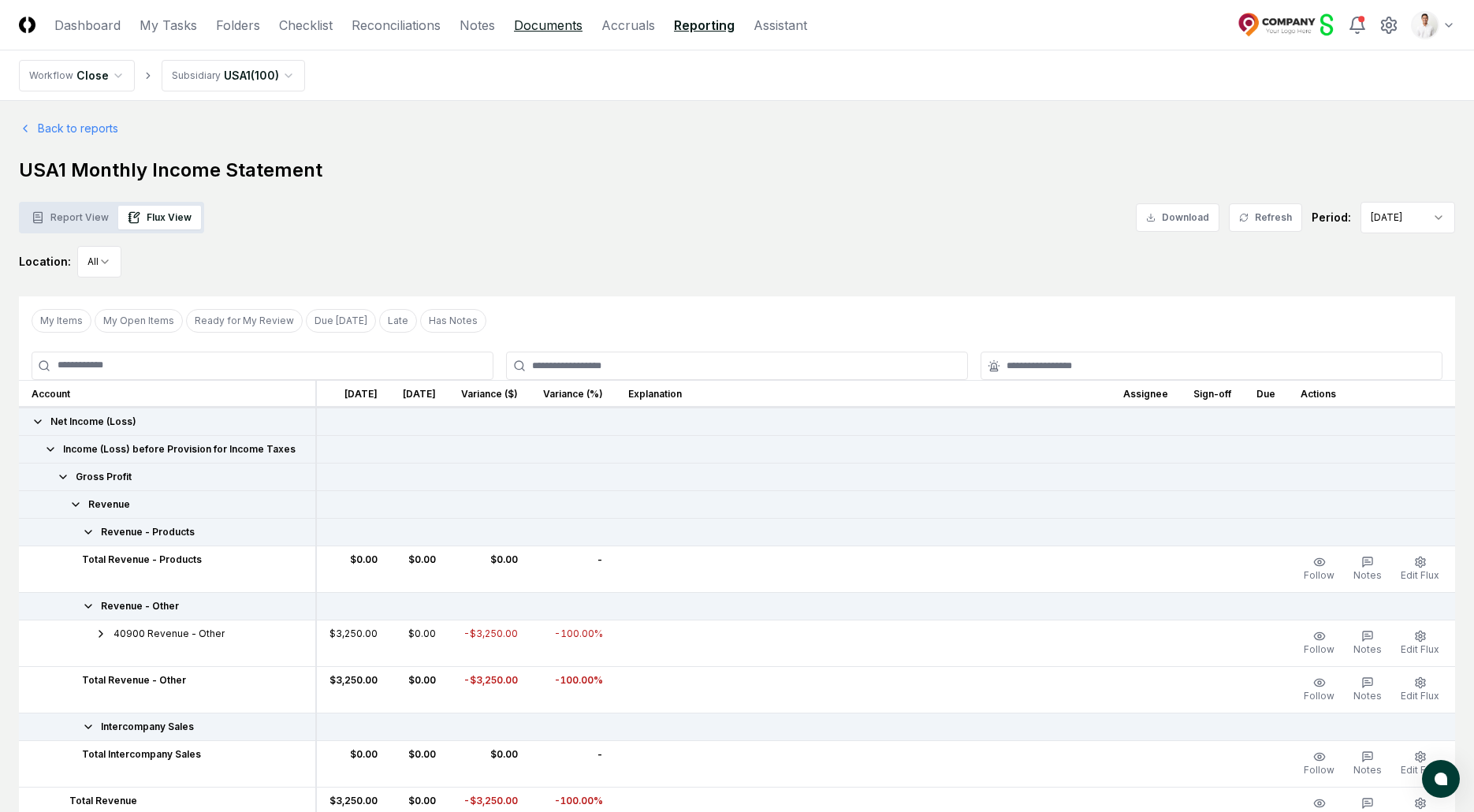
click at [546, 23] on link "Documents" at bounding box center [548, 25] width 68 height 19
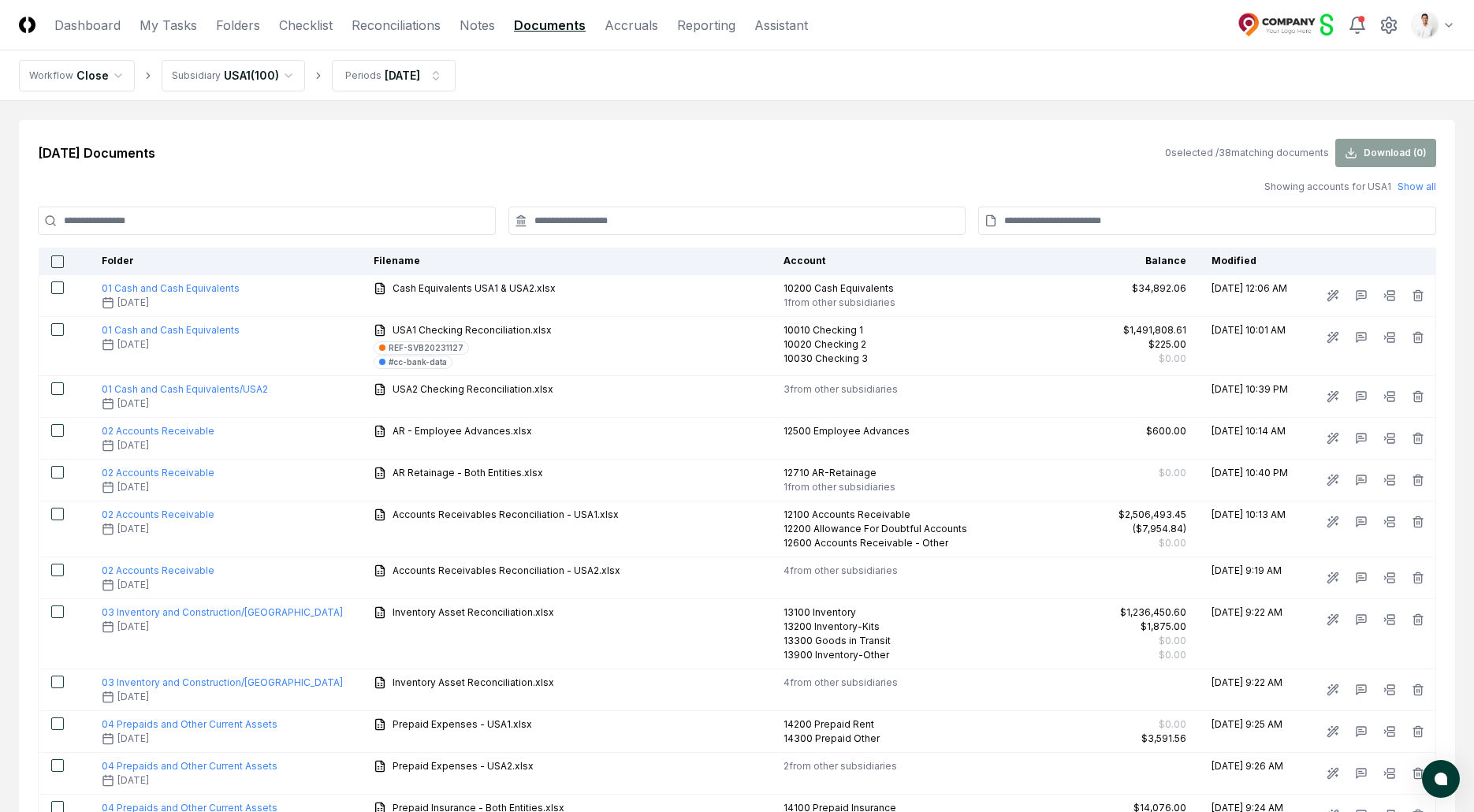
click at [749, 76] on nav "Workflow Close Subsidiary USA1 ( 100 ) Periods Feb 2025" at bounding box center [737, 75] width 1474 height 50
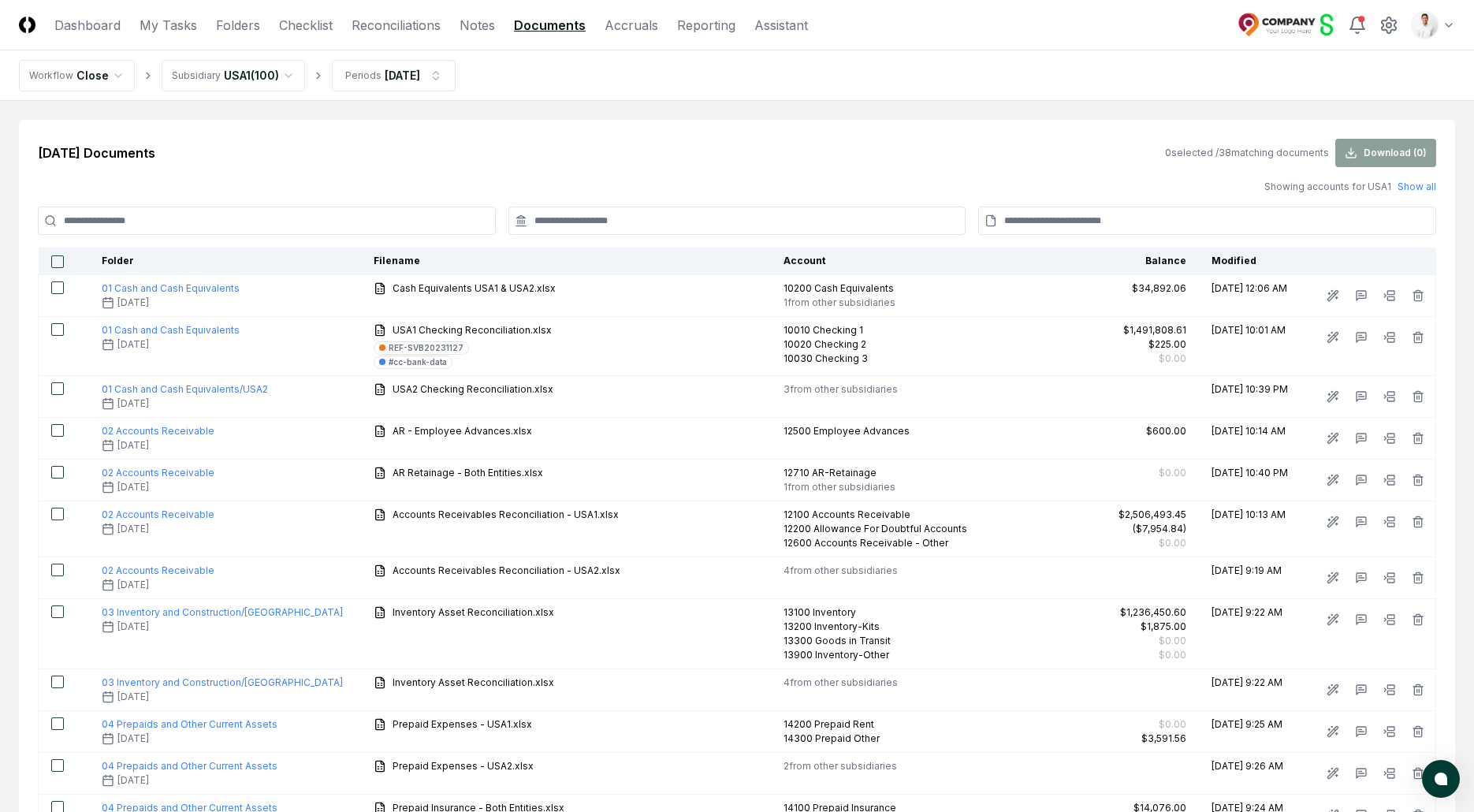
click at [685, 24] on link "Reporting" at bounding box center [706, 25] width 58 height 19
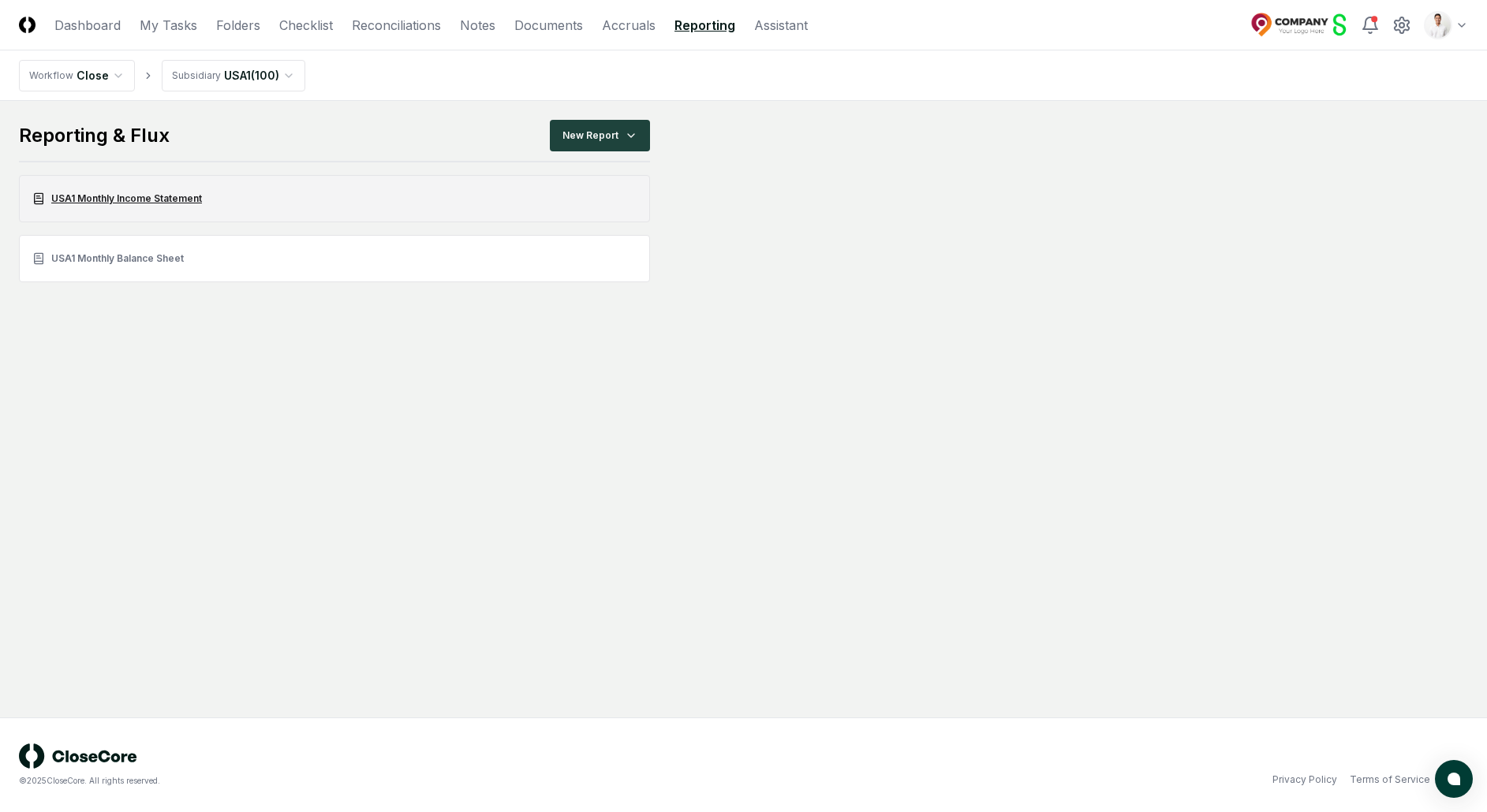
click at [330, 203] on link "USA1 Monthly Income Statement" at bounding box center [335, 198] width 631 height 48
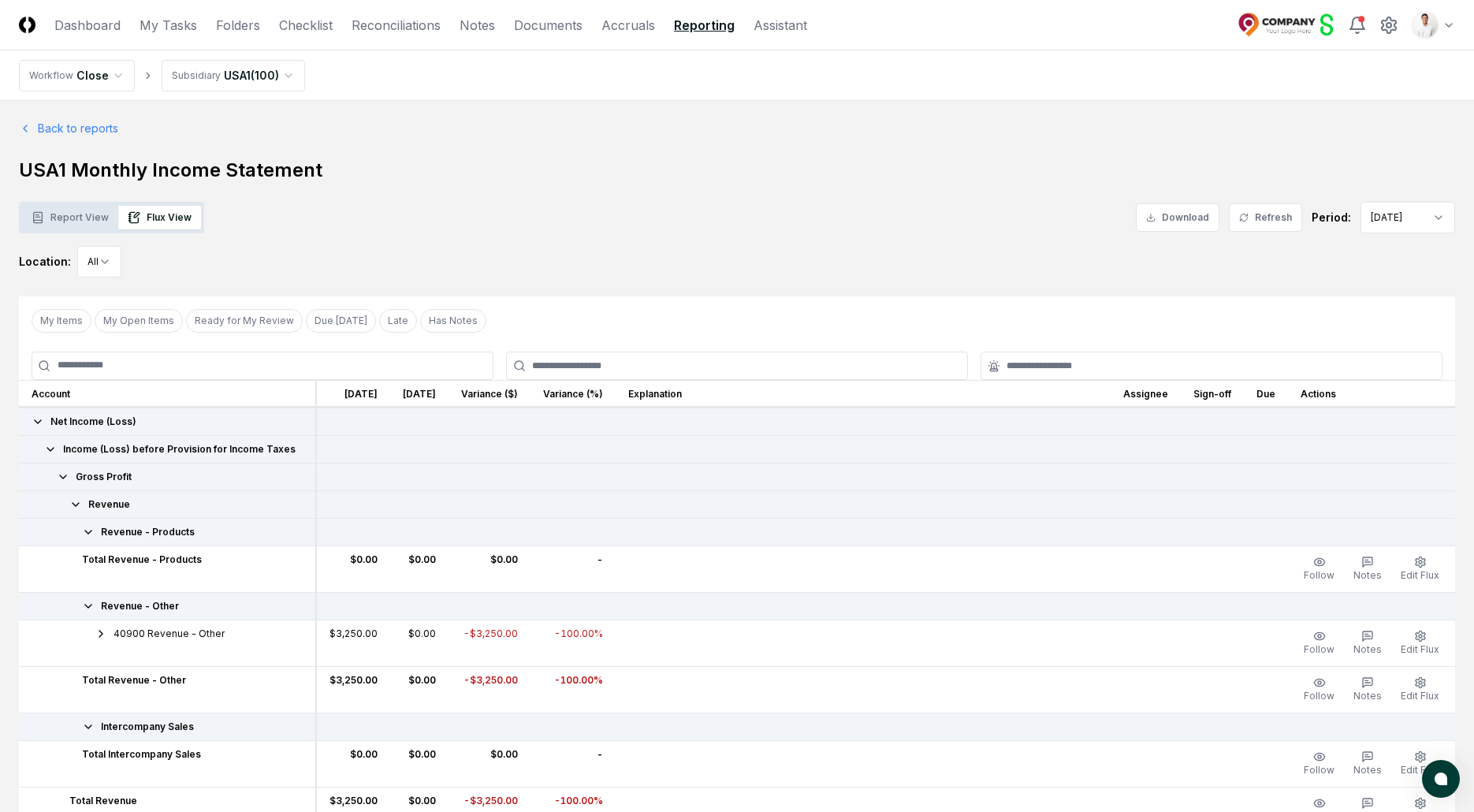
click at [103, 204] on div "Report View Flux View" at bounding box center [112, 218] width 185 height 31
drag, startPoint x: 101, startPoint y: 211, endPoint x: 656, endPoint y: 214, distance: 555.0
click at [101, 211] on button "Report View" at bounding box center [69, 217] width 96 height 23
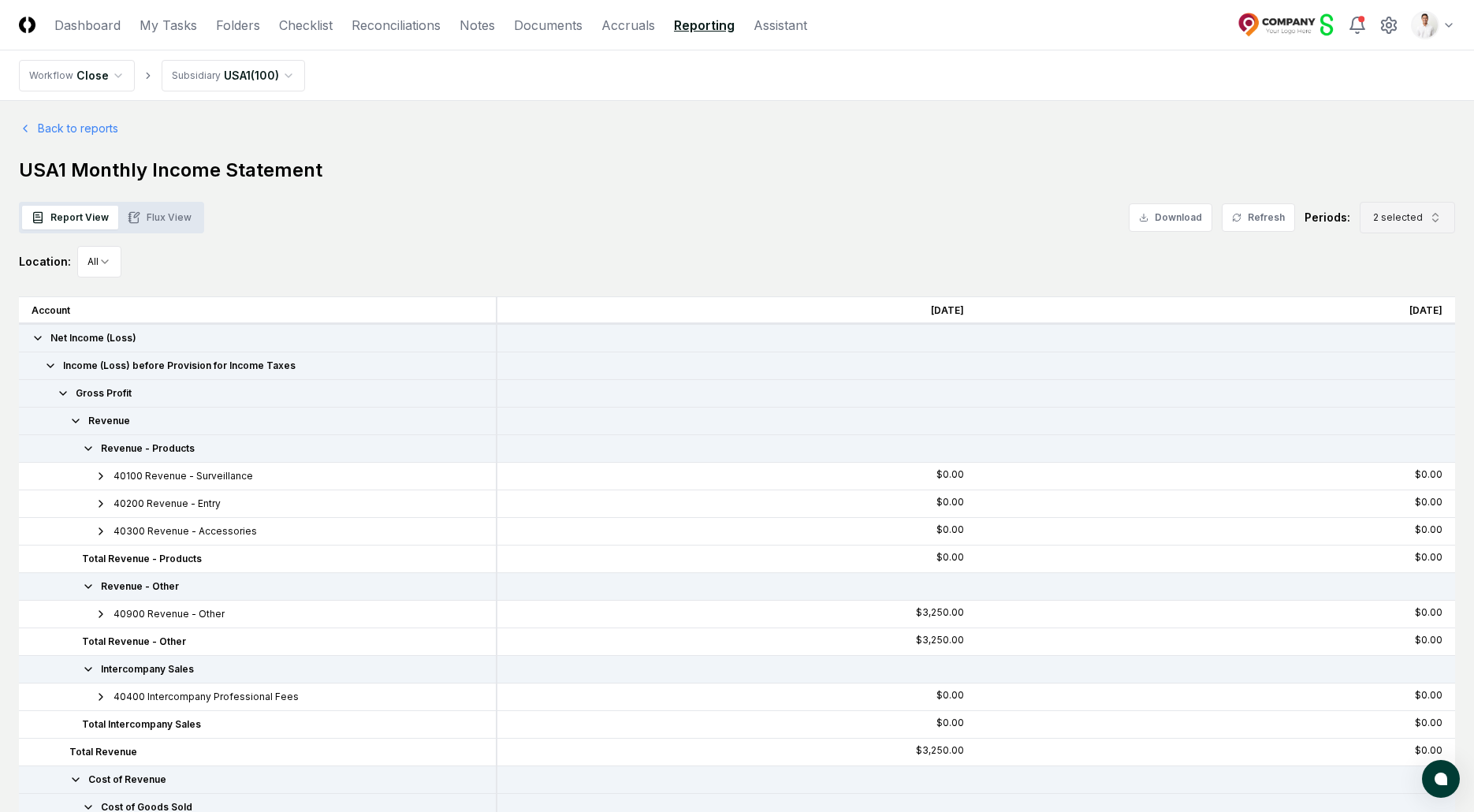
click at [1380, 219] on span "2 selected" at bounding box center [1398, 218] width 49 height 14
click at [879, 164] on h1 "USA1 Monthly Income Statement" at bounding box center [737, 170] width 1437 height 25
click at [166, 221] on button "Flux View" at bounding box center [159, 217] width 83 height 23
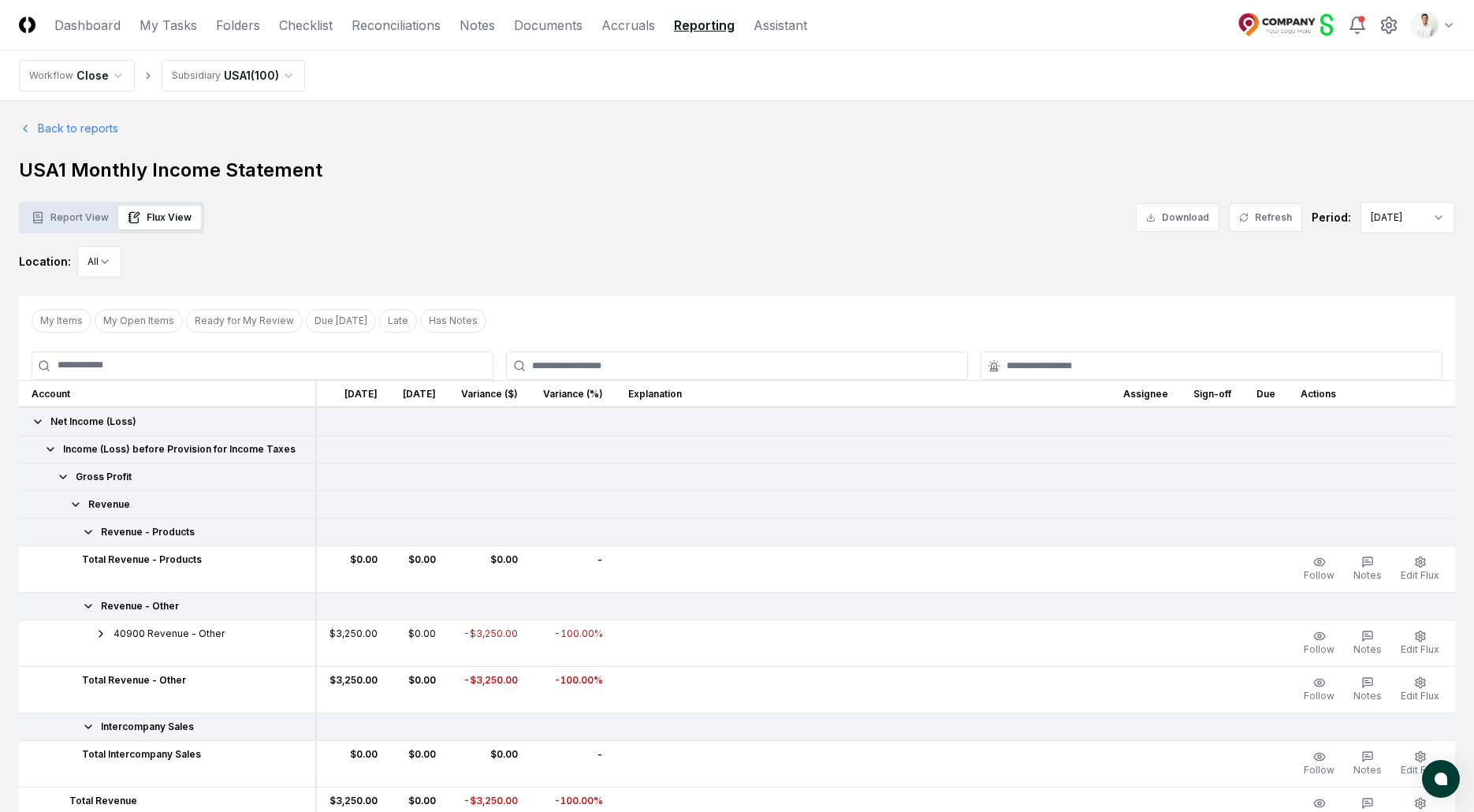
click at [65, 223] on button "Report View" at bounding box center [69, 217] width 96 height 23
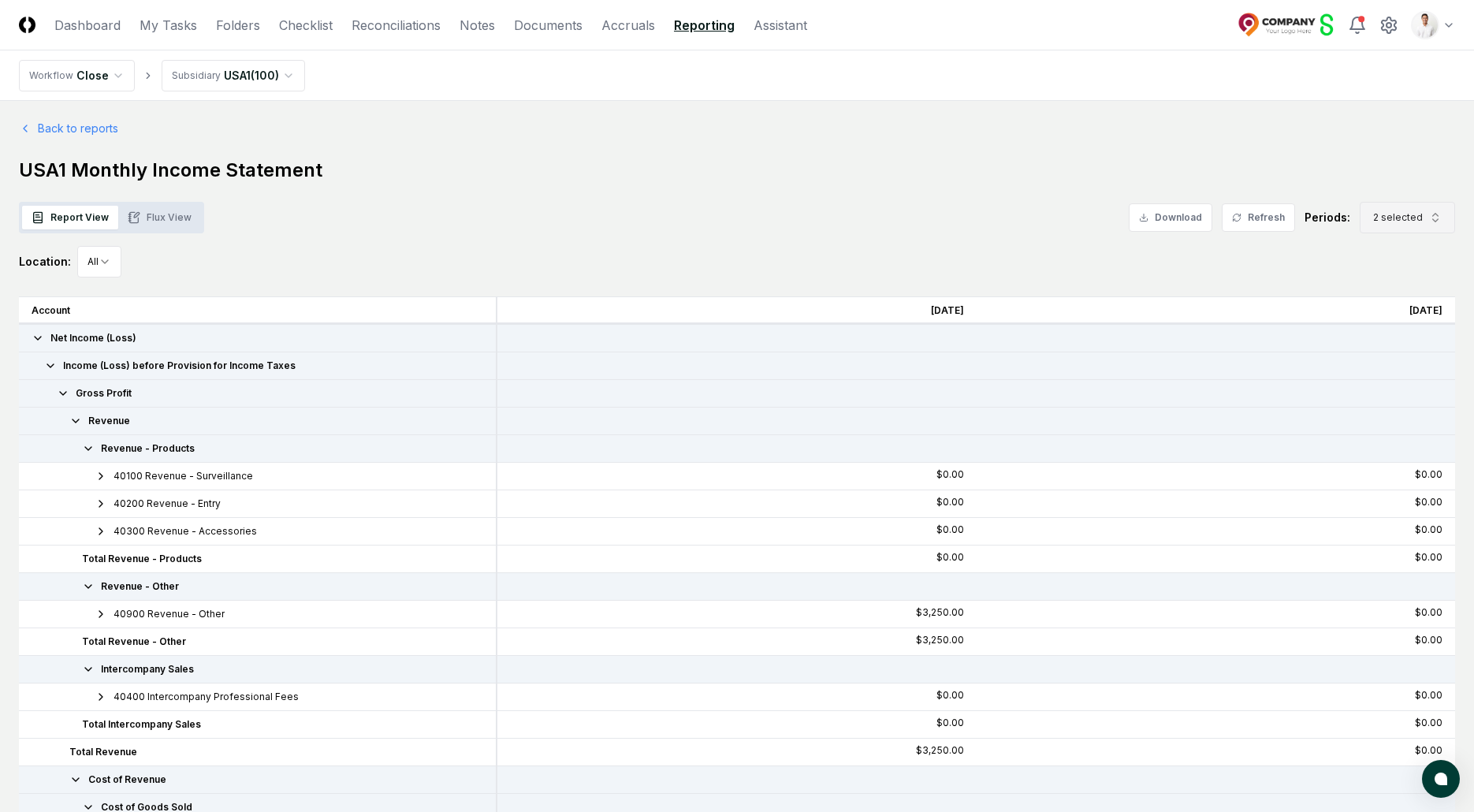
click at [1430, 214] on icon "button" at bounding box center [1436, 218] width 13 height 13
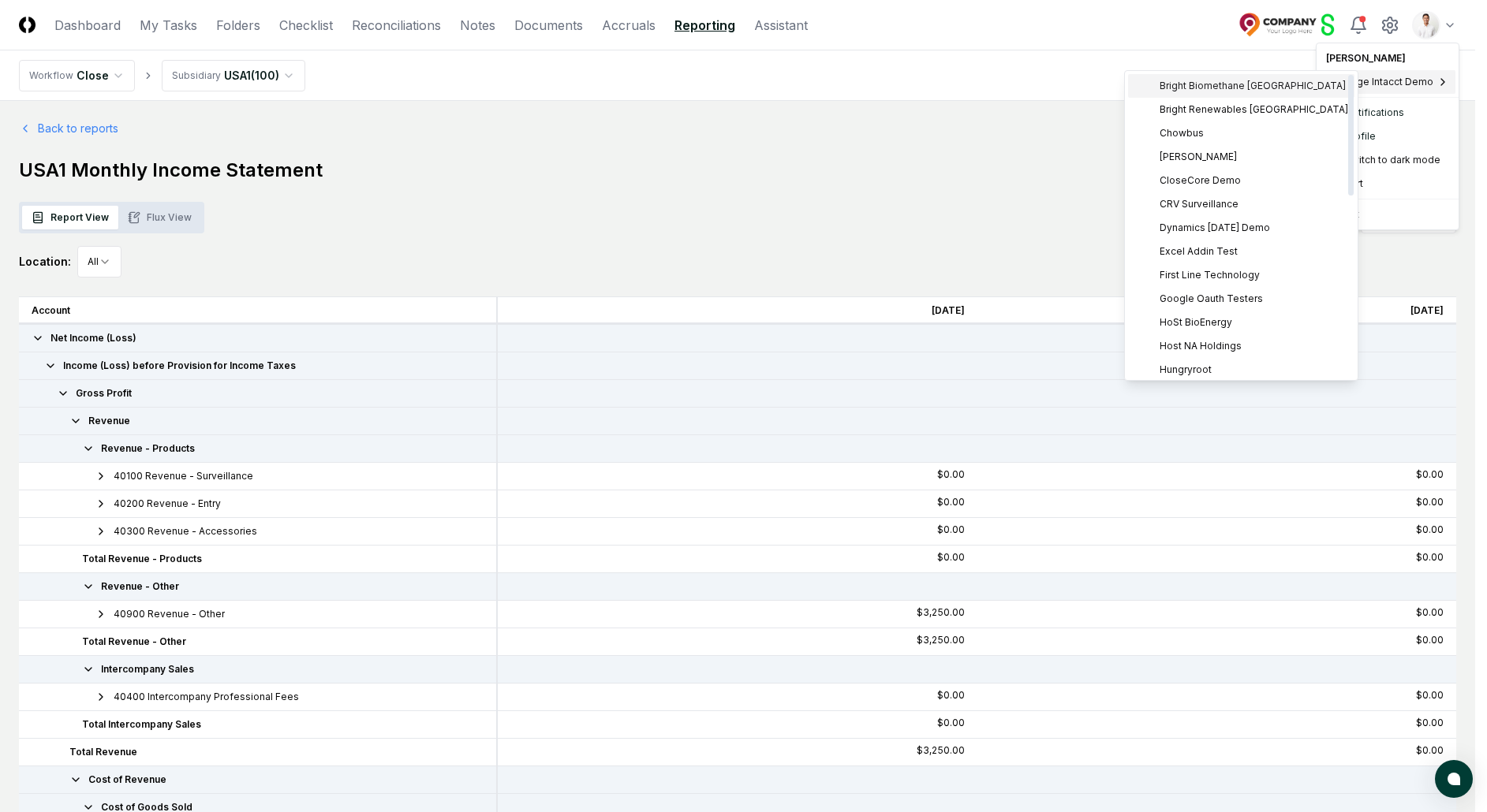
click at [1223, 83] on span "Bright Biomethane [GEOGRAPHIC_DATA]" at bounding box center [1252, 86] width 186 height 14
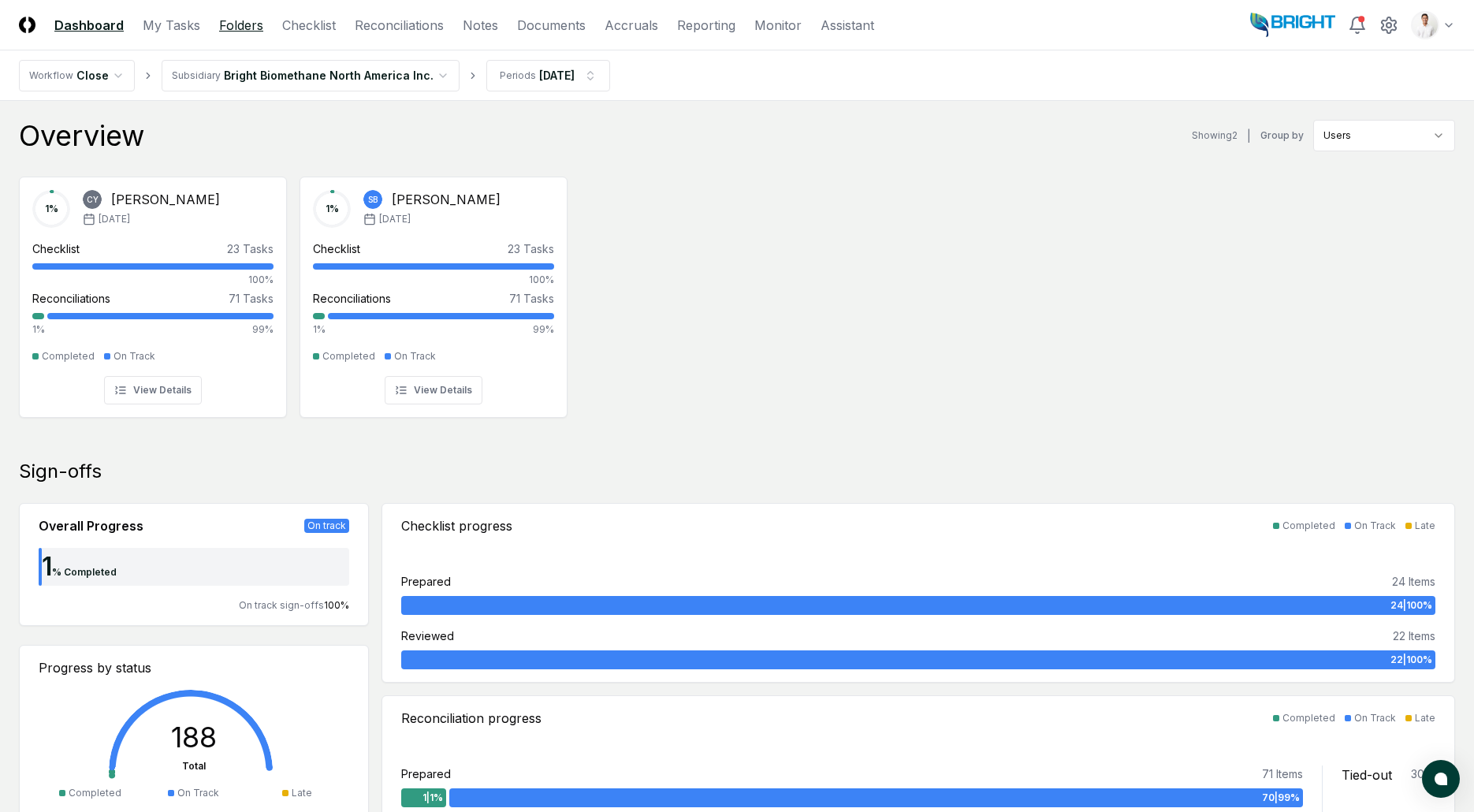
click at [246, 31] on link "Folders" at bounding box center [241, 25] width 44 height 19
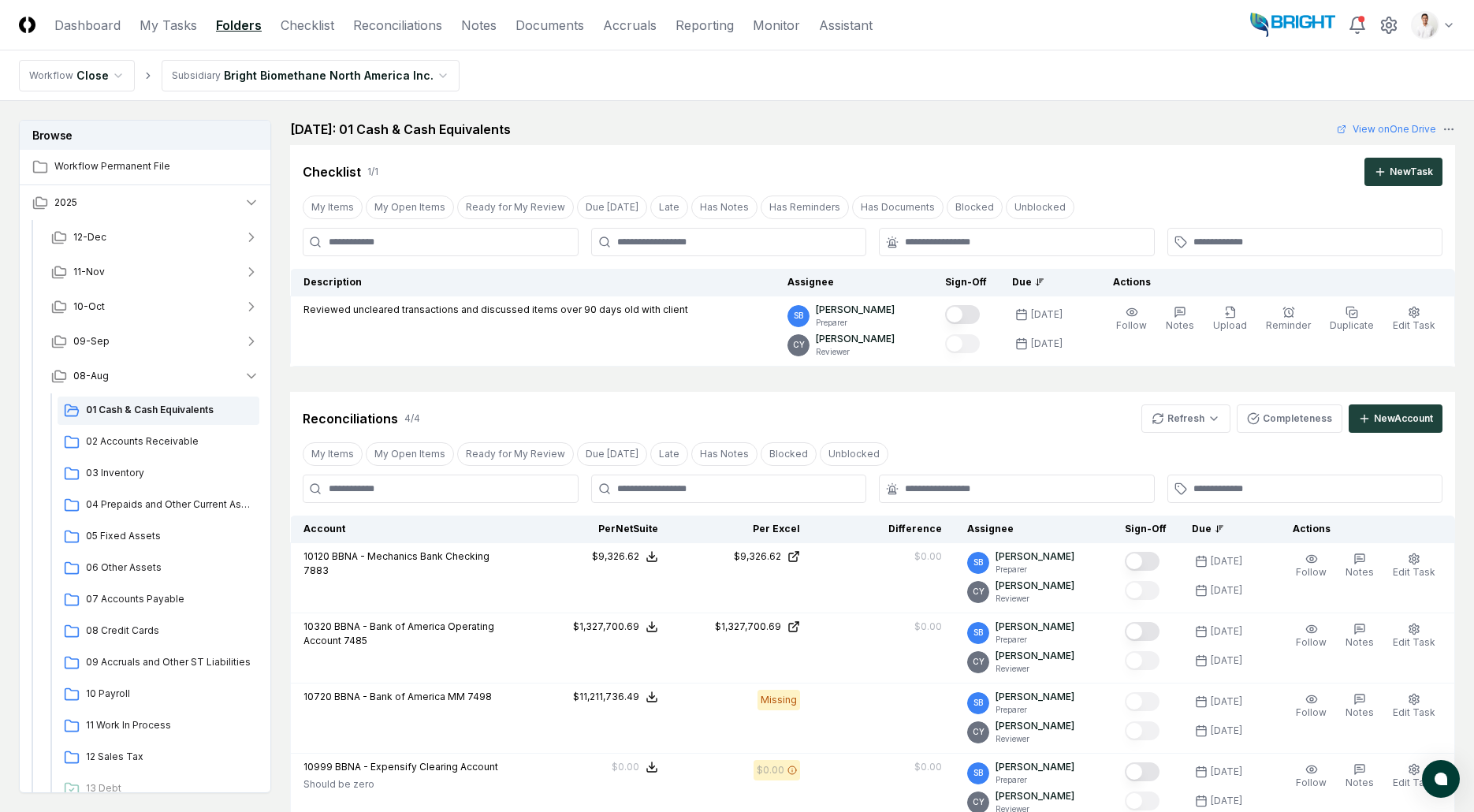
click at [998, 118] on main "Browse Workflow Permanent File 2025 12-Dec 11-Nov 10-Oct 09-Sep 08-Aug 01 Cash …" at bounding box center [737, 588] width 1474 height 974
click at [1410, 23] on div "Toggle user menu" at bounding box center [1353, 25] width 205 height 29
click at [1424, 26] on html "CloseCore Dashboard My Tasks Folders Checklist Reconciliations Notes Documents …" at bounding box center [737, 584] width 1474 height 1169
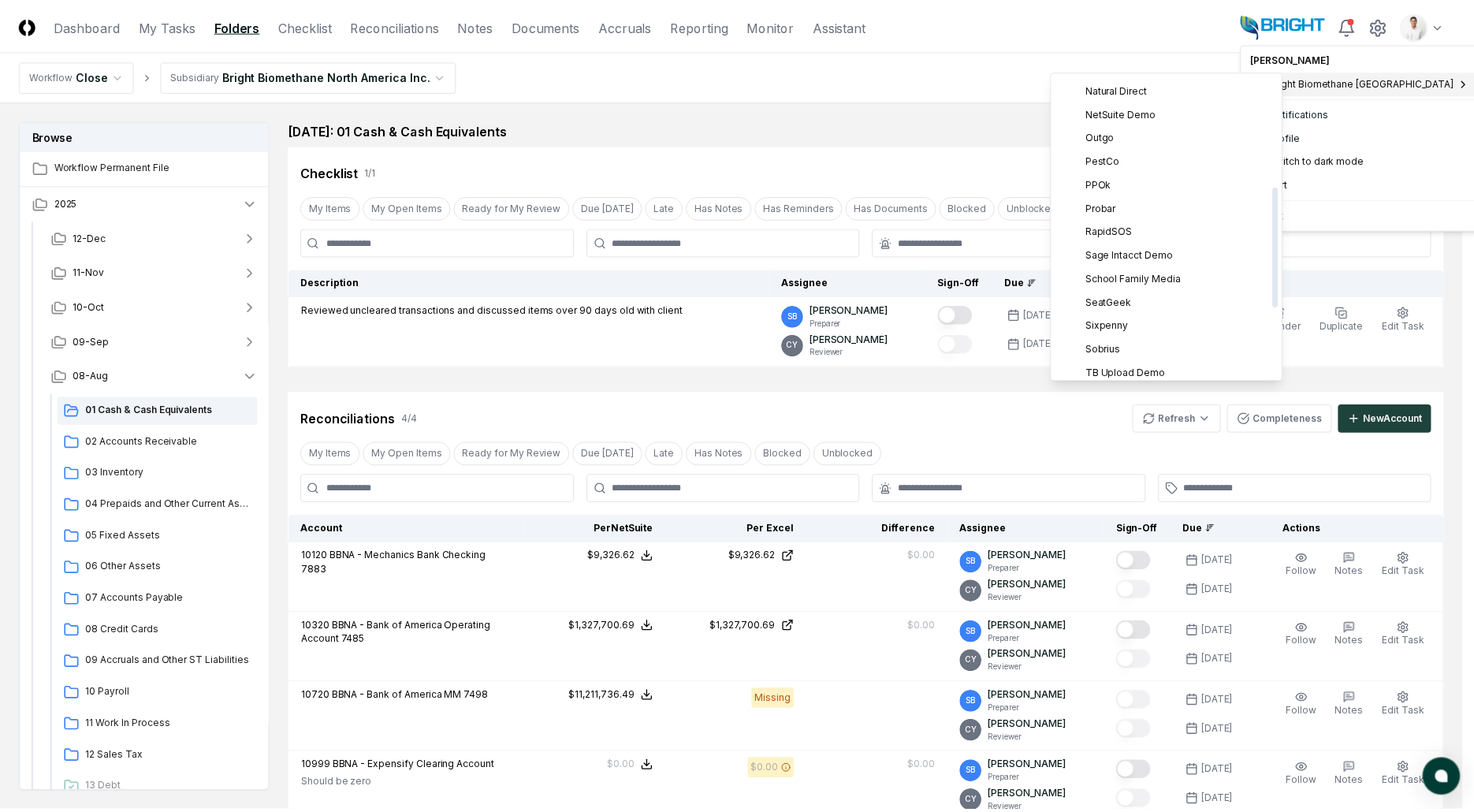
scroll to position [448, 0]
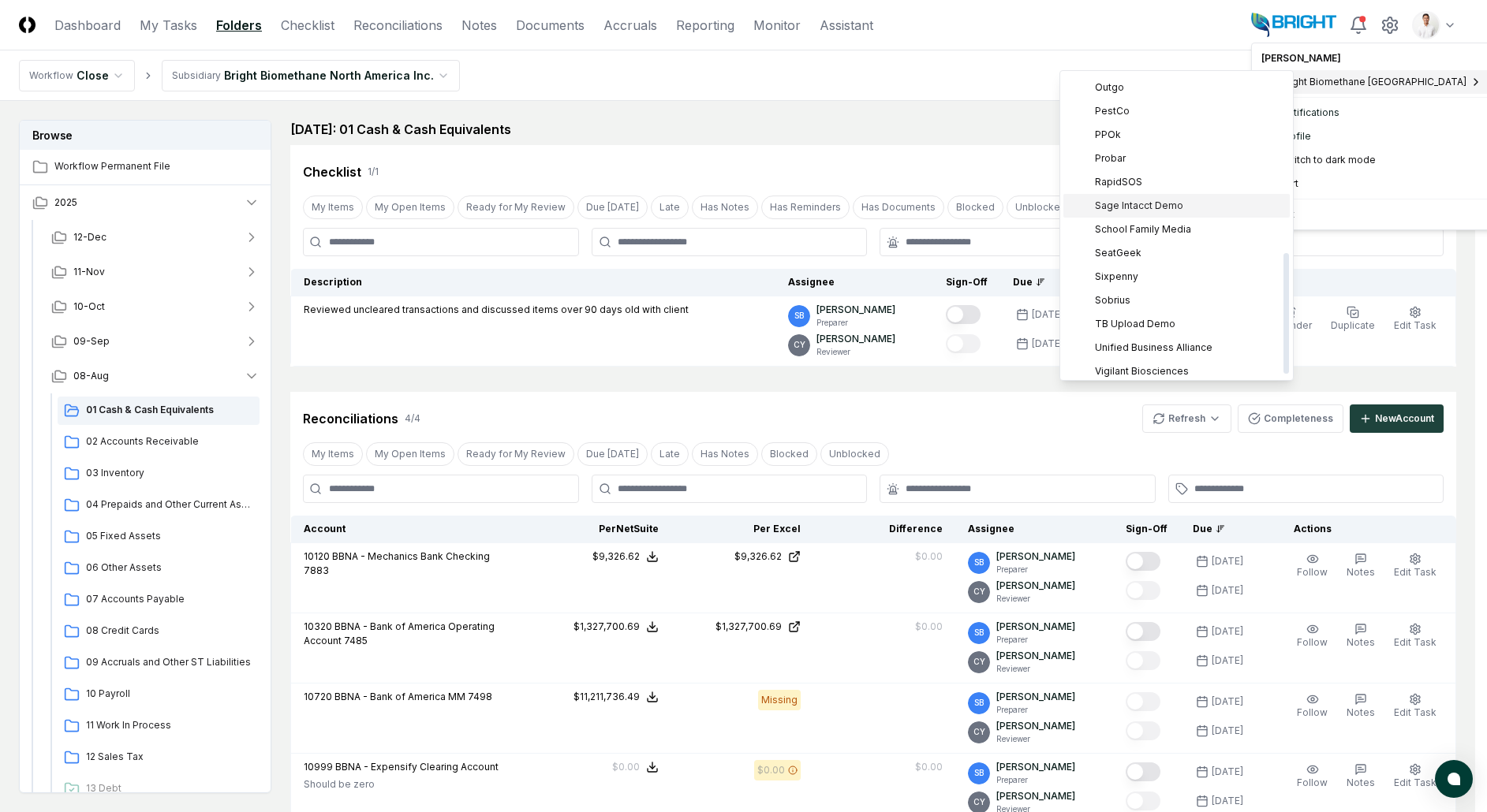
click at [1140, 205] on span "Sage Intacct Demo" at bounding box center [1139, 205] width 88 height 14
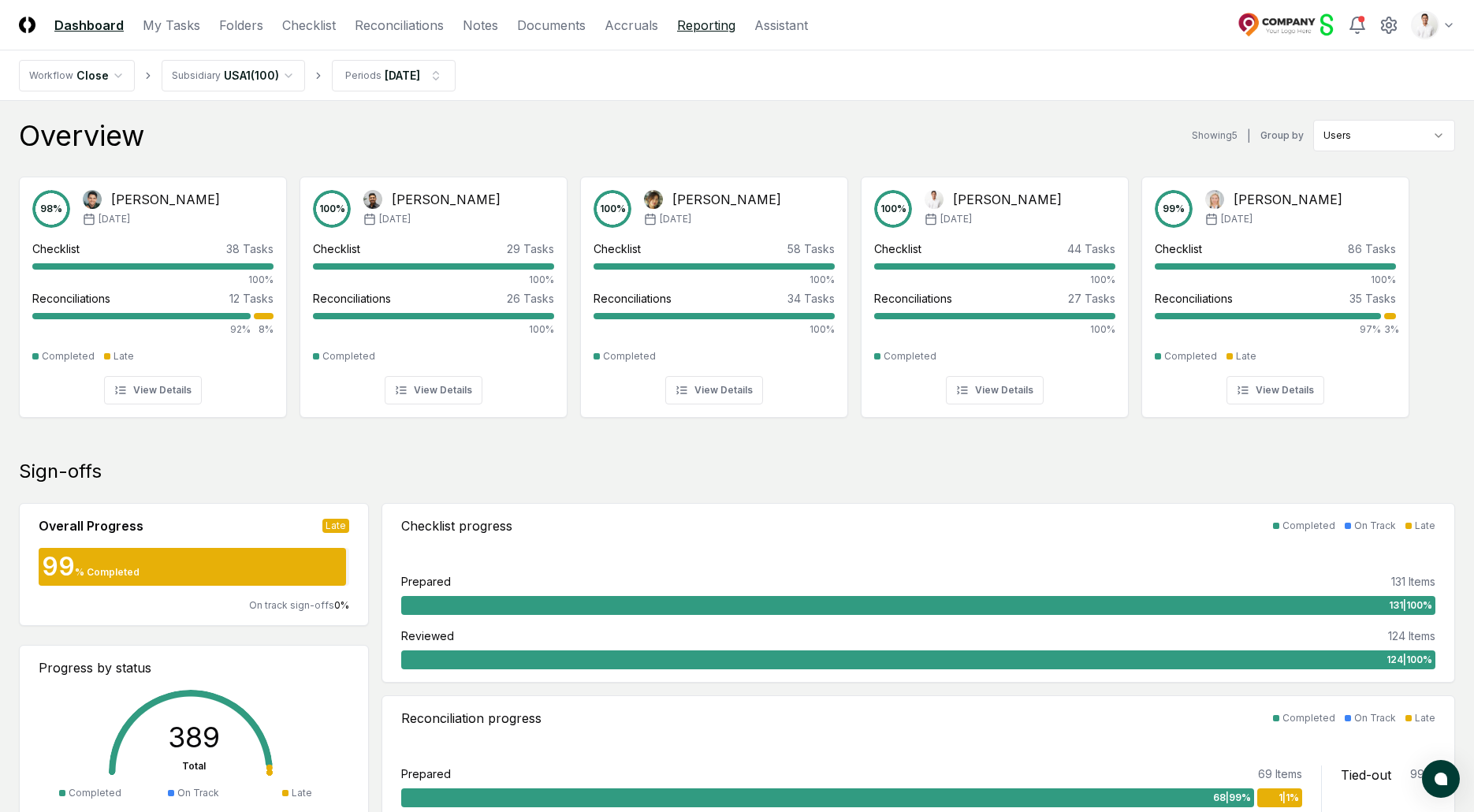
click at [678, 22] on link "Reporting" at bounding box center [706, 25] width 58 height 19
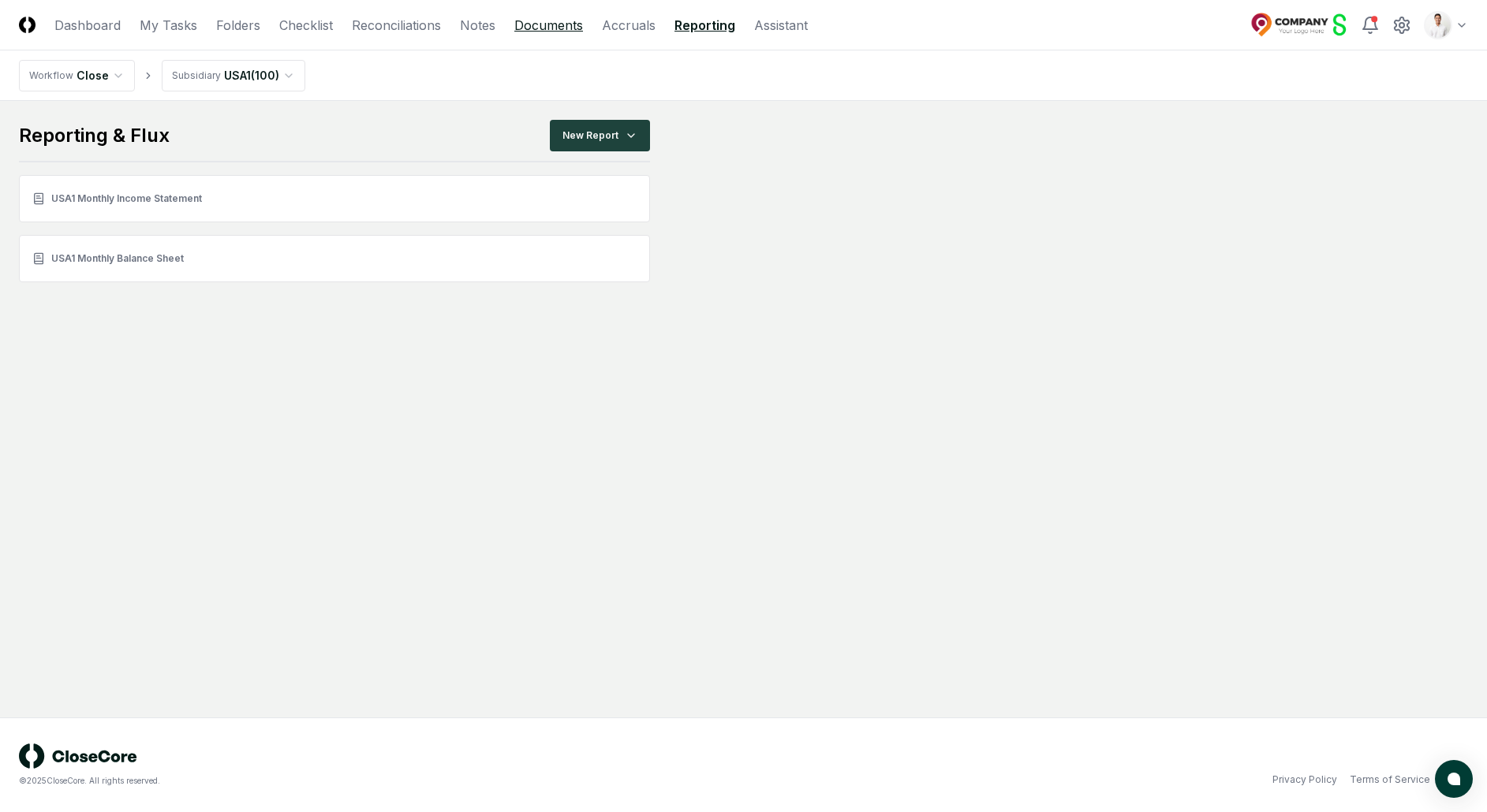
click at [517, 23] on link "Documents" at bounding box center [548, 25] width 68 height 19
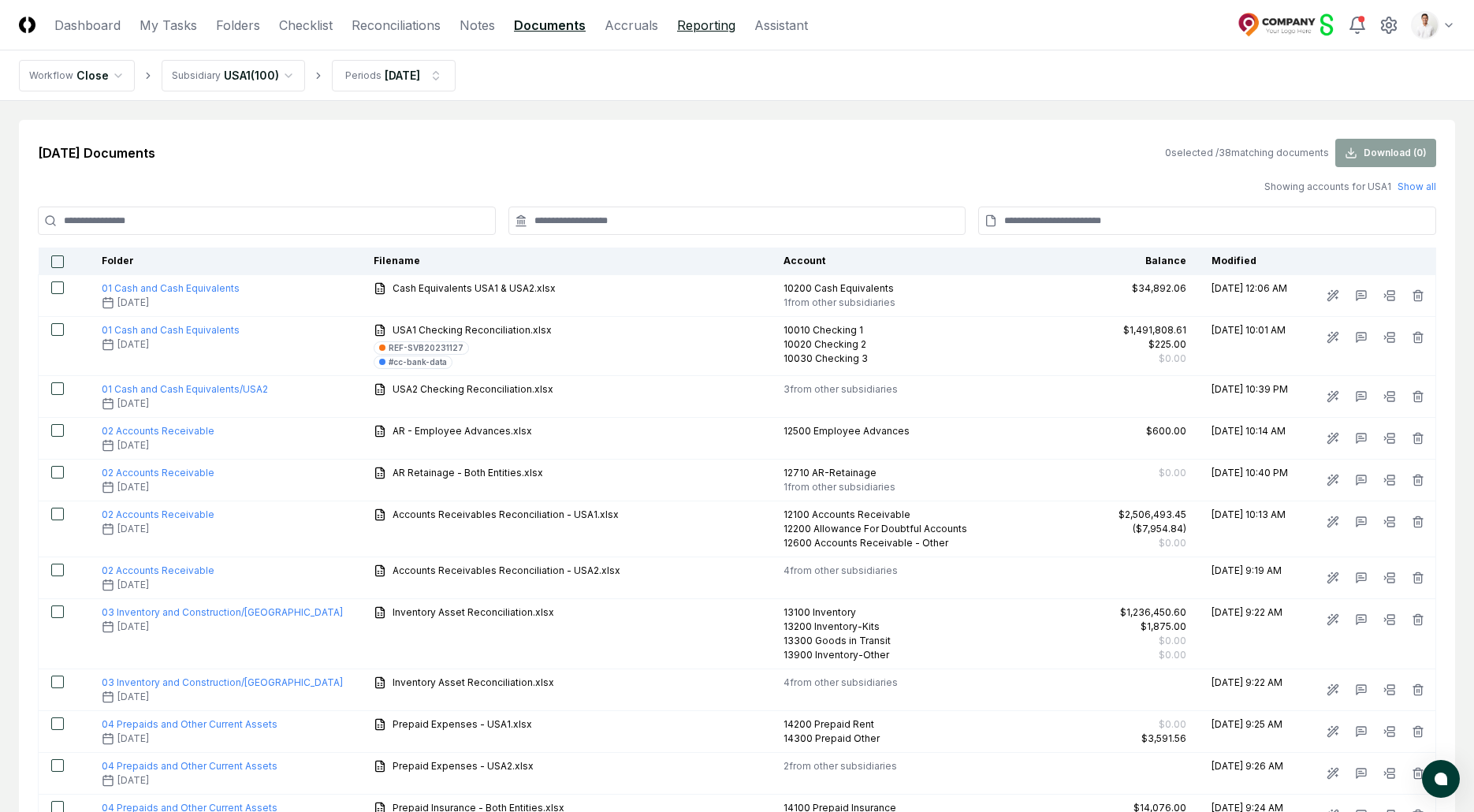
click at [678, 28] on link "Reporting" at bounding box center [706, 25] width 58 height 19
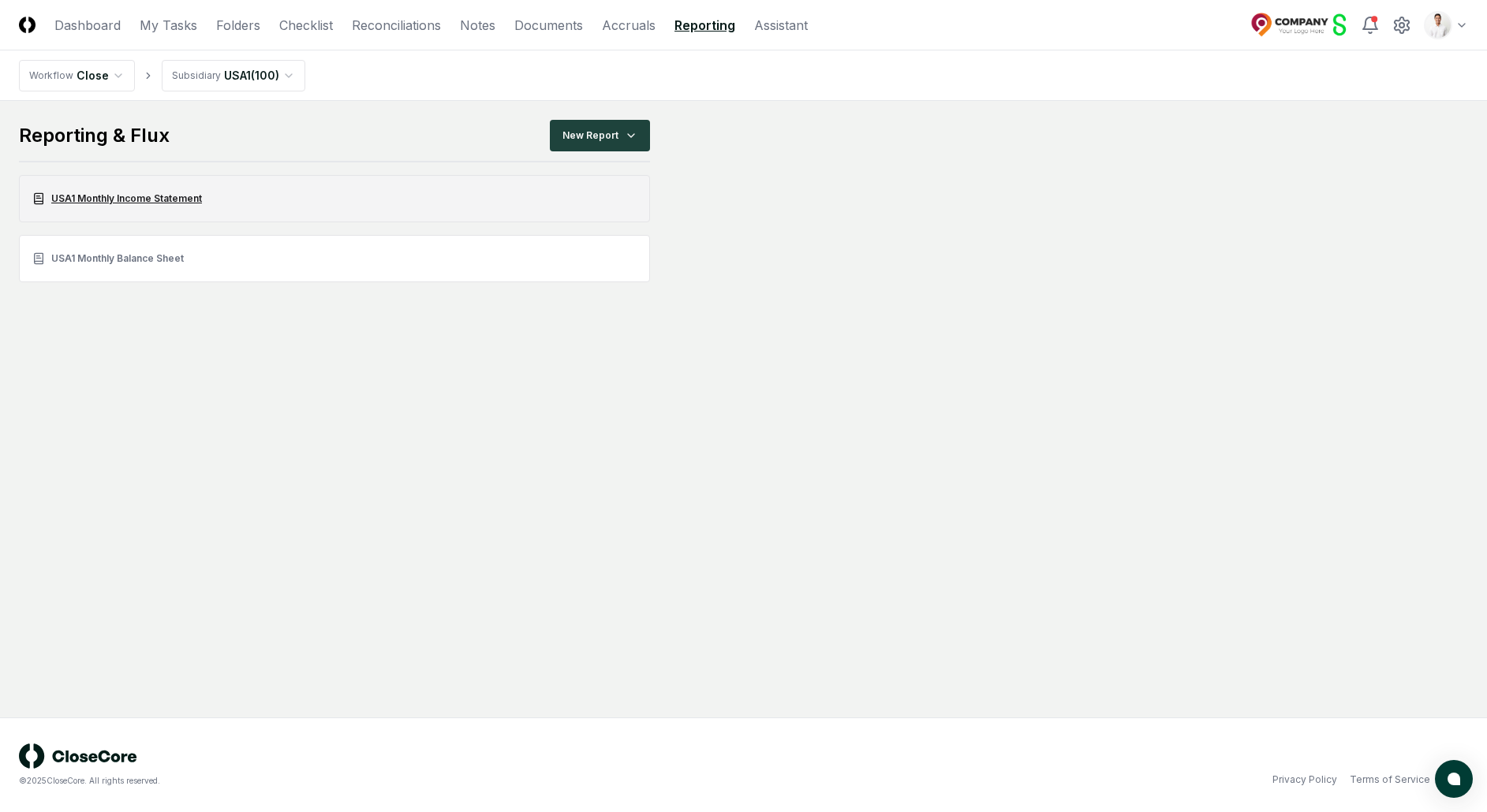
click at [252, 188] on link "USA1 Monthly Income Statement" at bounding box center [335, 198] width 631 height 48
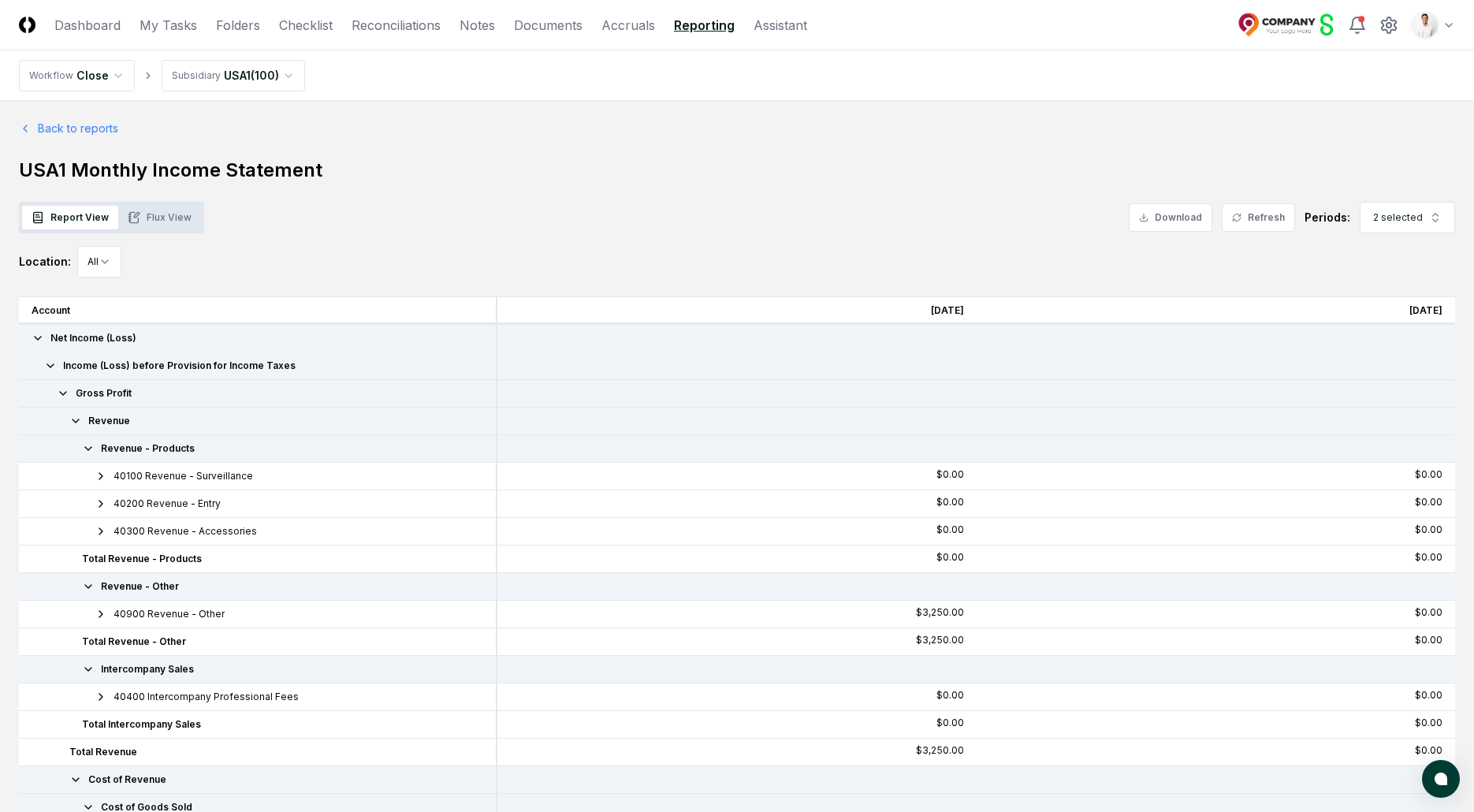
click at [549, 23] on link "Documents" at bounding box center [548, 25] width 68 height 19
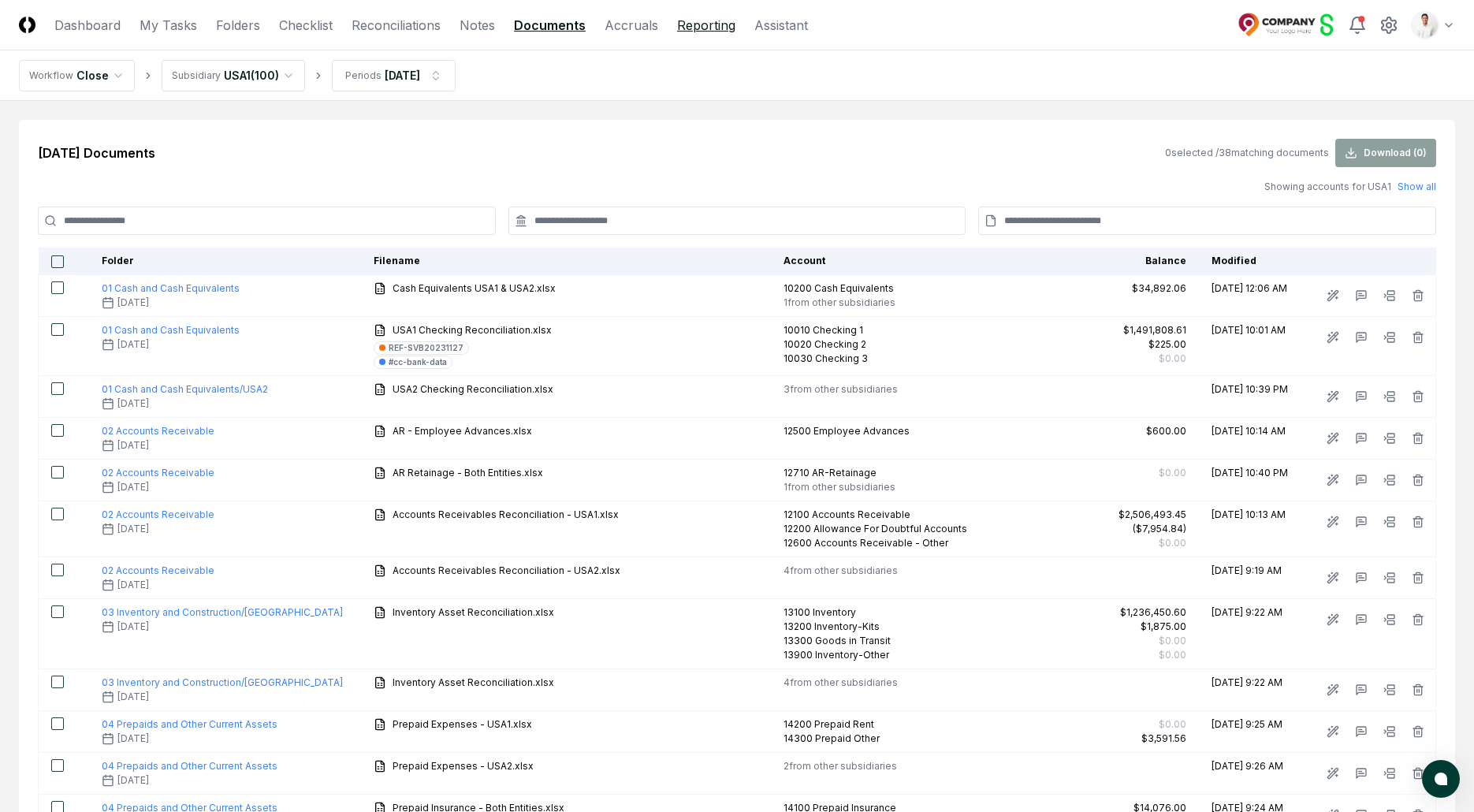
click at [711, 33] on link "Reporting" at bounding box center [706, 25] width 58 height 19
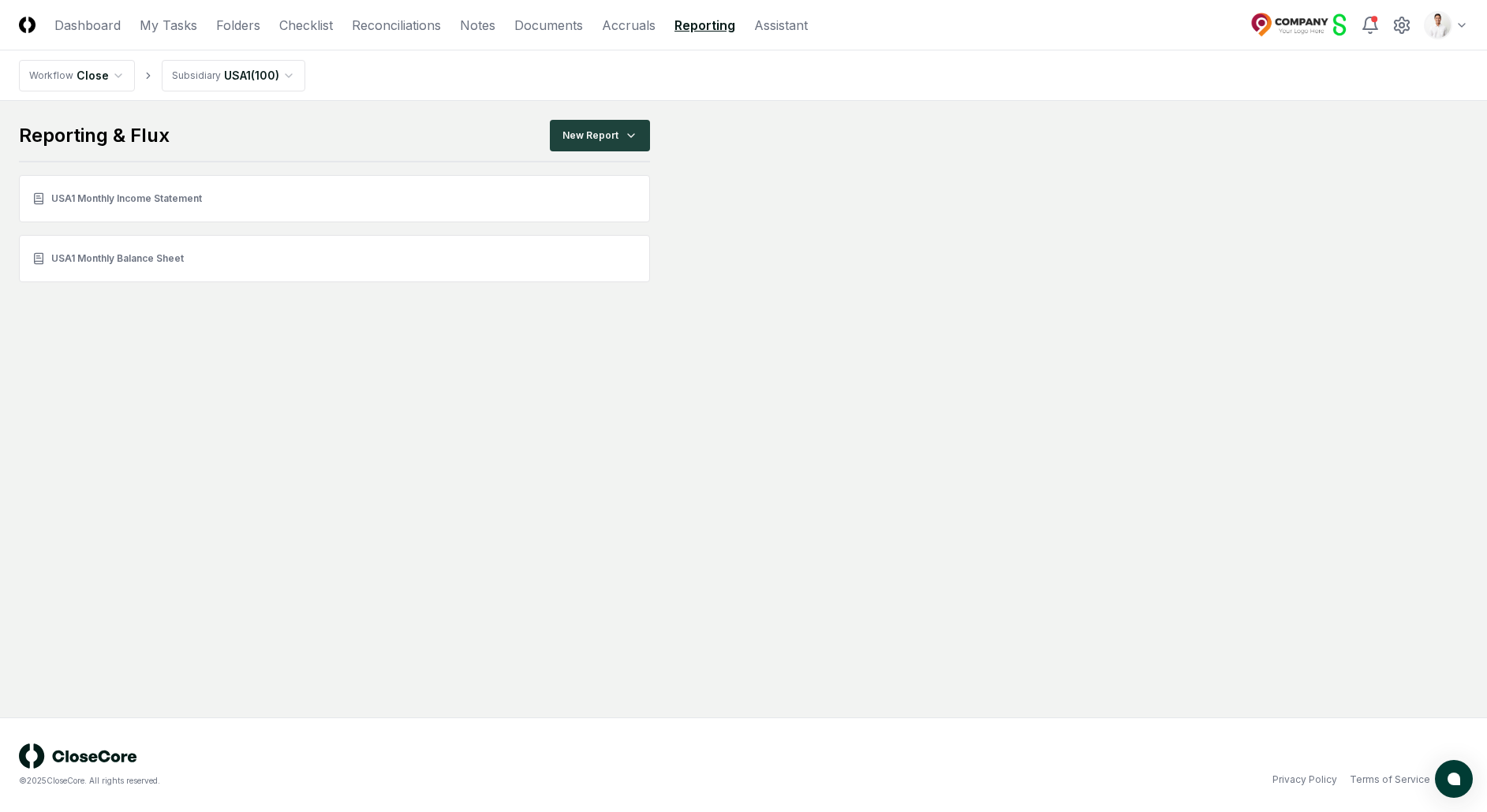
click at [1165, 94] on nav "Workflow Close Subsidiary USA1 ( 100 )" at bounding box center [743, 75] width 1487 height 50
click at [1002, 100] on nav "Workflow Close Subsidiary USA1 ( 100 )" at bounding box center [743, 75] width 1487 height 50
click at [408, 31] on link "Reconciliations" at bounding box center [396, 25] width 89 height 19
click at [372, 28] on link "Reconciliations" at bounding box center [396, 25] width 89 height 19
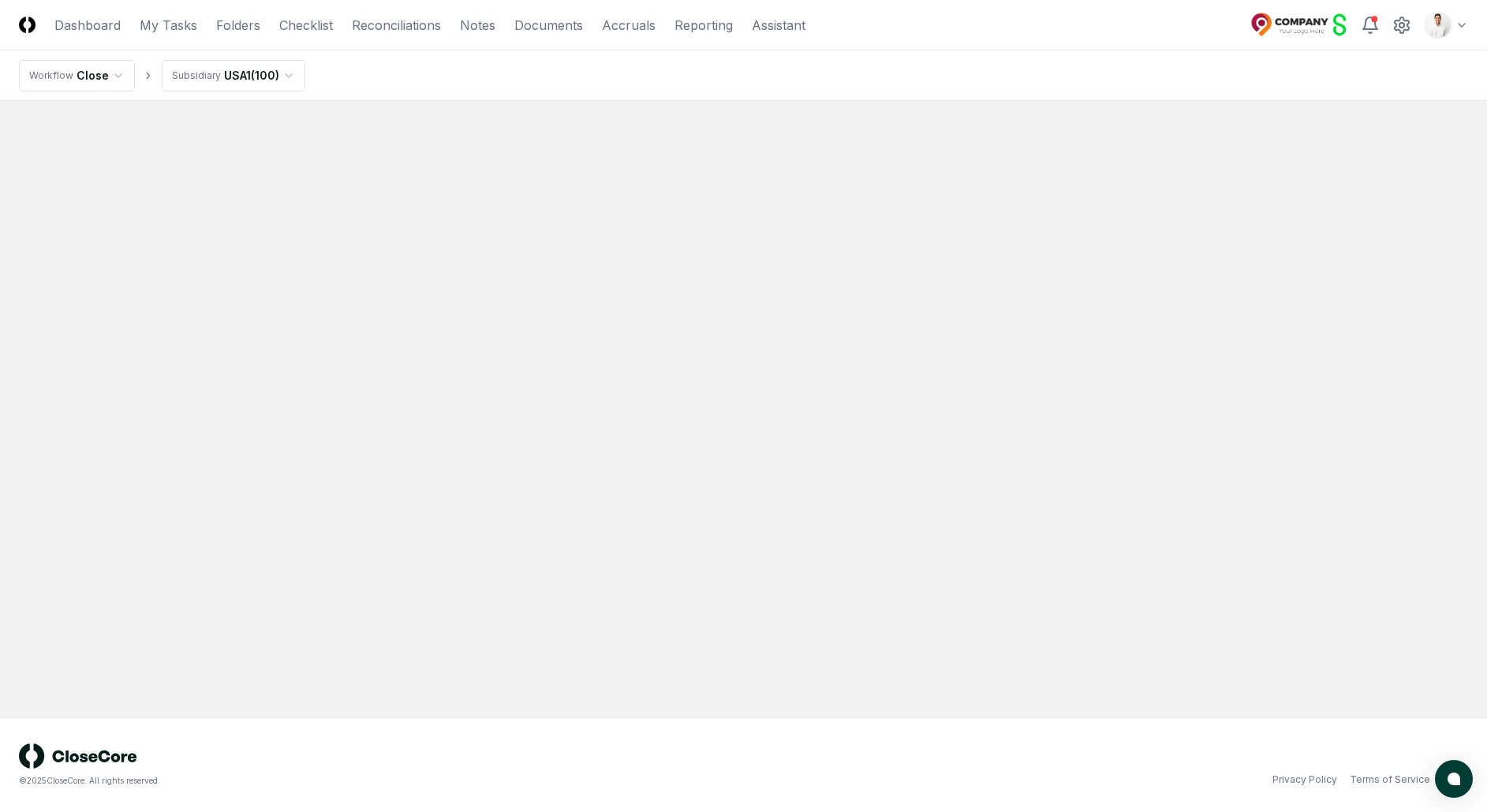
click at [675, 164] on main at bounding box center [743, 409] width 1487 height 617
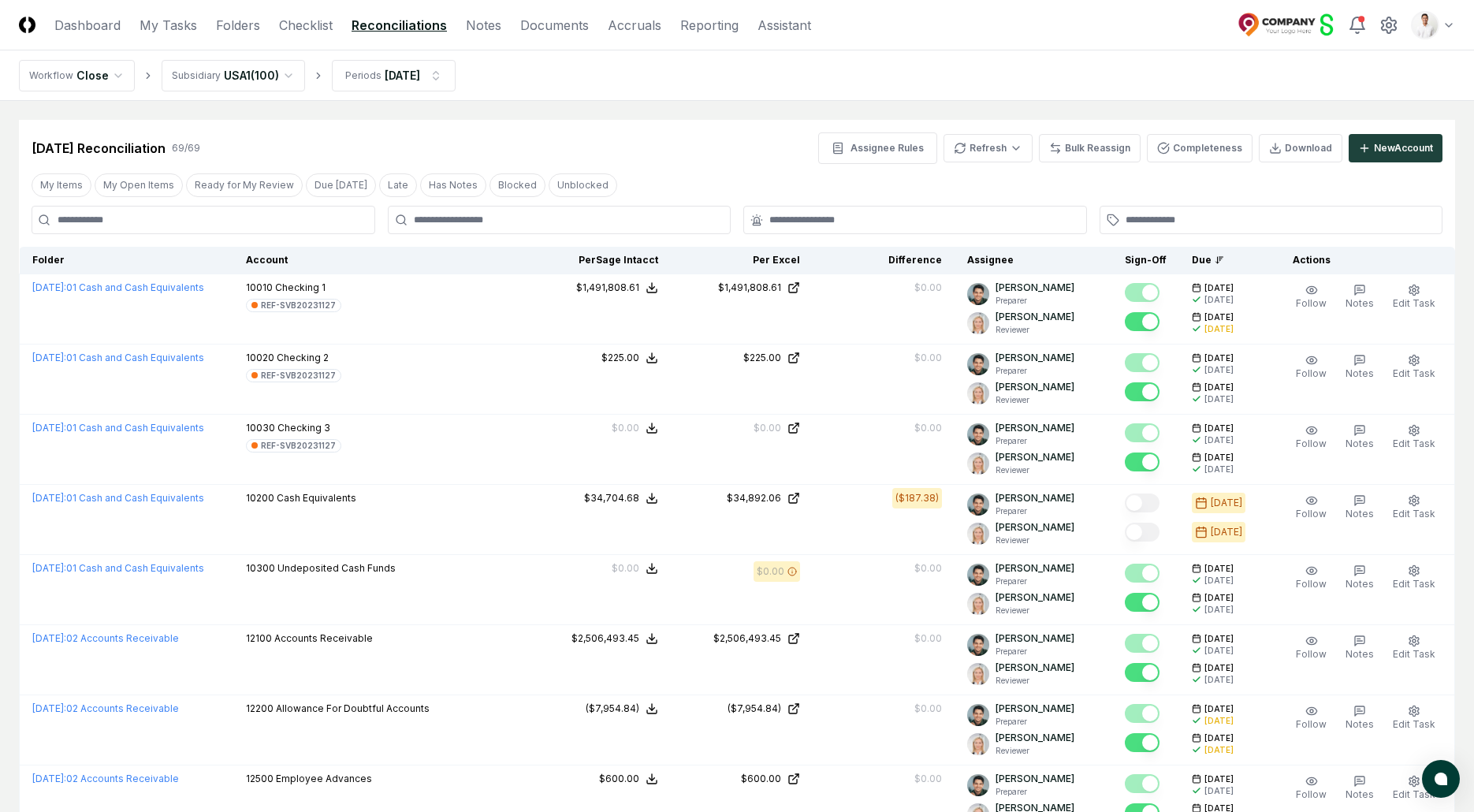
click at [315, 25] on link "Checklist" at bounding box center [306, 25] width 54 height 19
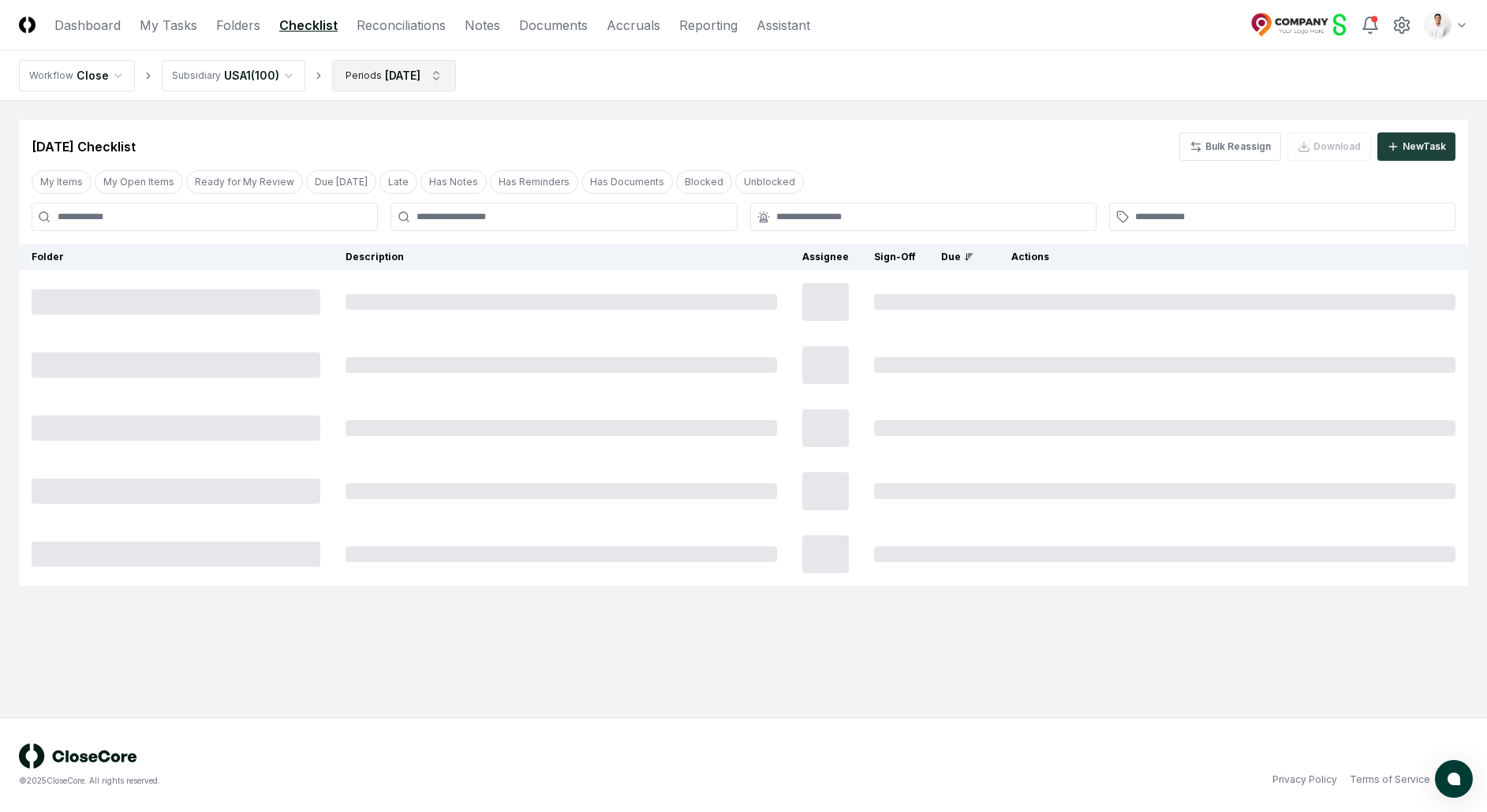
click at [382, 79] on html "CloseCore Dashboard My Tasks Folders Checklist Reconciliations Notes Documents …" at bounding box center [743, 406] width 1487 height 812
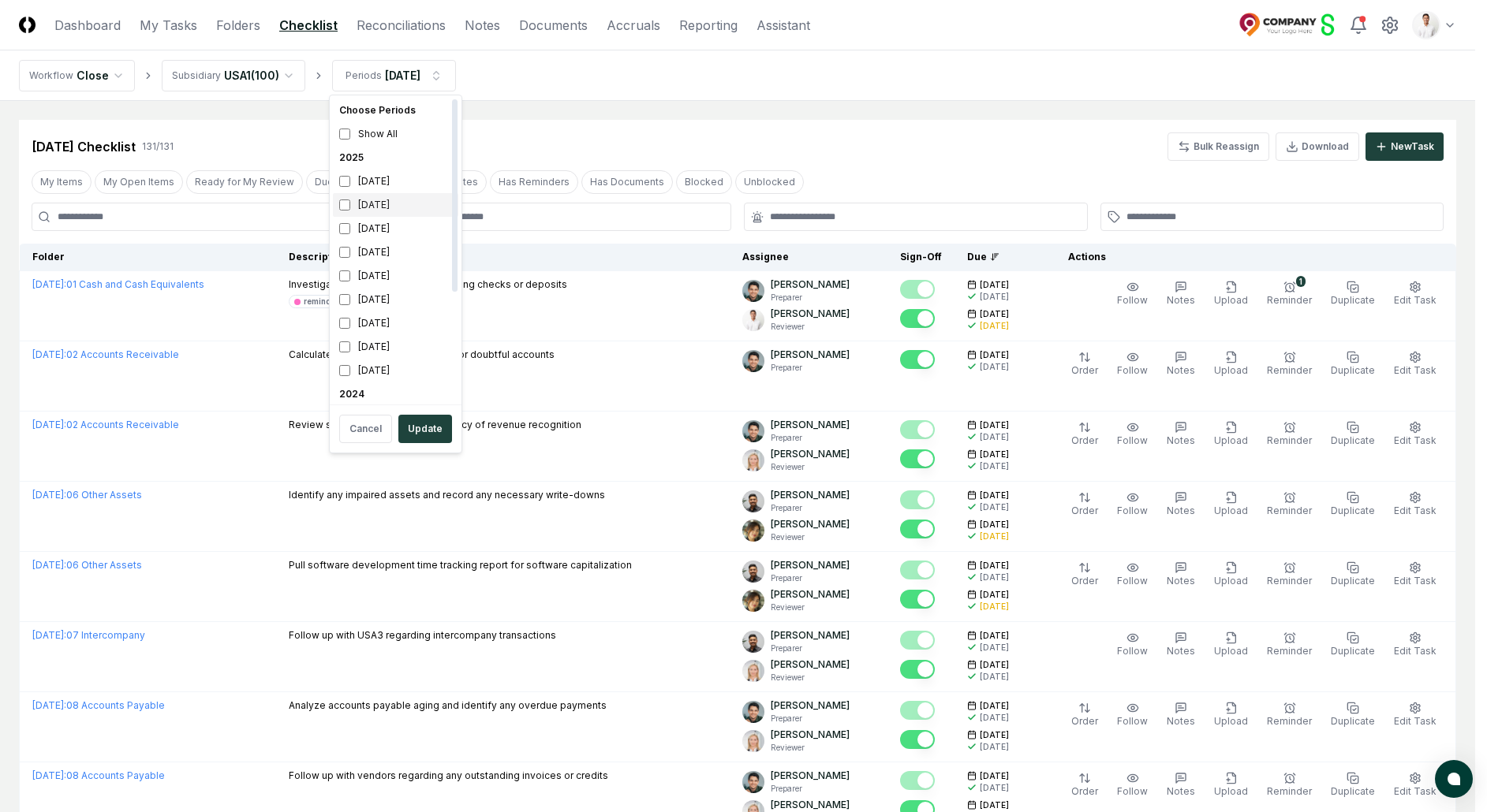
click at [397, 202] on div "[DATE]" at bounding box center [395, 205] width 126 height 23
click at [398, 353] on div "[DATE]" at bounding box center [395, 347] width 126 height 23
click at [431, 432] on button "Update" at bounding box center [425, 429] width 54 height 29
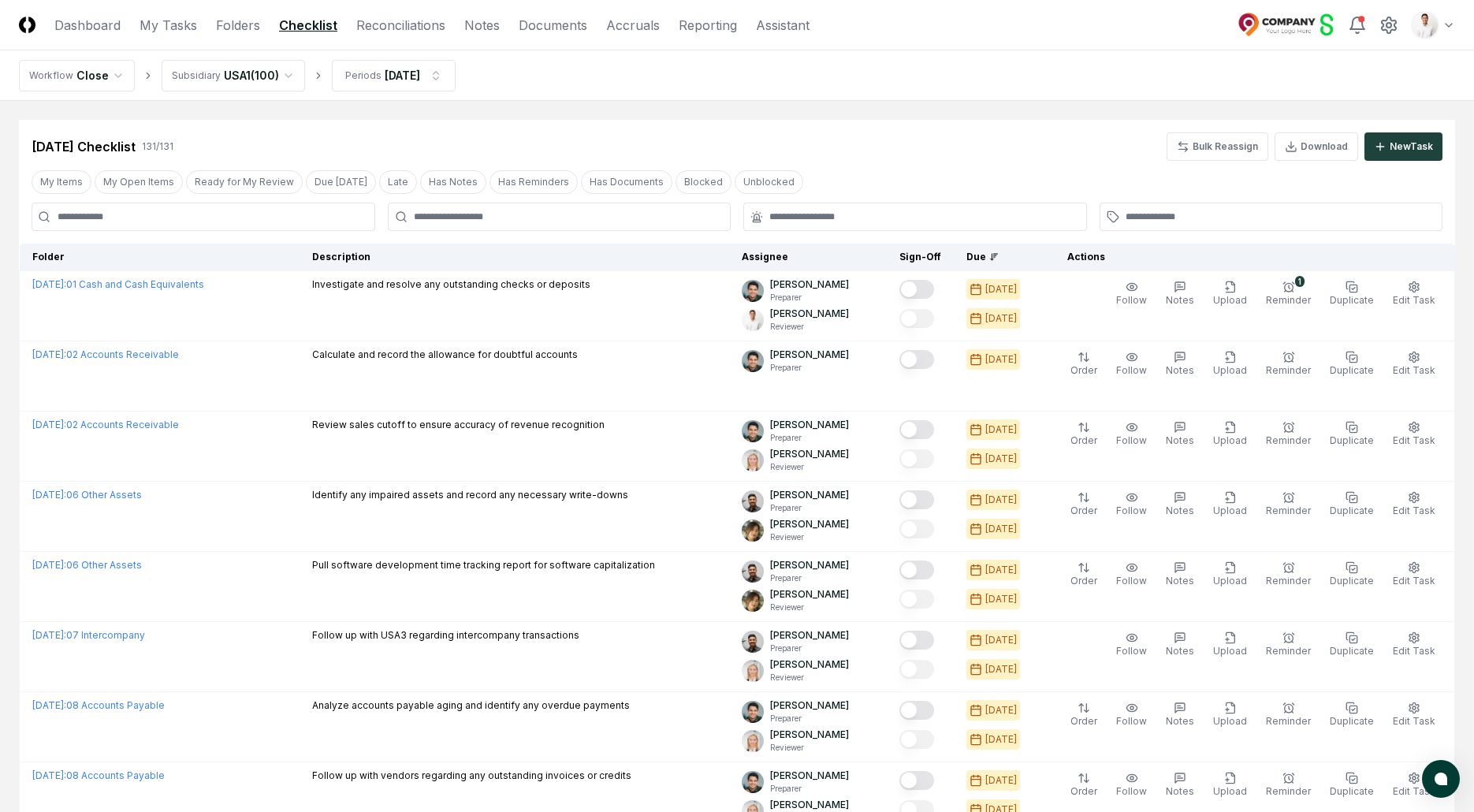
click at [756, 123] on div "[DATE] Checklist 131 / 131 Bulk Reassign Download New Task" at bounding box center [737, 140] width 1437 height 41
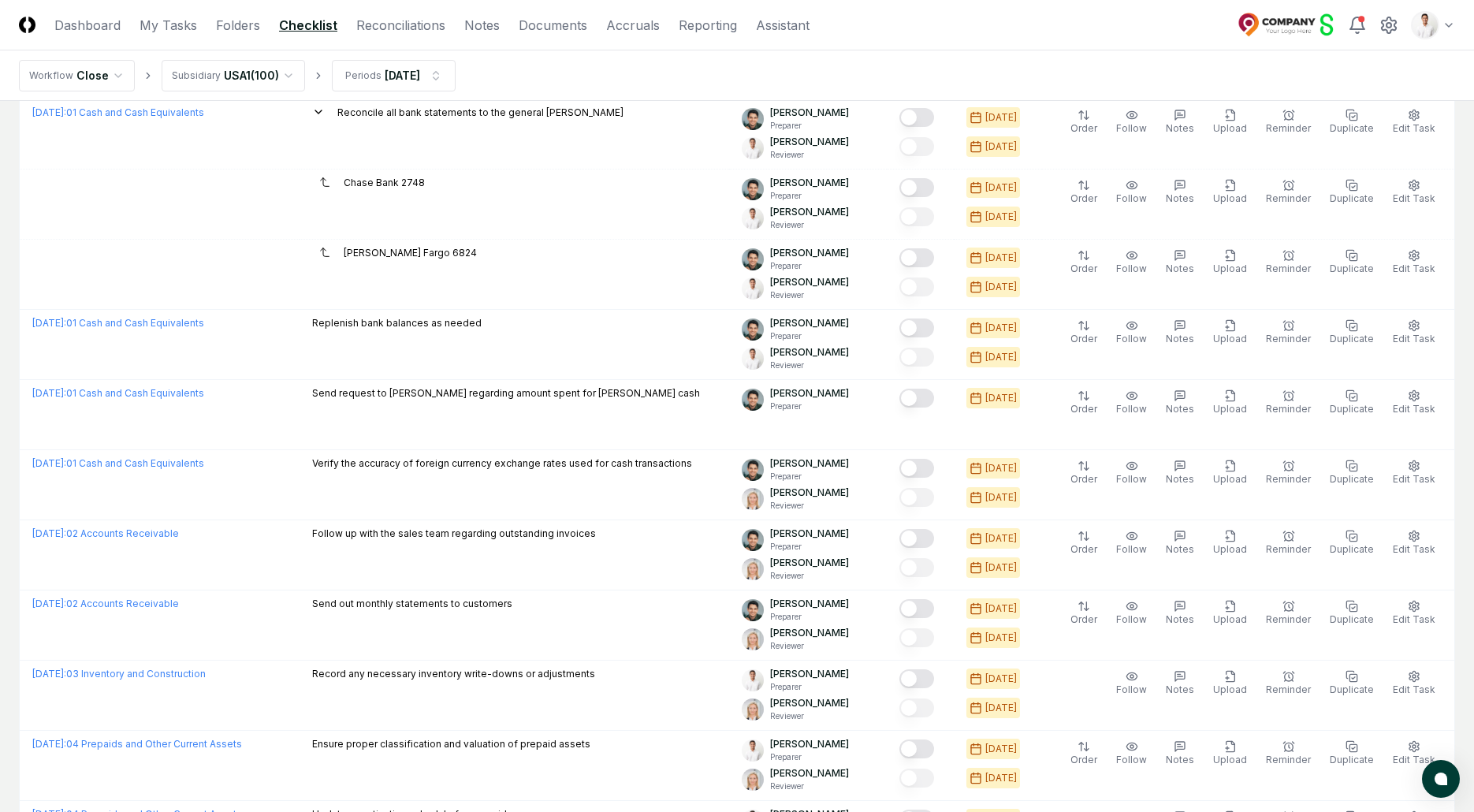
scroll to position [3113, 0]
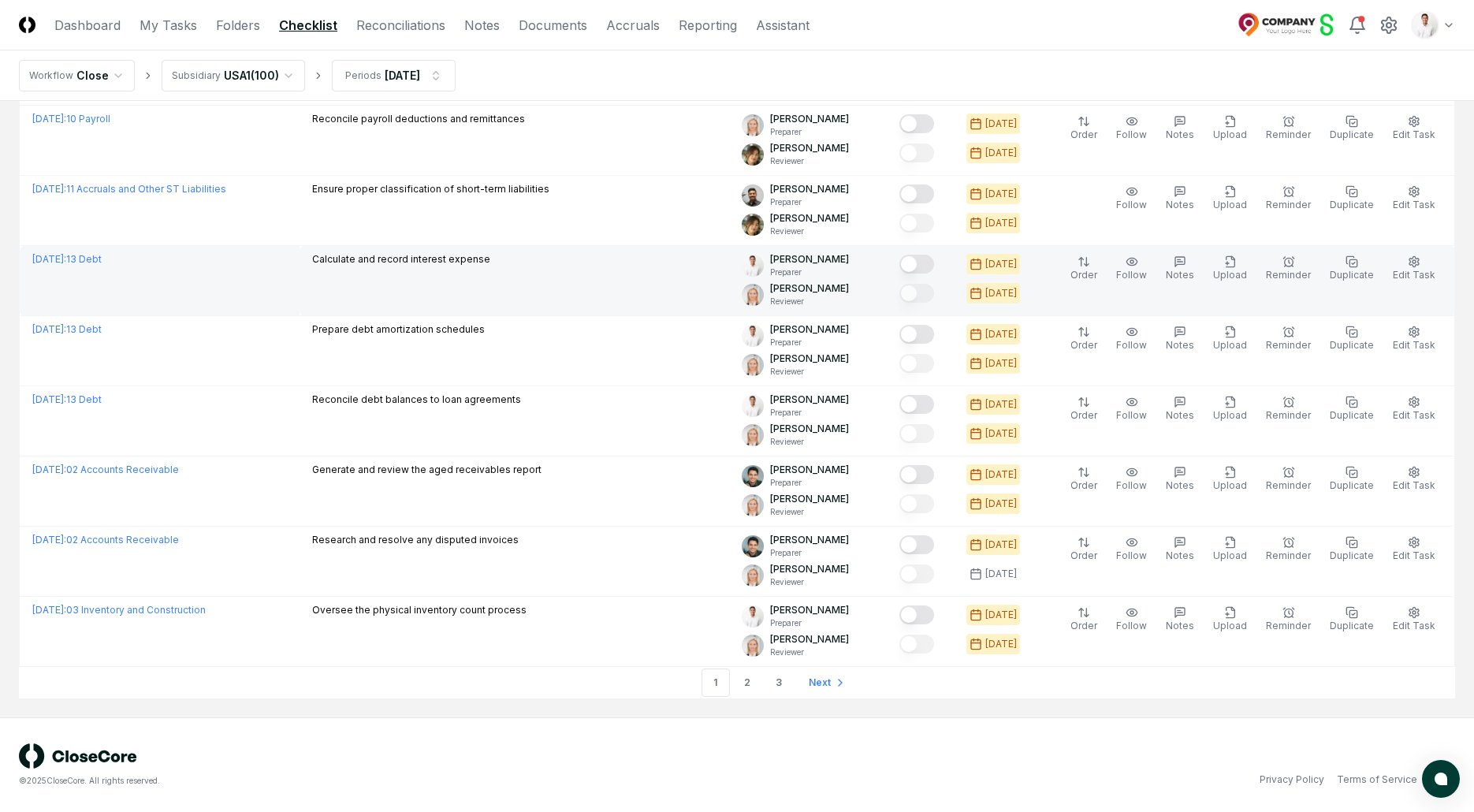
drag, startPoint x: 938, startPoint y: 265, endPoint x: 930, endPoint y: 295, distance: 31.0
click at [934, 265] on button "Mark complete" at bounding box center [917, 264] width 35 height 19
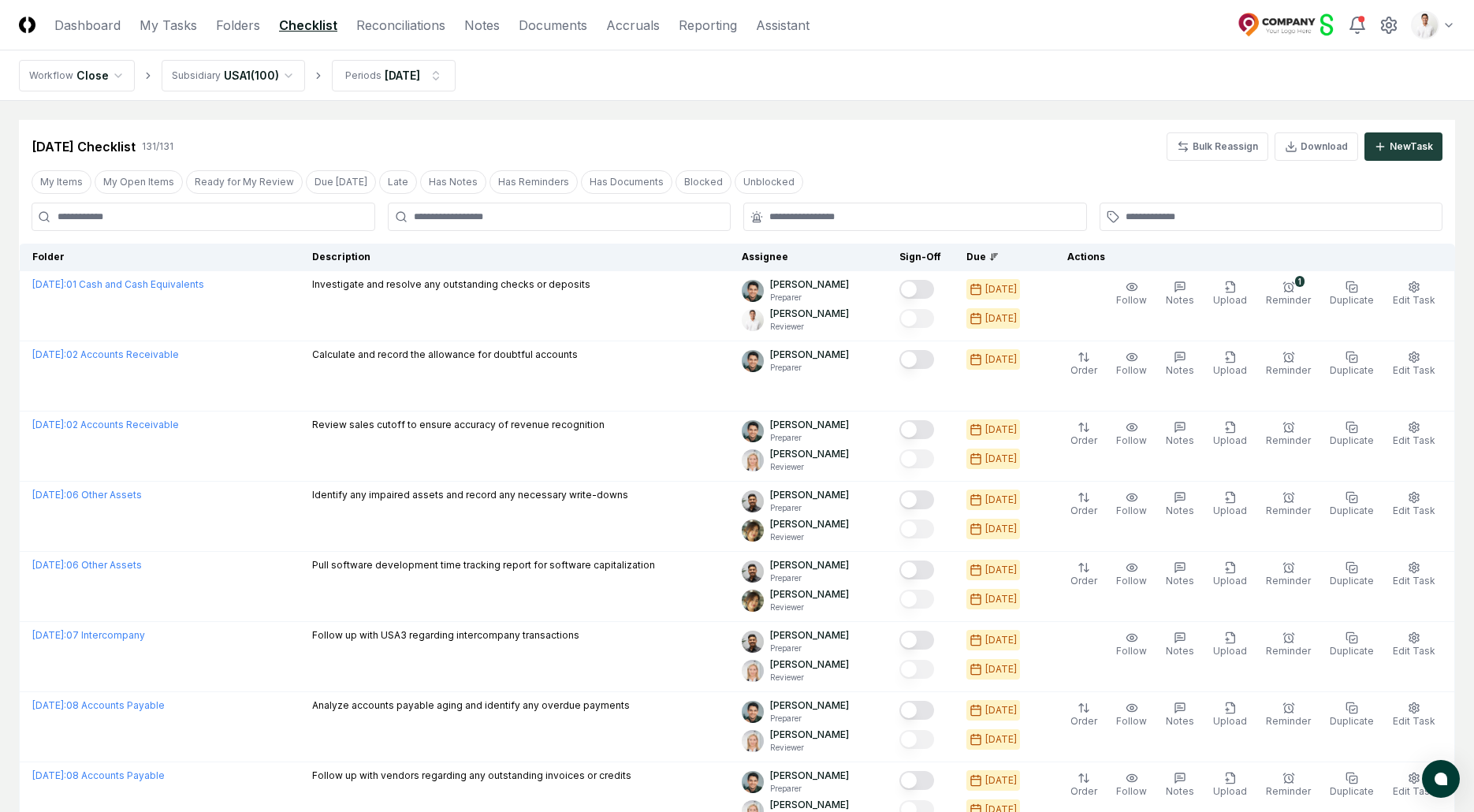
scroll to position [13, 0]
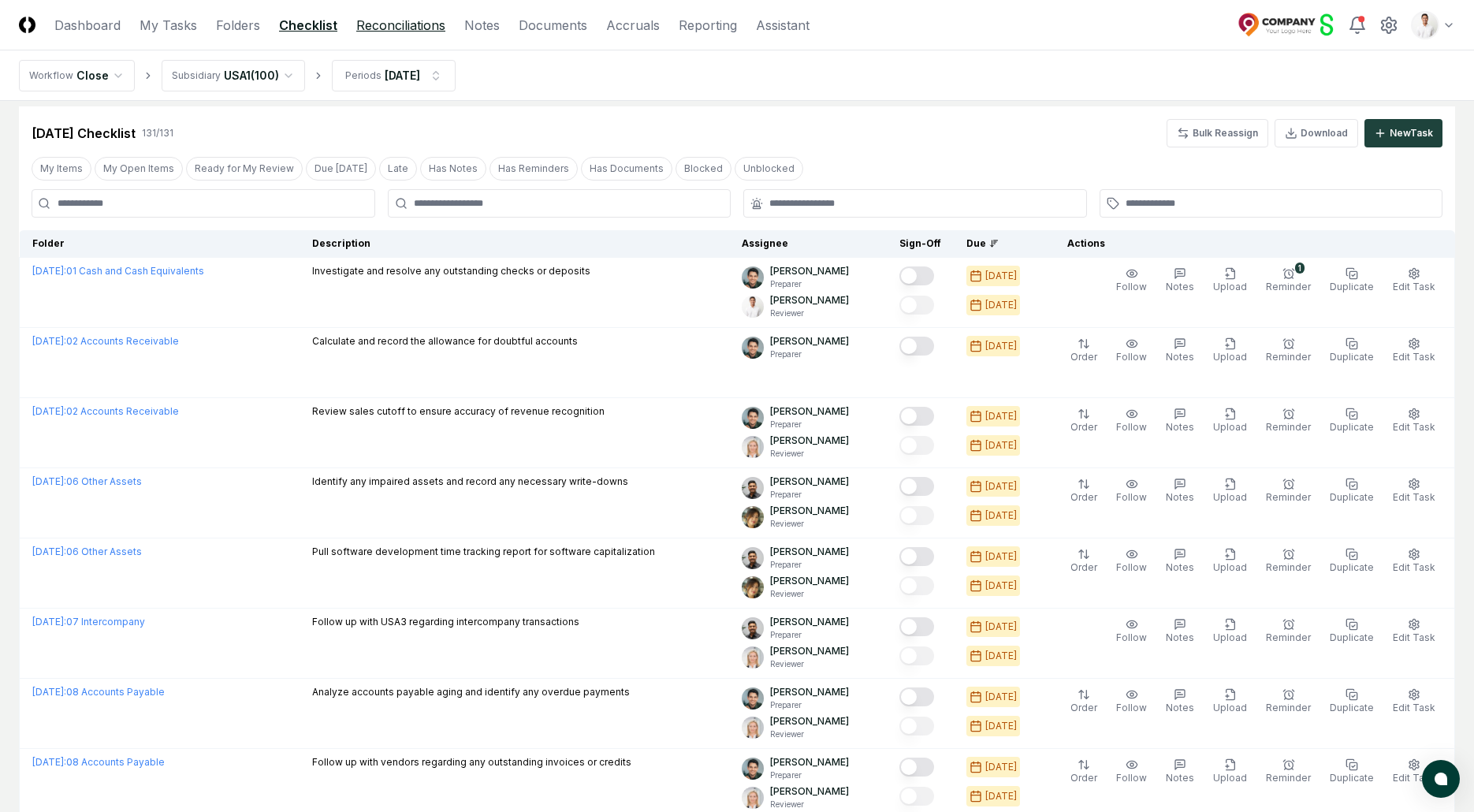
click at [441, 20] on link "Reconciliations" at bounding box center [400, 25] width 89 height 19
